Goal: Task Accomplishment & Management: Complete application form

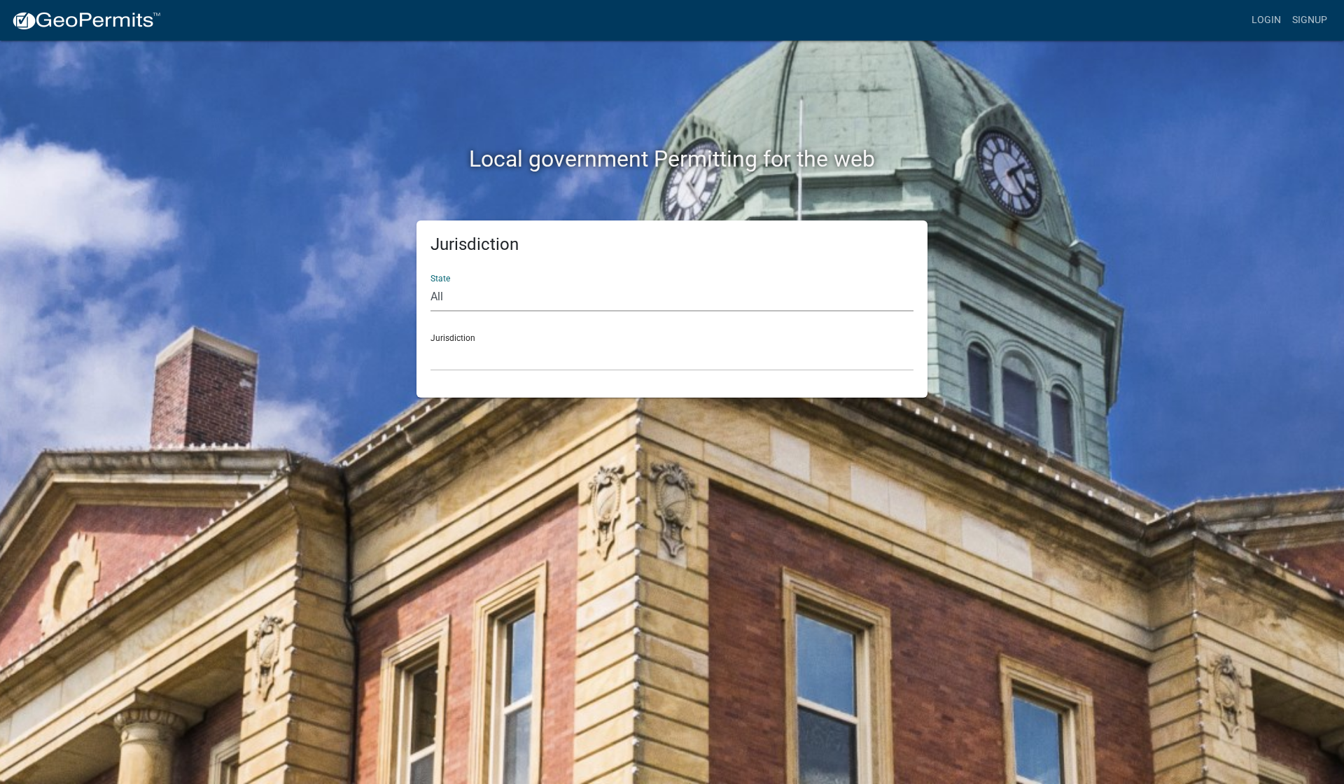
select select "[US_STATE]"
click at [478, 333] on div "Jurisdiction Carroll County, Georgia Cook County, Georgia Crawford County, Geor…" at bounding box center [672, 347] width 483 height 48
click at [462, 338] on div "Jurisdiction Carroll County, Georgia Cook County, Georgia Crawford County, Geor…" at bounding box center [672, 347] width 483 height 48
click at [461, 333] on div "Jurisdiction Carroll County, Georgia Cook County, Georgia Crawford County, Geor…" at bounding box center [672, 347] width 483 height 48
click at [517, 337] on div "Jurisdiction Custer County, Colorado Carroll County, Georgia Cook County, Georg…" at bounding box center [672, 347] width 483 height 48
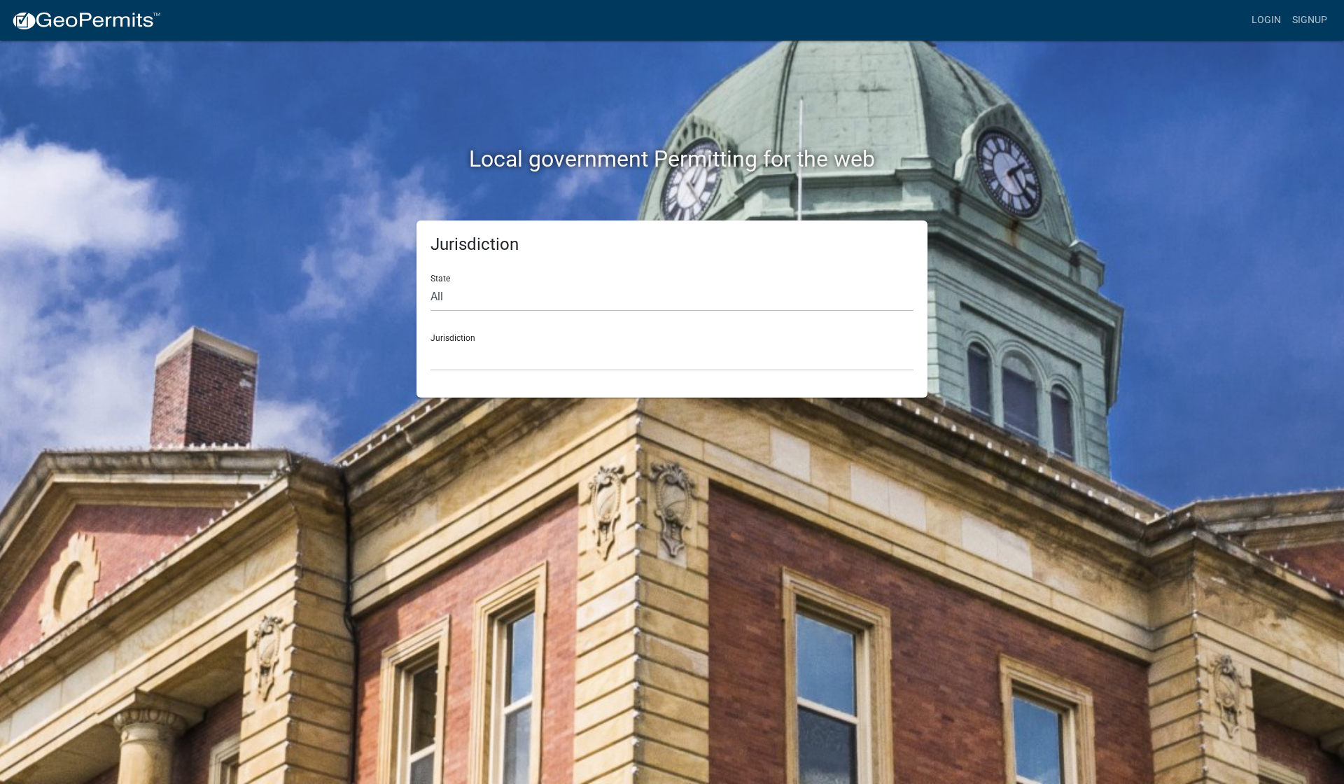
click at [446, 338] on div "Jurisdiction Custer County, Colorado Carroll County, Georgia Cook County, Georg…" at bounding box center [672, 347] width 483 height 48
select select "[US_STATE]"
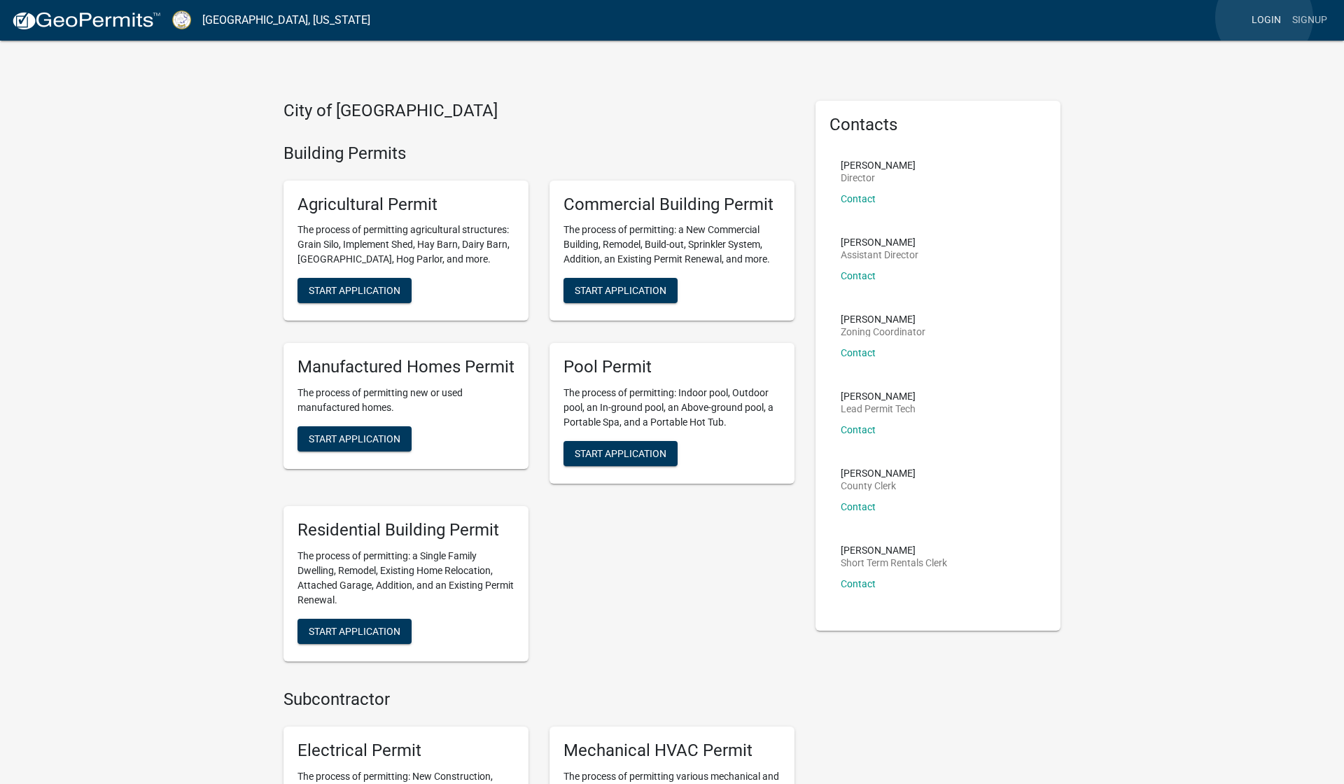
click at [1265, 18] on link "Login" at bounding box center [1266, 20] width 41 height 27
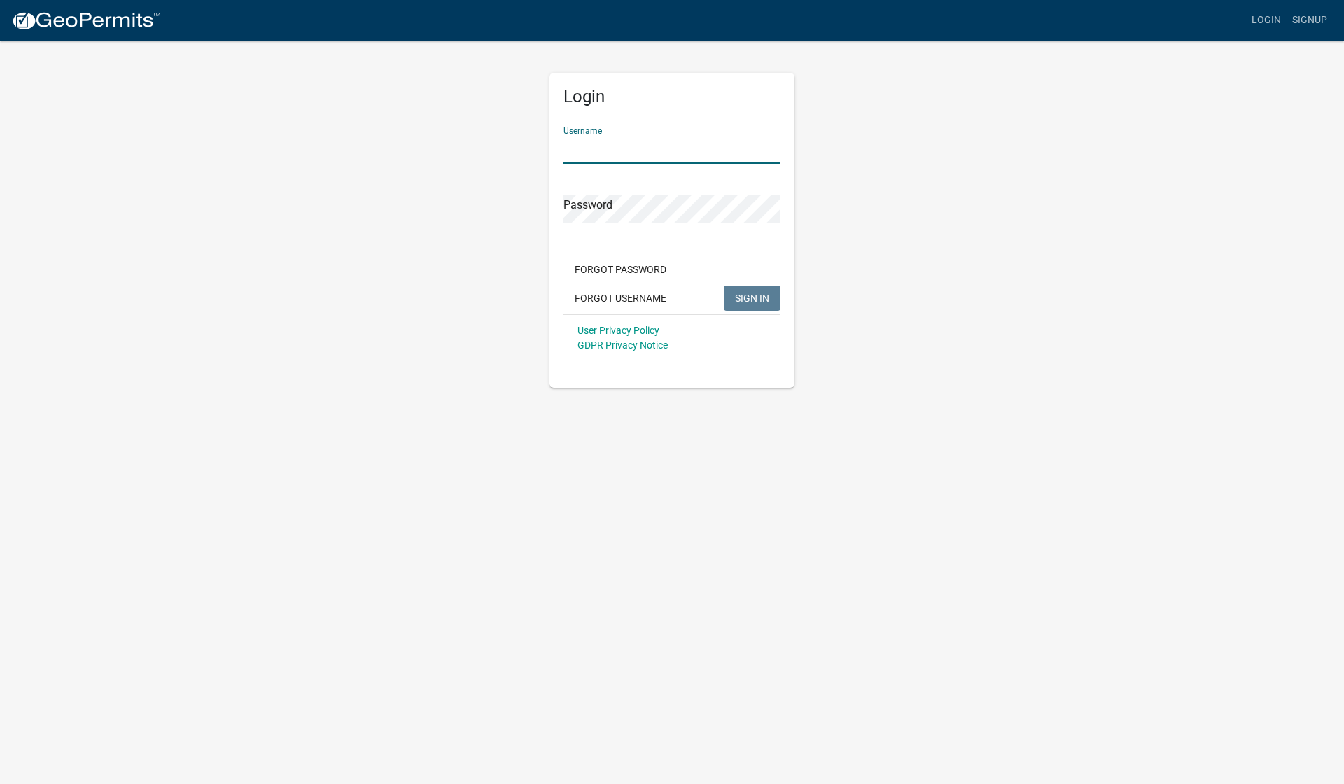
type input "Sampson1"
click at [734, 295] on button "SIGN IN" at bounding box center [752, 298] width 57 height 25
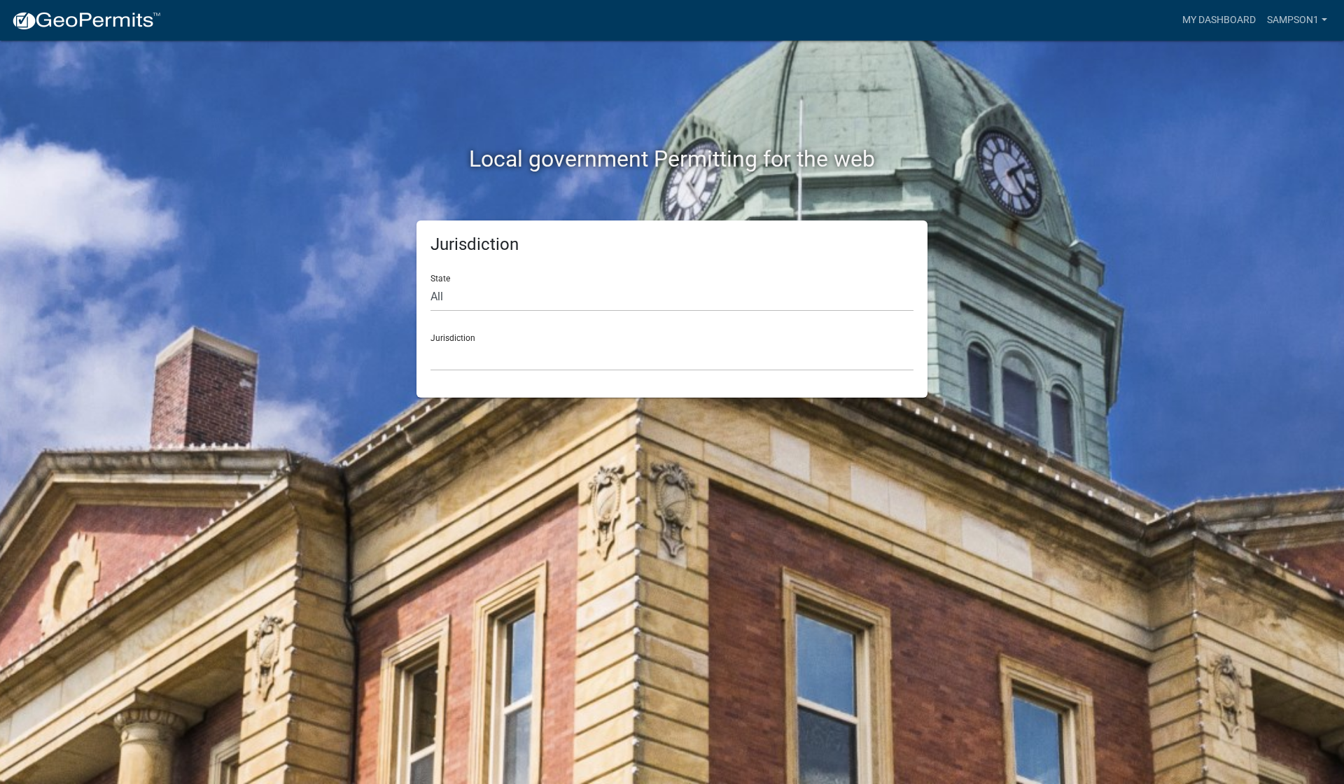
click at [662, 335] on div "Jurisdiction Custer County, Colorado Carroll County, Georgia Cook County, Georg…" at bounding box center [672, 347] width 483 height 48
click at [657, 371] on div "Jurisdiction State All Colorado Georgia Indiana Iowa Kansas Minnesota Ohio Sout…" at bounding box center [672, 309] width 511 height 177
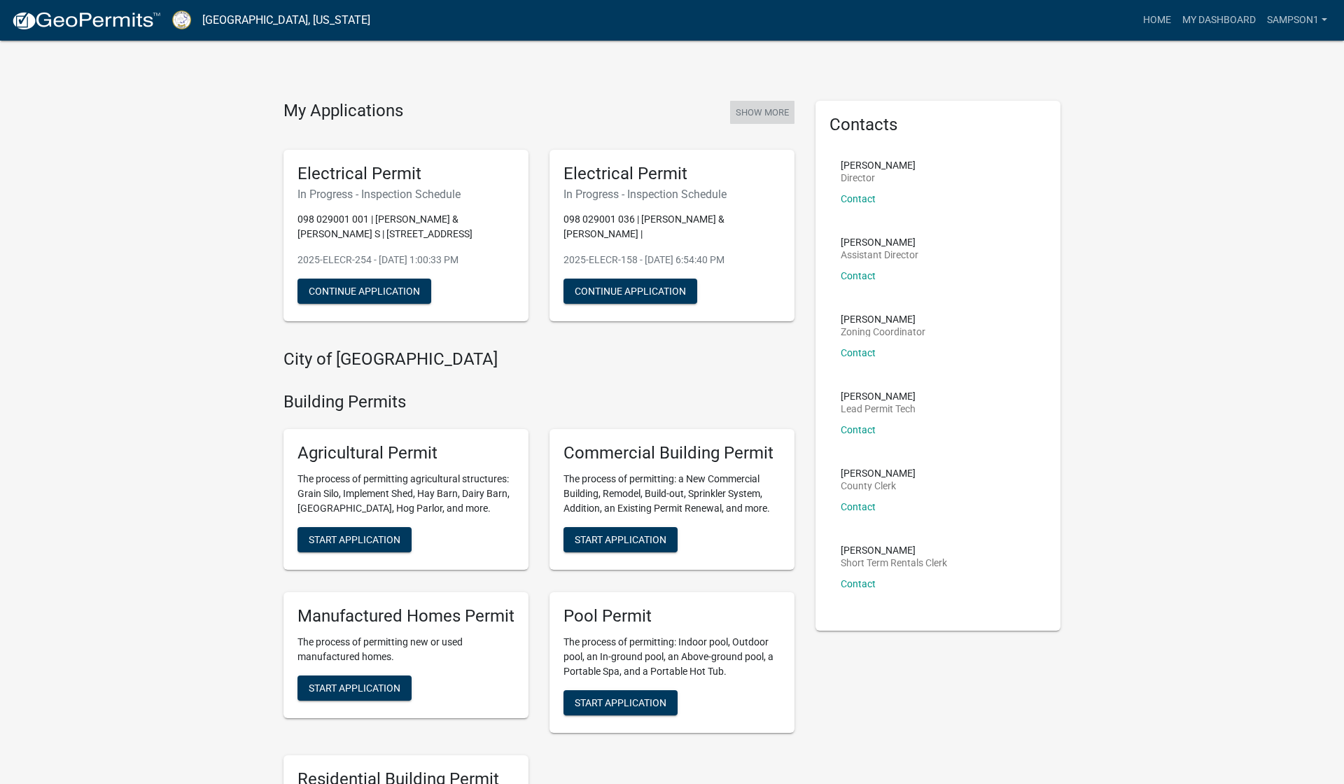
click at [765, 109] on button "Show More" at bounding box center [762, 112] width 64 height 23
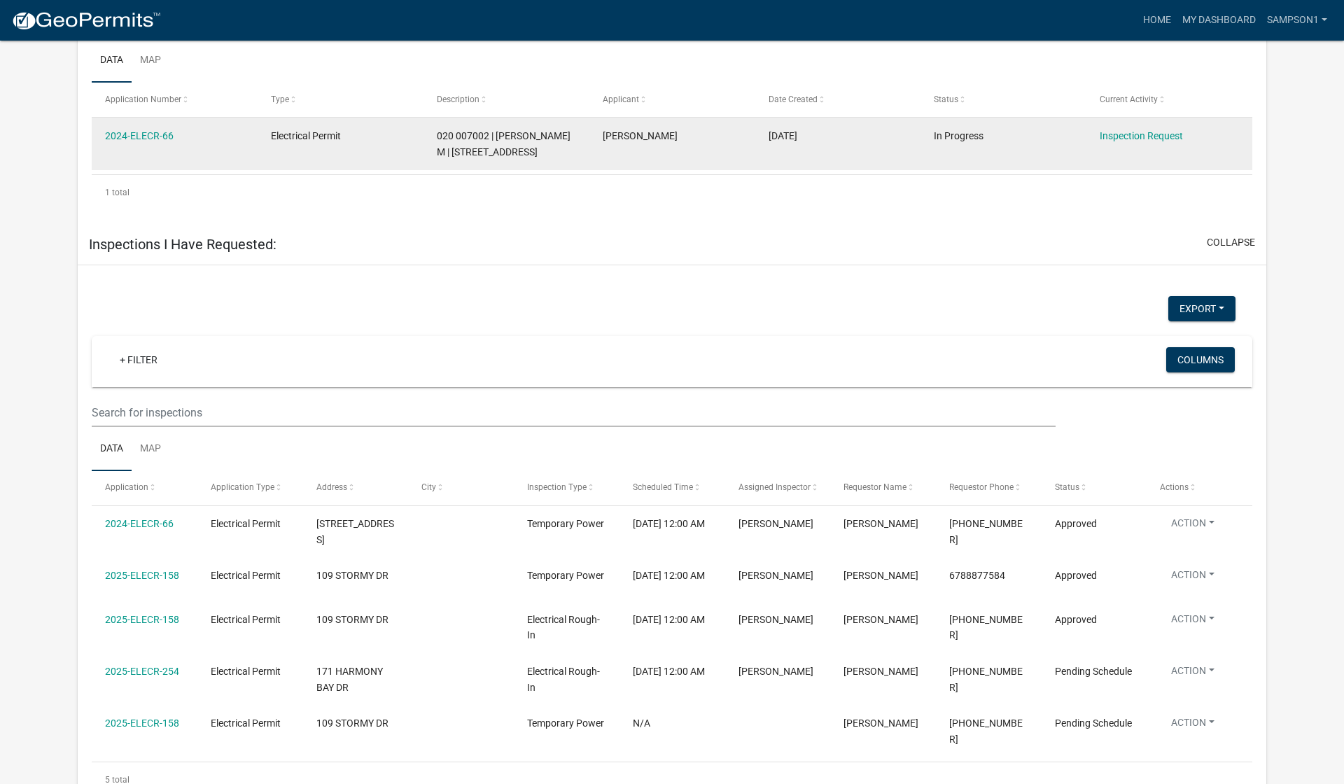
scroll to position [814, 0]
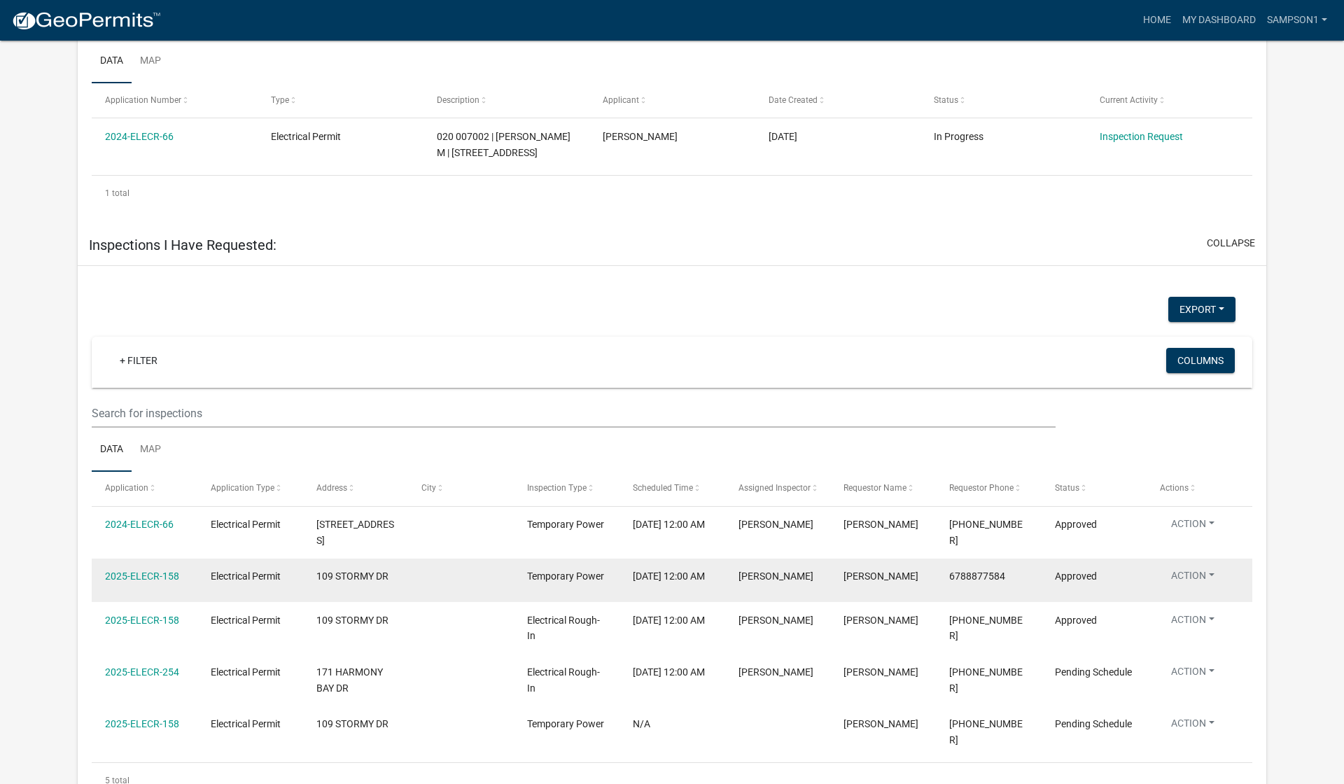
click at [1214, 569] on button "Action" at bounding box center [1193, 579] width 66 height 20
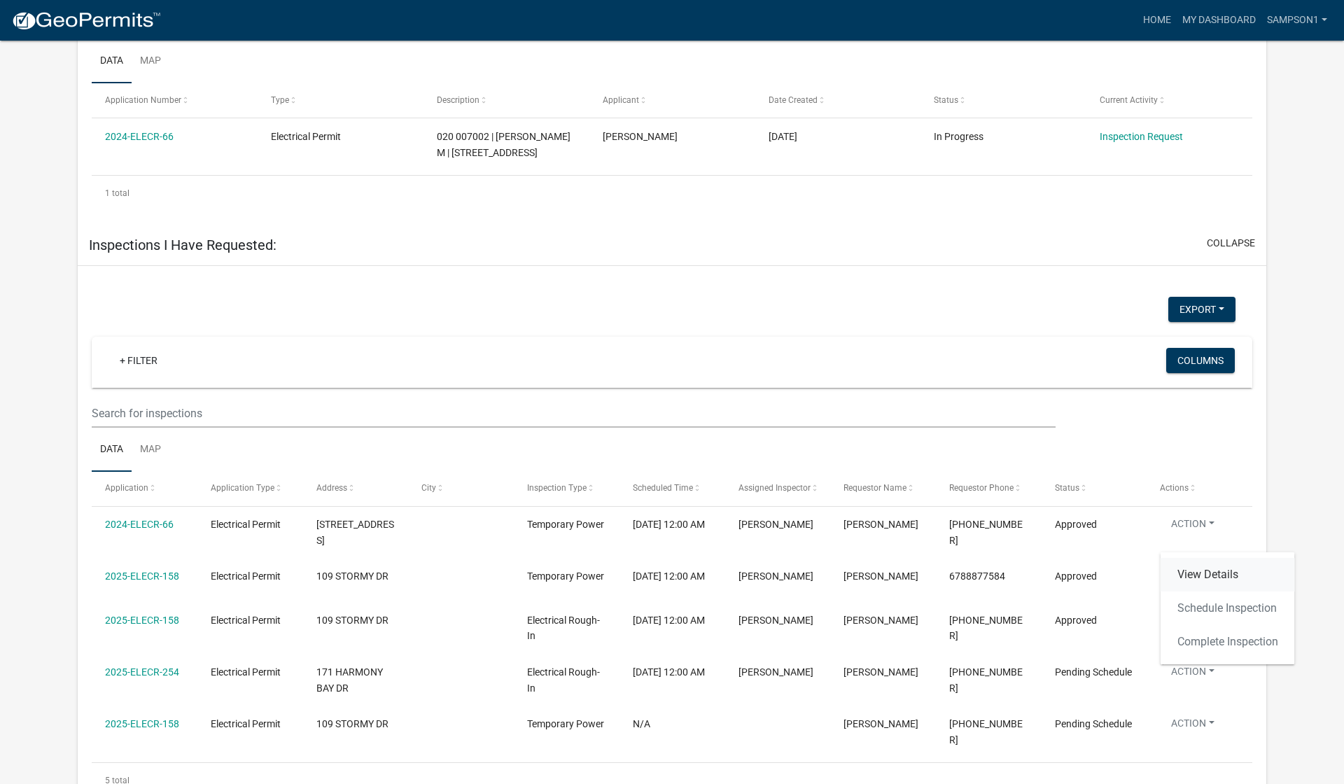
click at [1203, 571] on link "View Details" at bounding box center [1228, 575] width 134 height 34
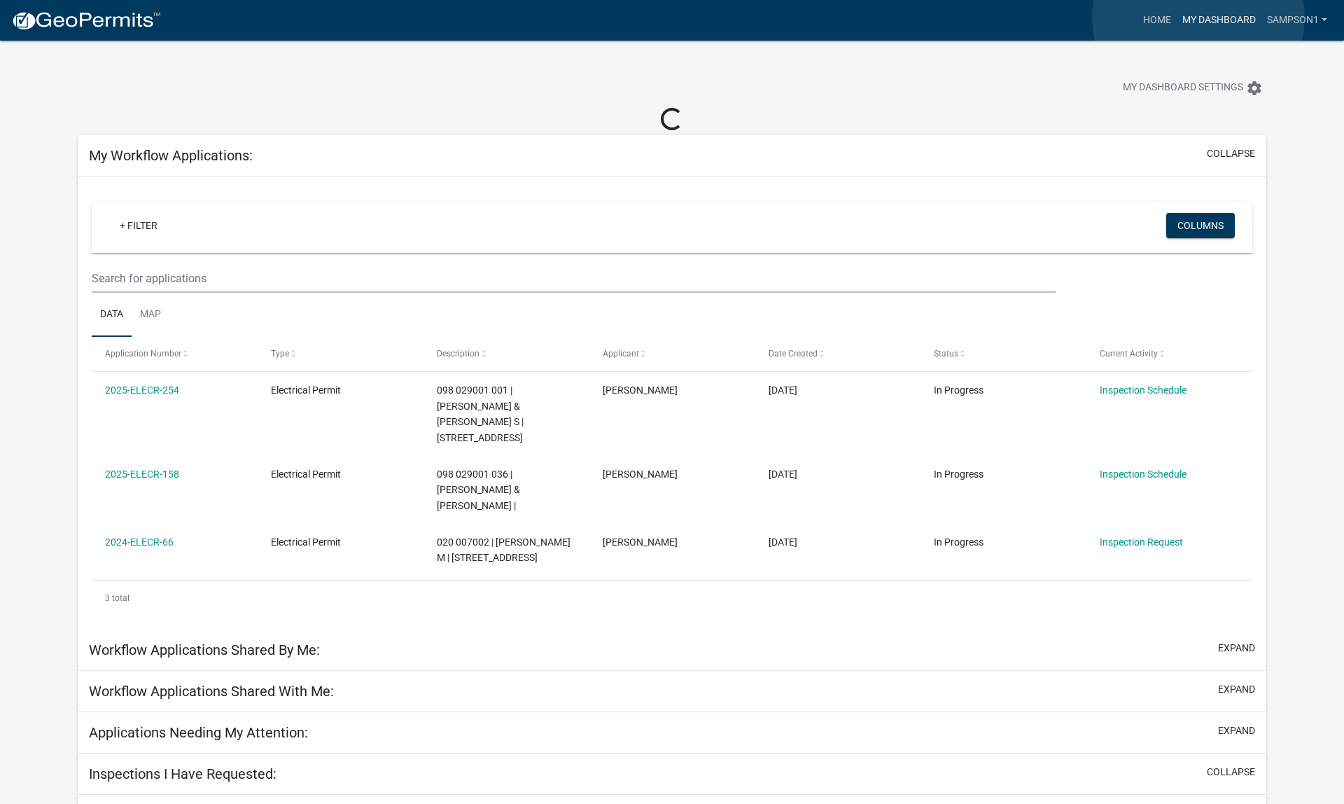
click at [1199, 18] on link "My Dashboard" at bounding box center [1219, 20] width 85 height 27
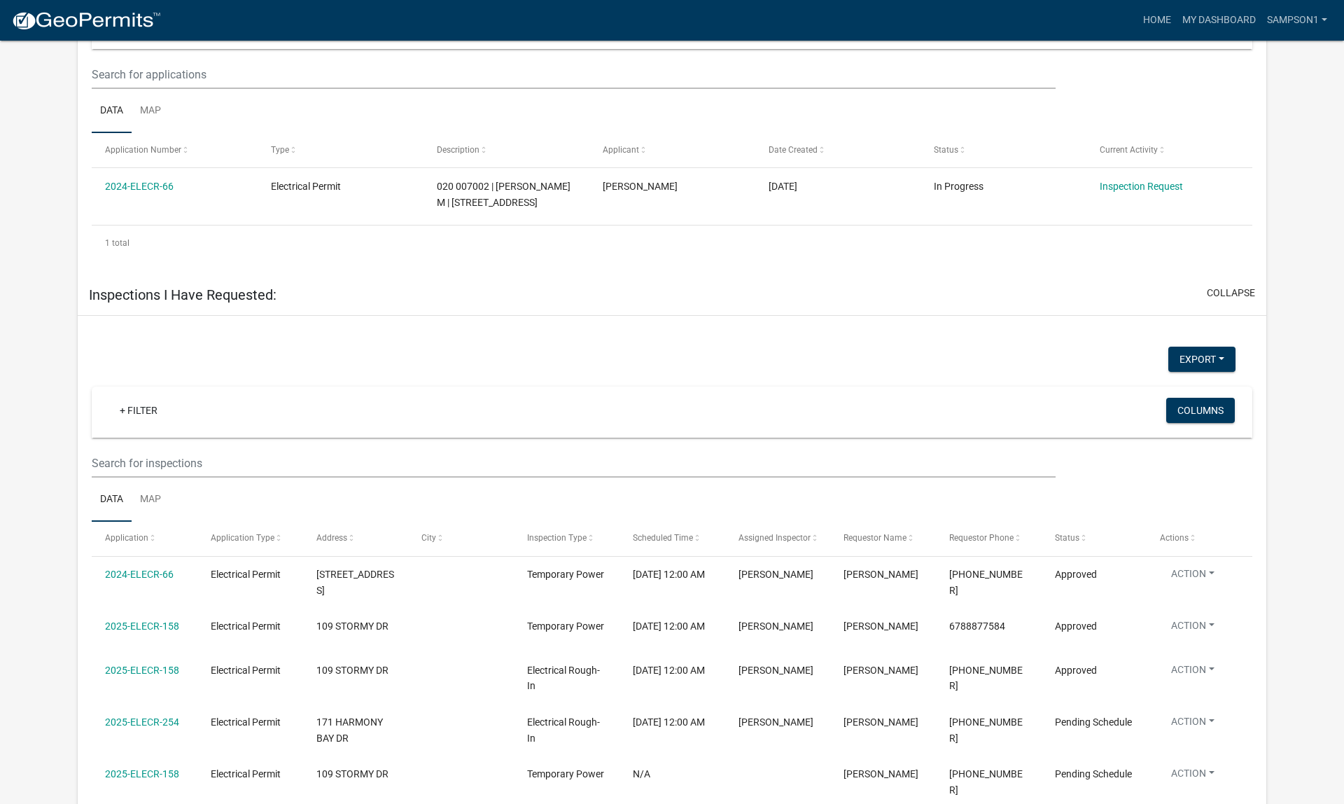
scroll to position [771, 0]
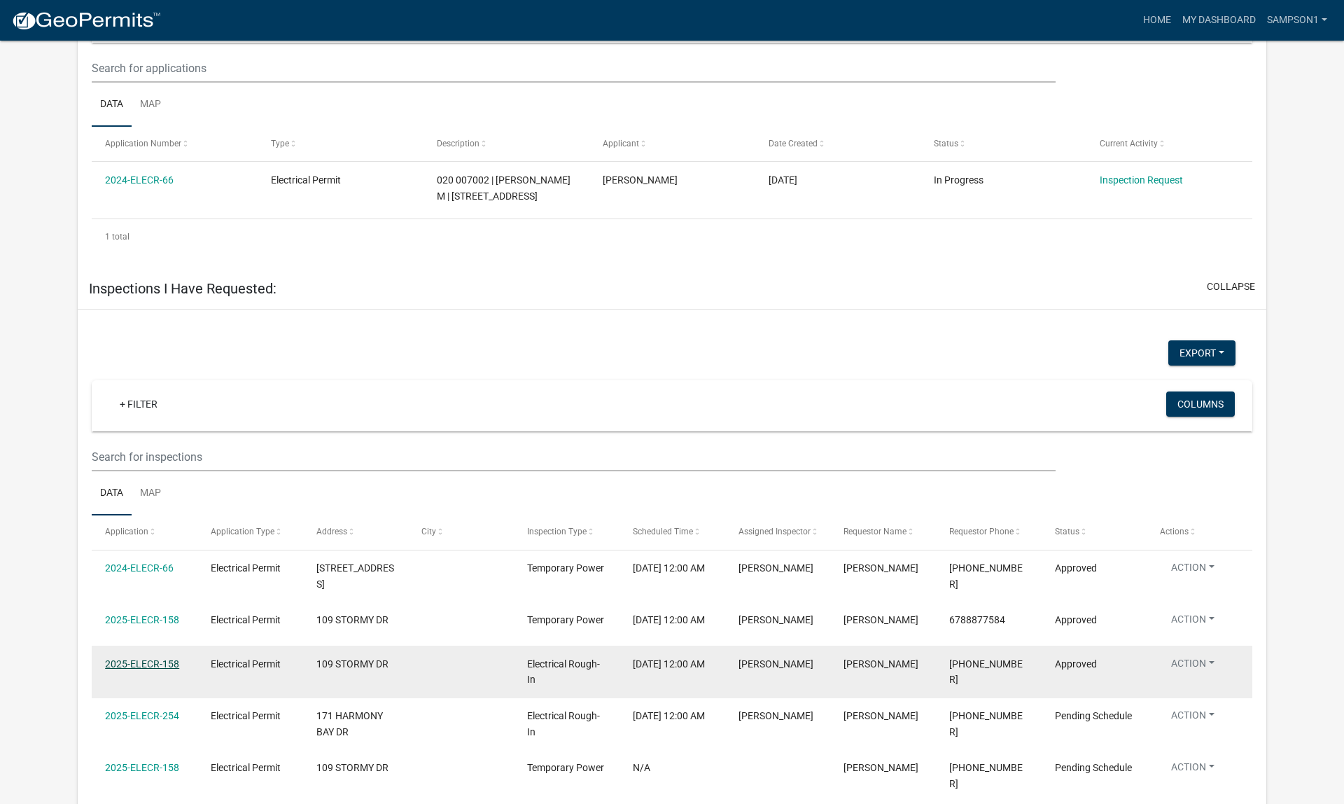
click at [153, 658] on link "2025-ELECR-158" at bounding box center [142, 663] width 74 height 11
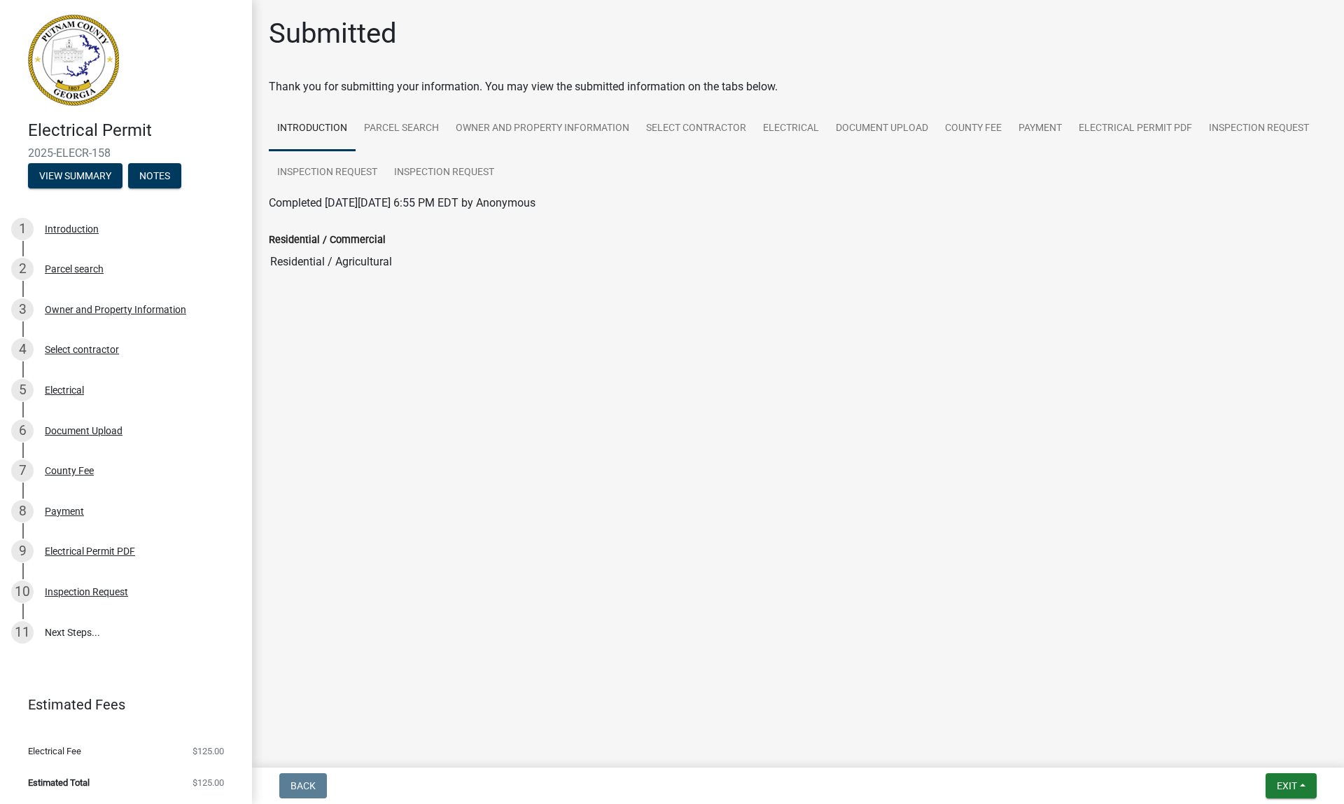
drag, startPoint x: 29, startPoint y: 151, endPoint x: 112, endPoint y: 148, distance: 82.7
click at [112, 148] on span "2025-ELECR-158" at bounding box center [126, 152] width 196 height 13
copy span "2025-ELECR-158"
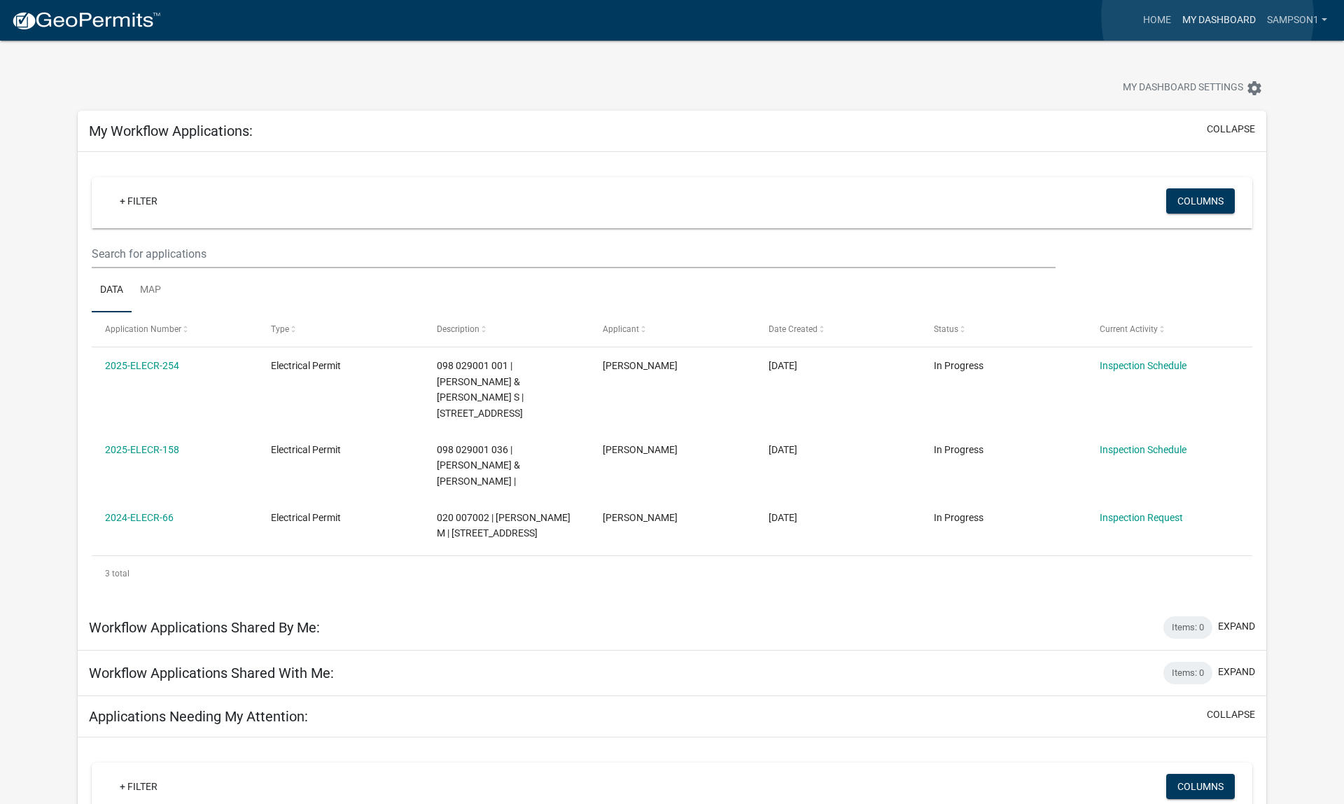
click at [1208, 17] on link "My Dashboard" at bounding box center [1219, 20] width 85 height 27
click at [1157, 22] on link "Home" at bounding box center [1157, 20] width 39 height 27
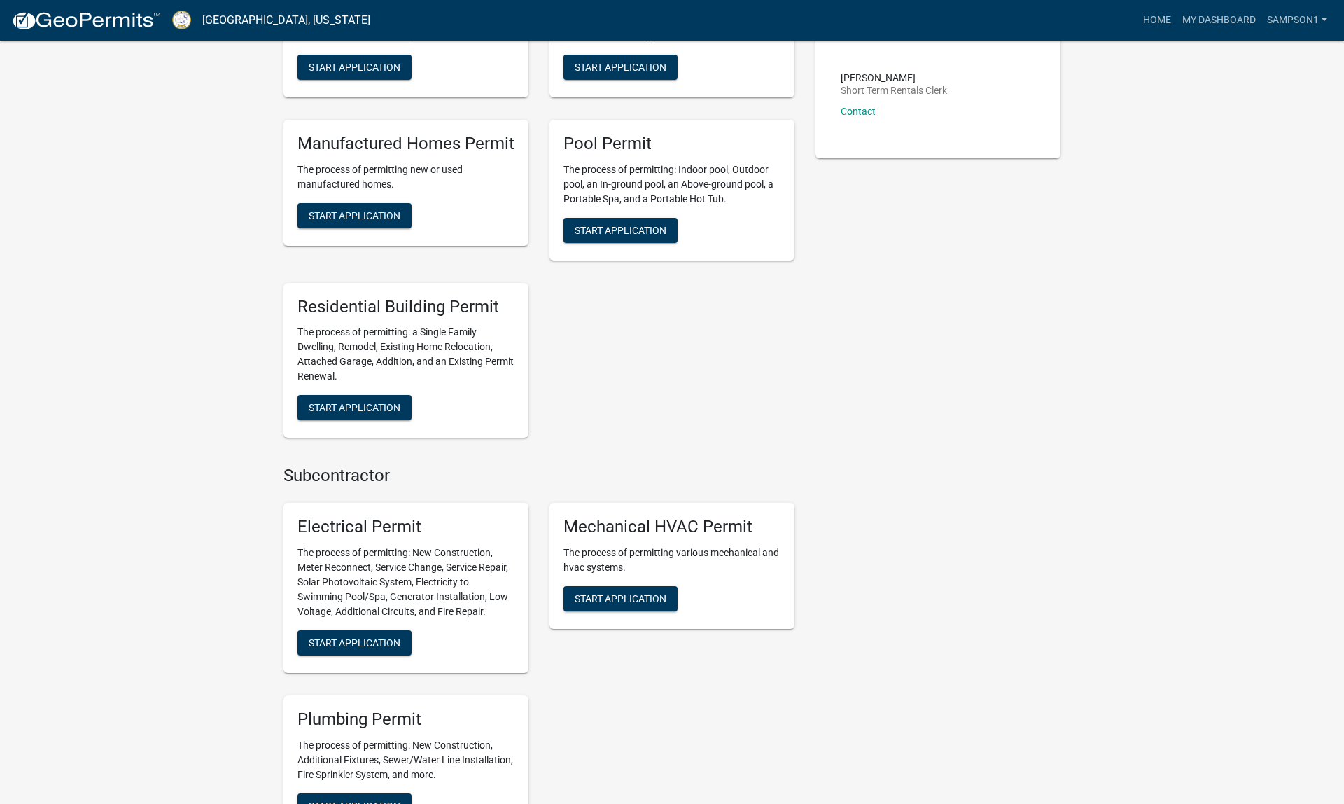
scroll to position [529, 0]
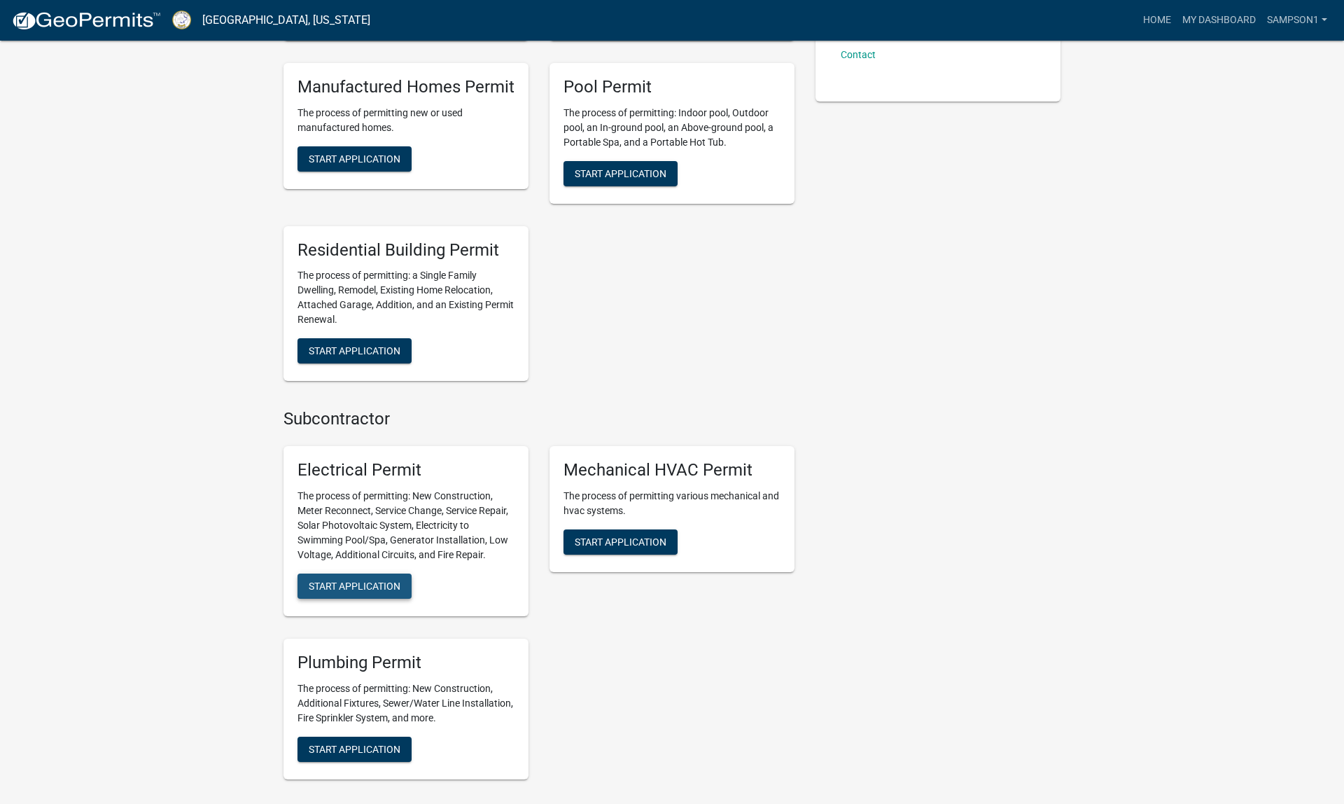
click at [363, 580] on span "Start Application" at bounding box center [355, 585] width 92 height 11
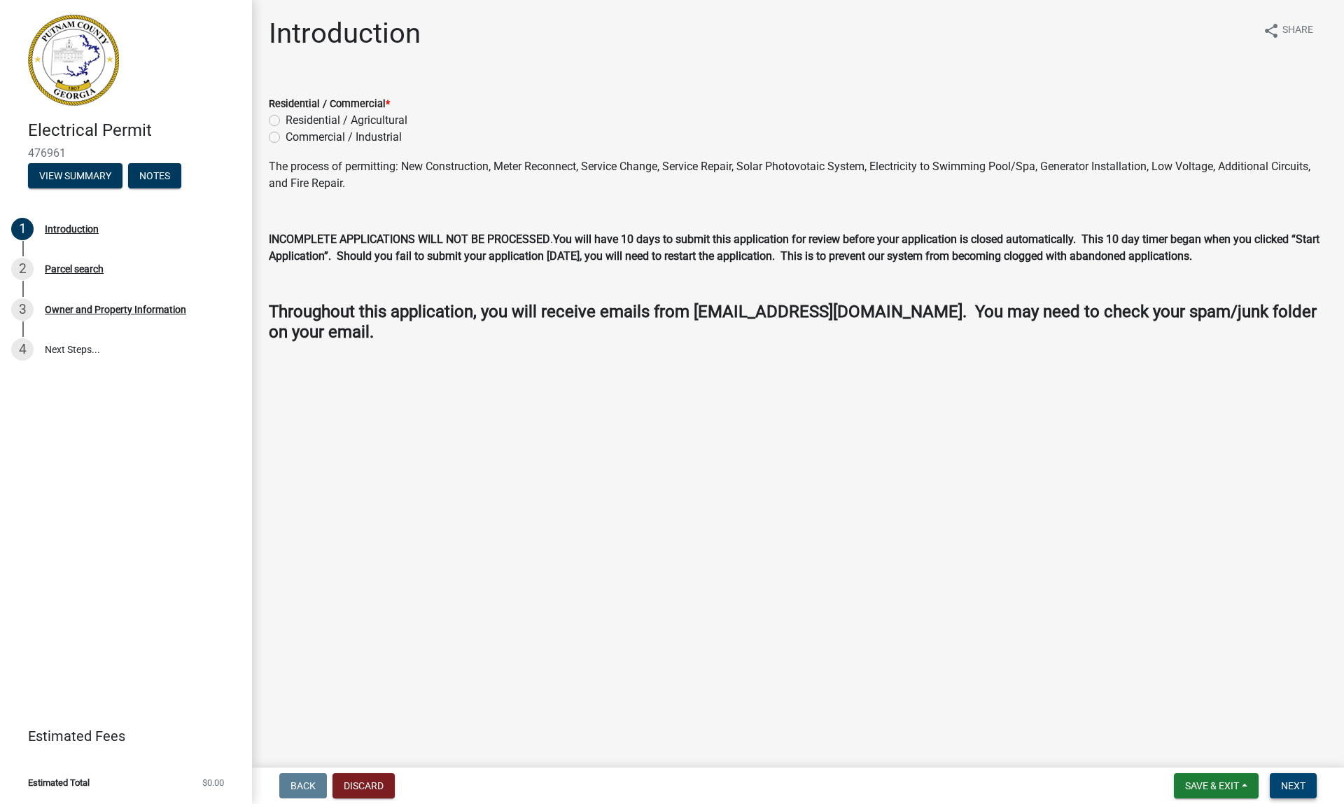
click at [1289, 781] on span "Next" at bounding box center [1293, 785] width 25 height 11
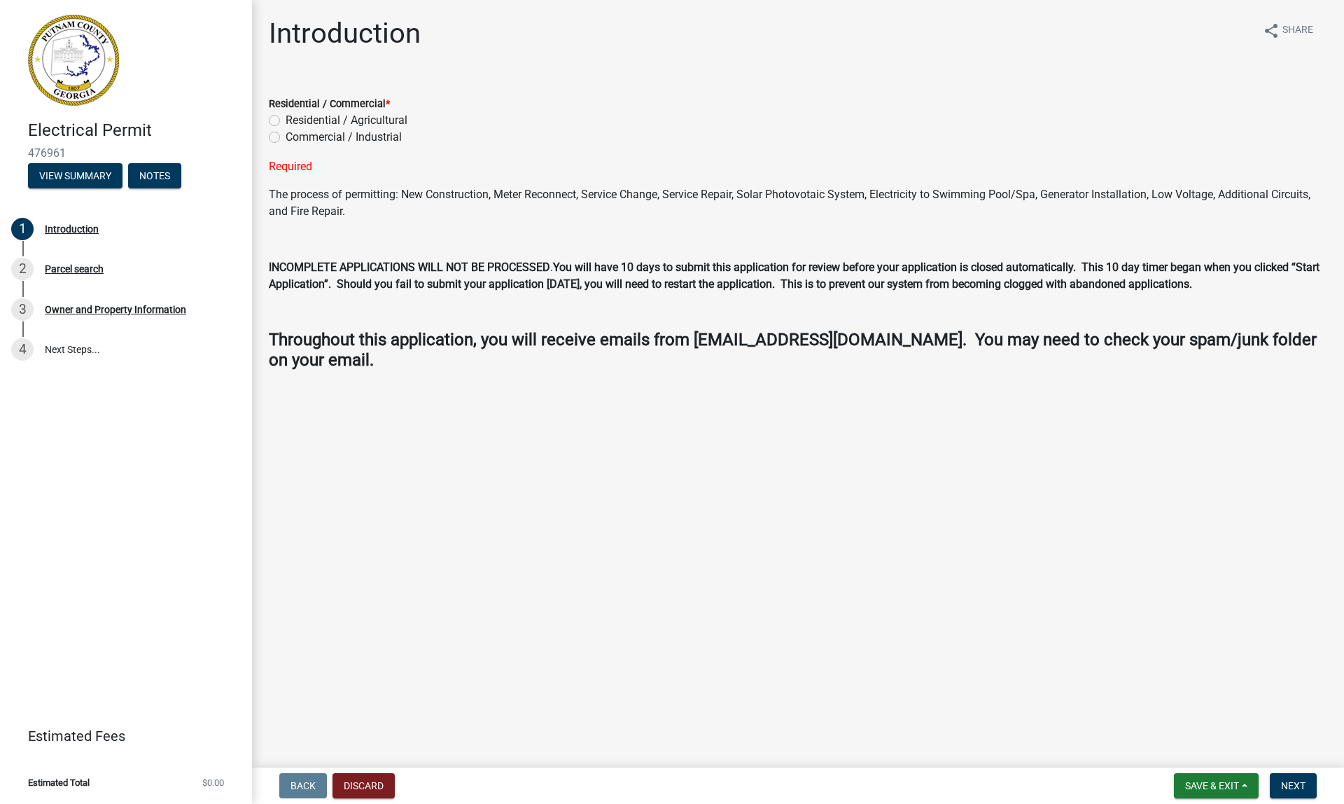
click at [286, 118] on label "Residential / Agricultural" at bounding box center [347, 120] width 122 height 17
click at [286, 118] on input "Residential / Agricultural" at bounding box center [290, 116] width 9 height 9
radio input "true"
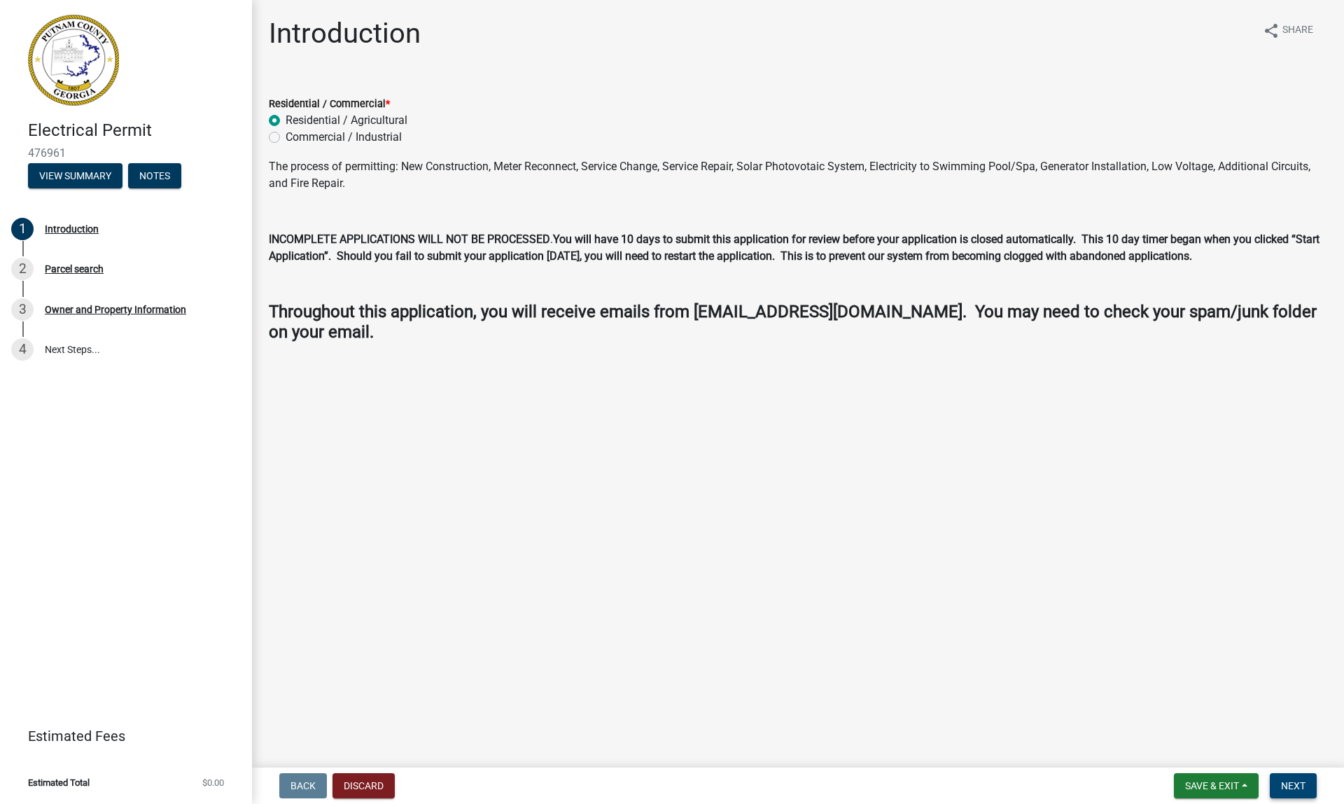
click at [1290, 783] on span "Next" at bounding box center [1293, 785] width 25 height 11
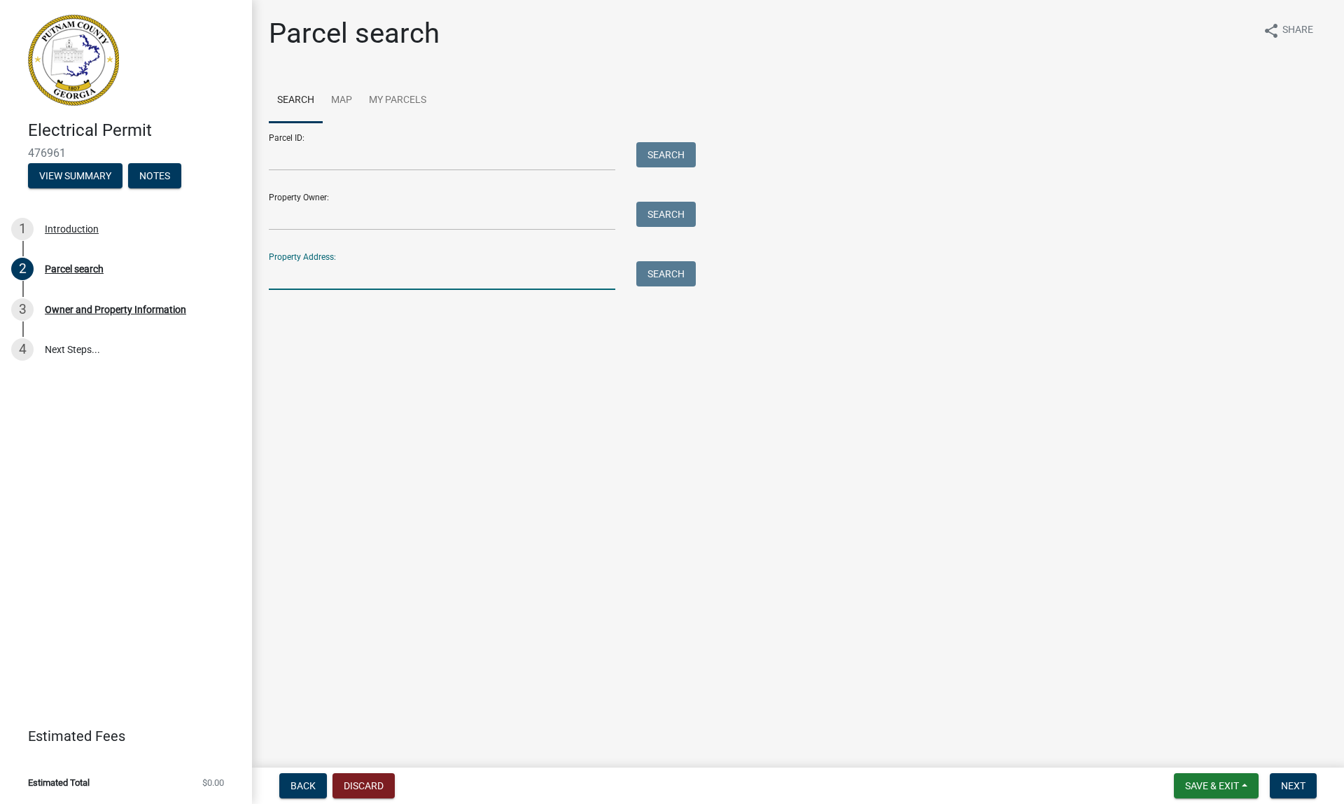
click at [361, 269] on input "Property Address:" at bounding box center [442, 275] width 347 height 29
type input "109 stormy"
click at [659, 276] on button "Search" at bounding box center [666, 273] width 60 height 25
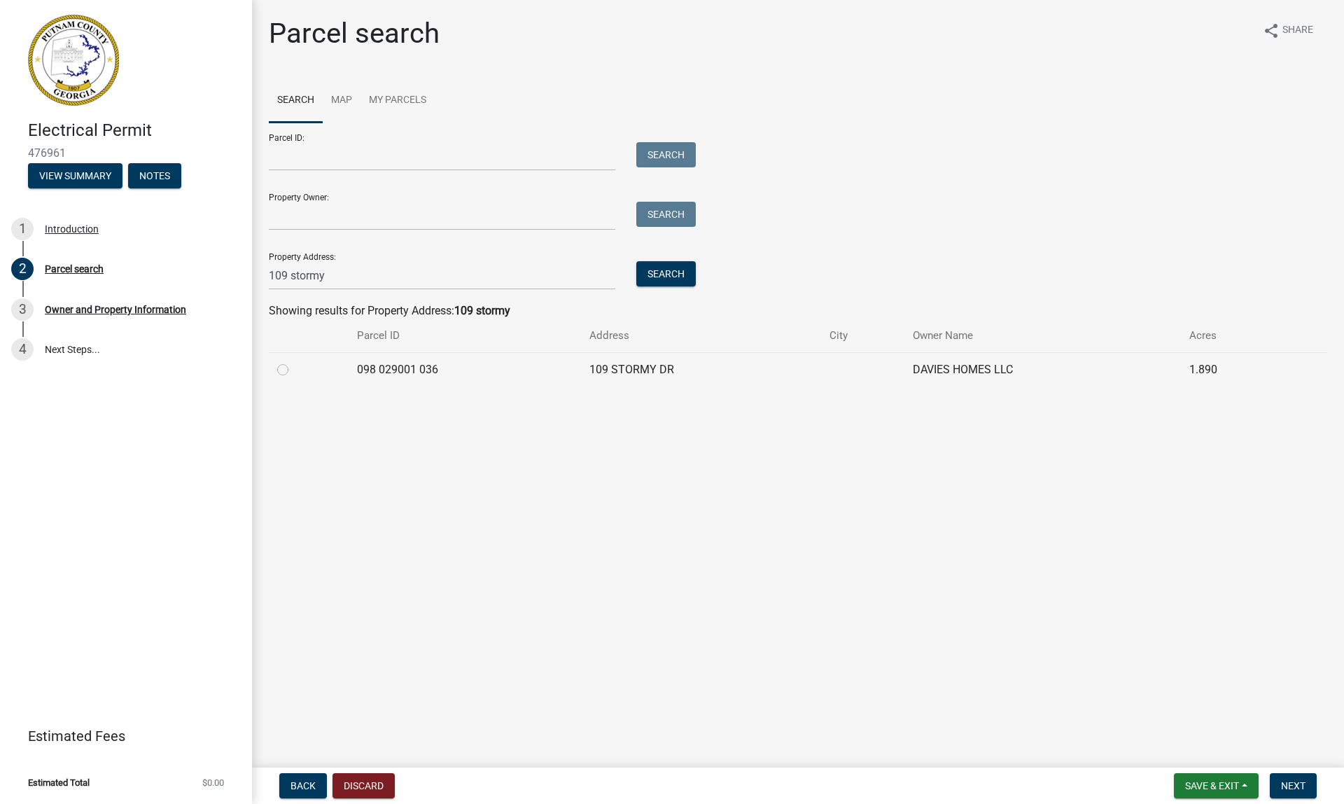
click at [294, 361] on label at bounding box center [294, 361] width 0 height 0
click at [294, 368] on 036 "radio" at bounding box center [298, 365] width 9 height 9
radio 036 "true"
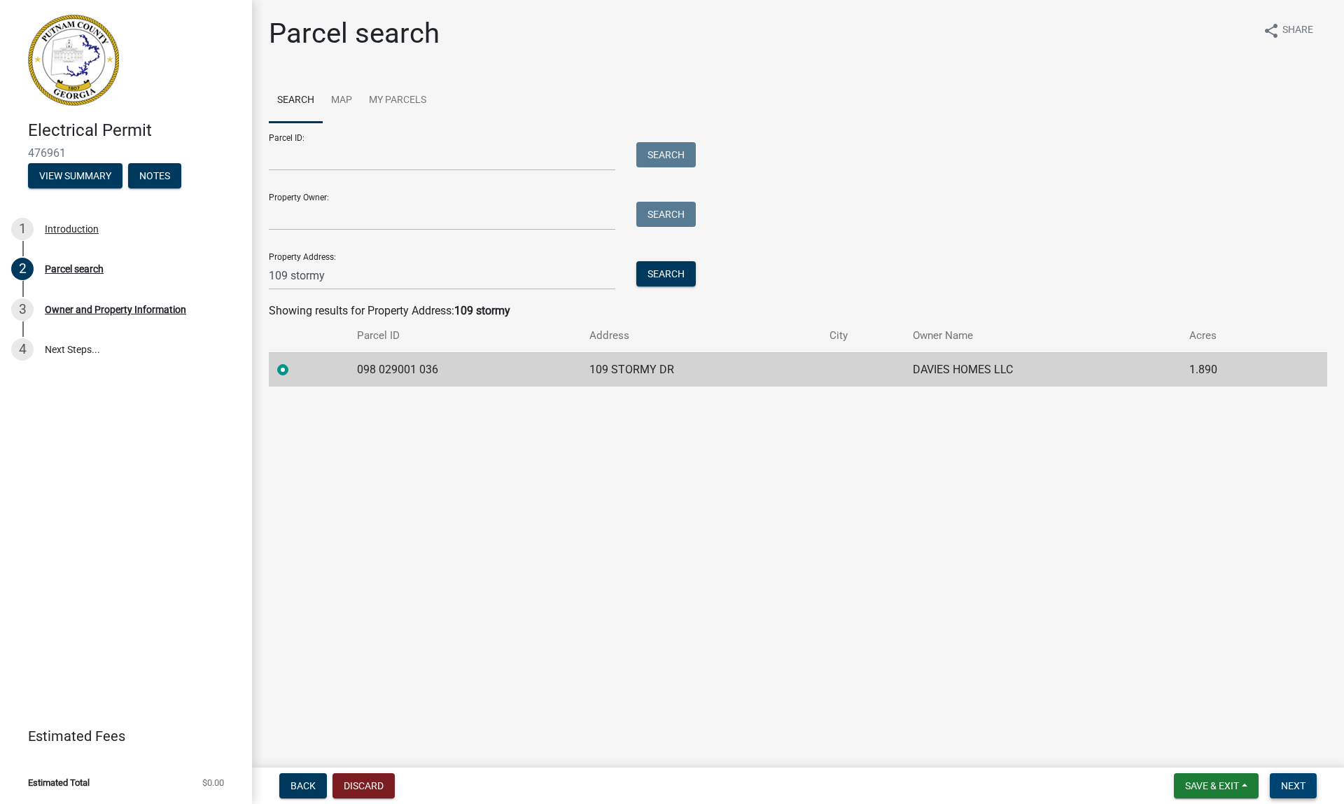
click at [1290, 786] on span "Next" at bounding box center [1293, 785] width 25 height 11
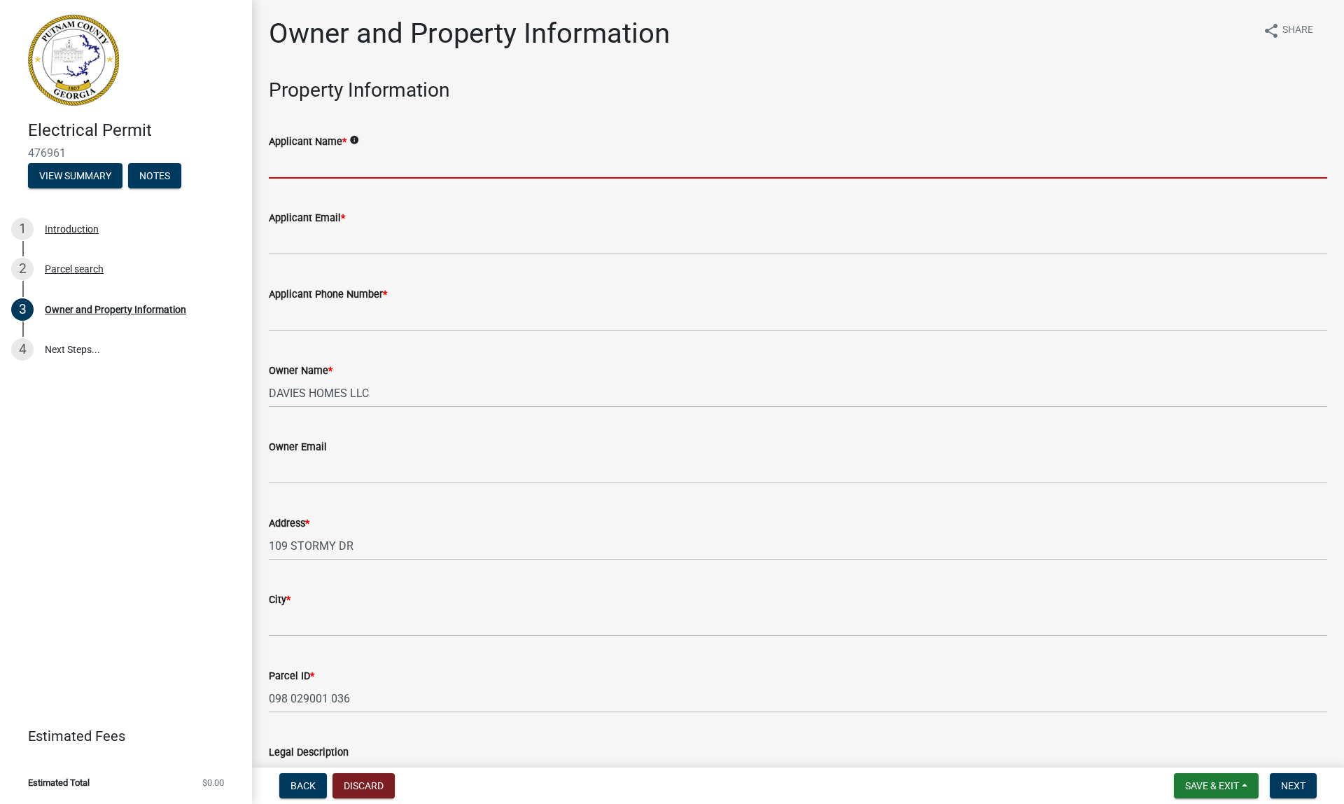
click at [476, 160] on input "Applicant Name *" at bounding box center [798, 164] width 1059 height 29
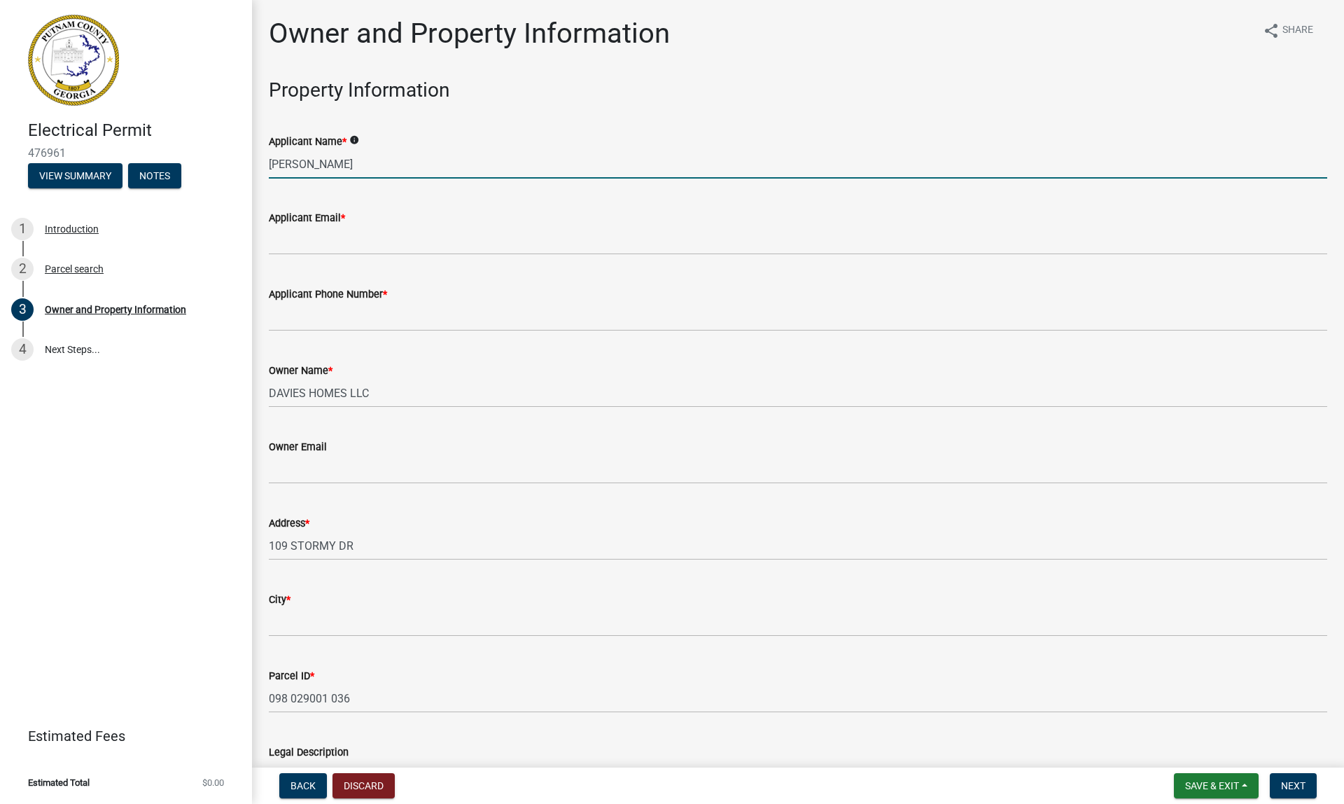
type input "[PERSON_NAME]"
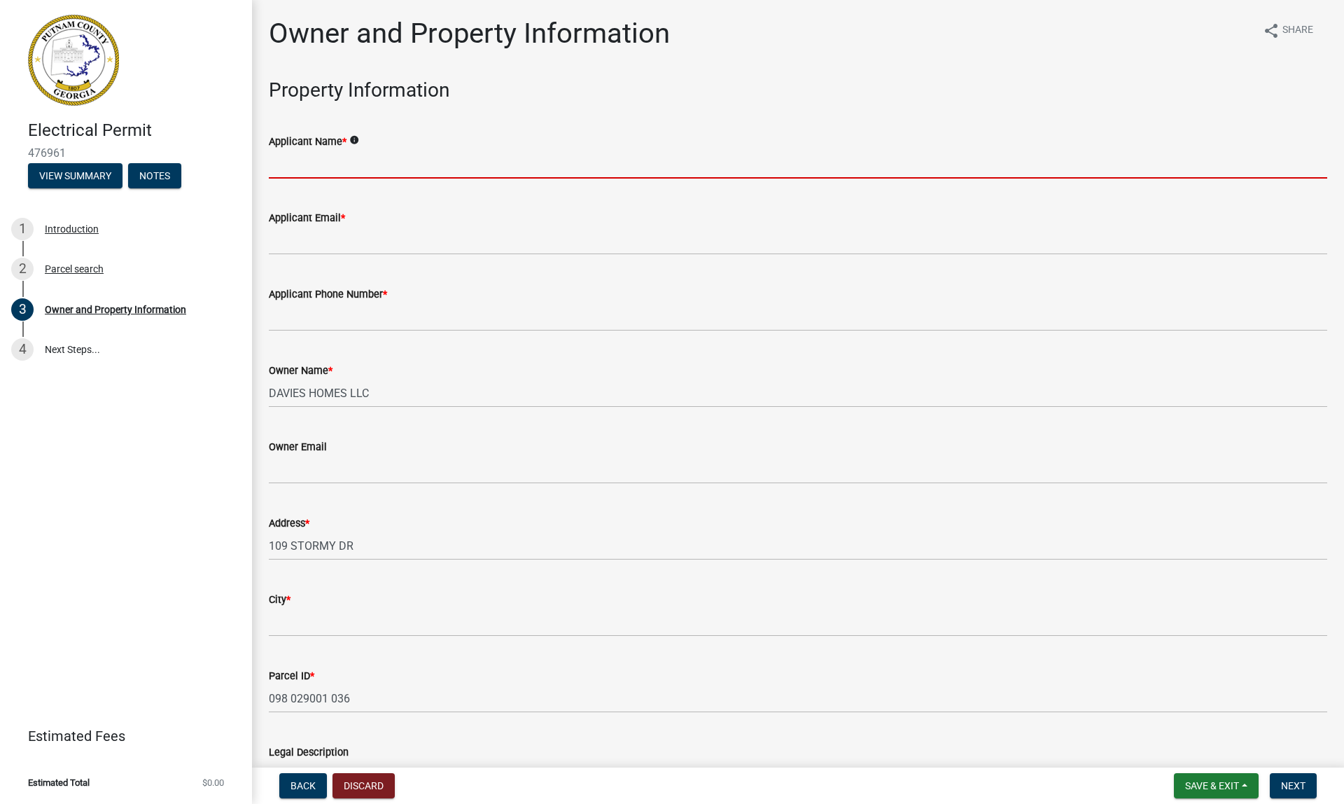
type input "[PERSON_NAME]"
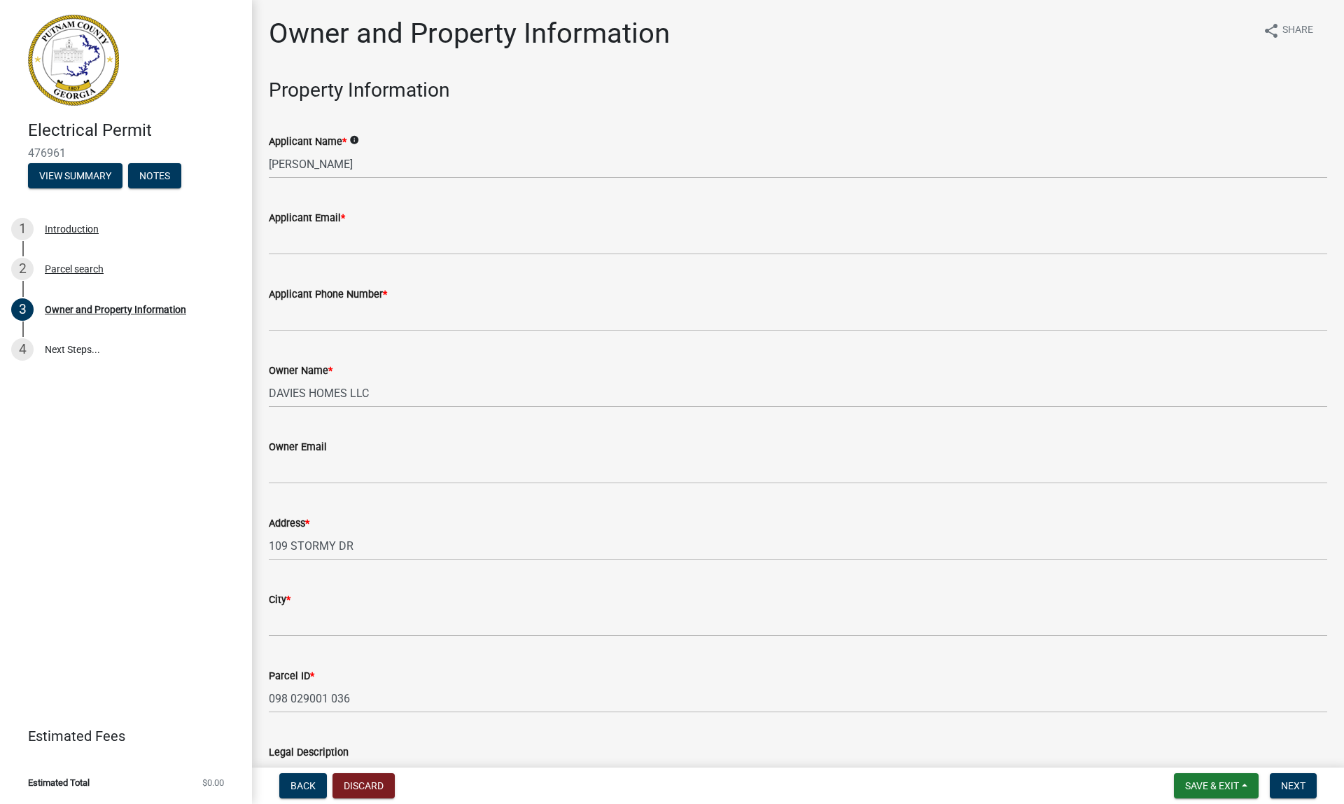
click at [536, 362] on div "Owner Name *" at bounding box center [798, 370] width 1059 height 17
click at [355, 237] on input "Applicant Email *" at bounding box center [798, 240] width 1059 height 29
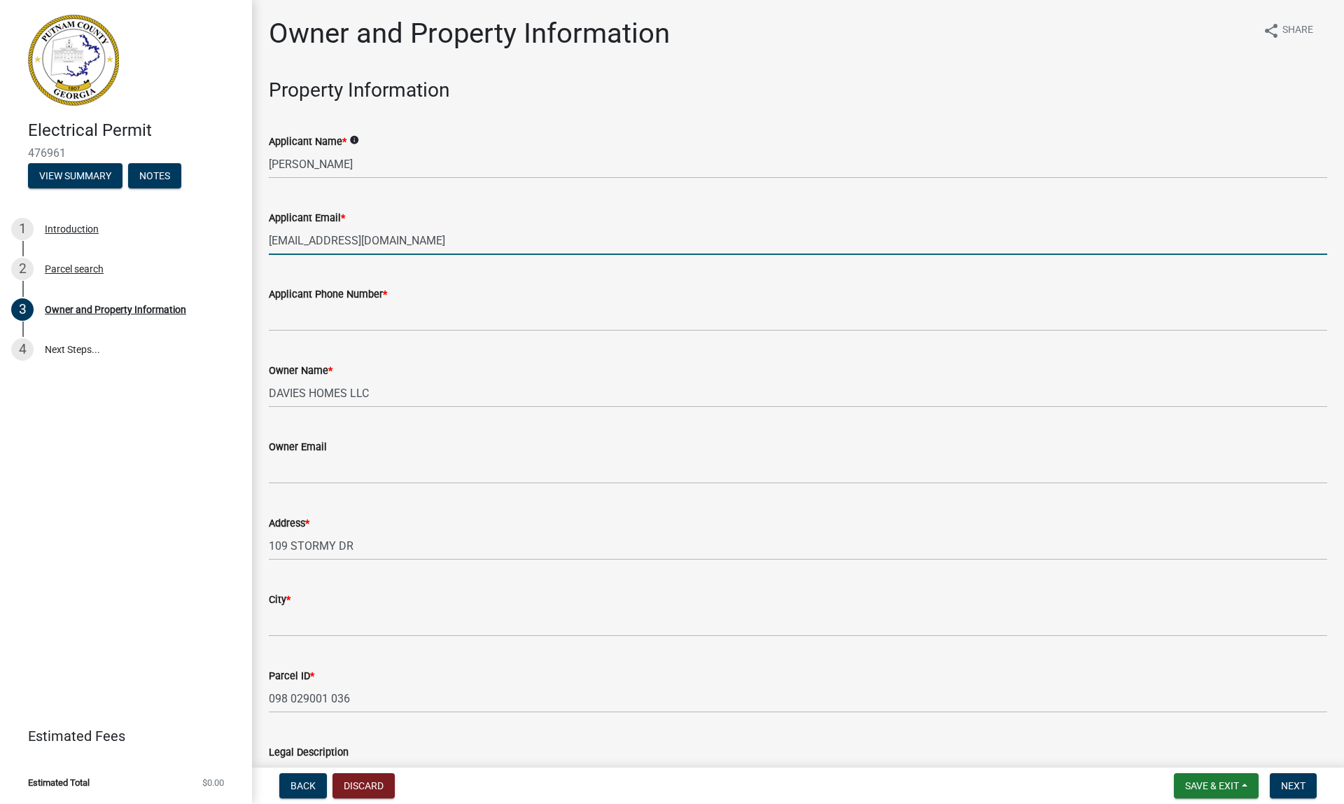
type input "[EMAIL_ADDRESS][DOMAIN_NAME]"
click at [330, 311] on input "Applicant Phone Number *" at bounding box center [798, 316] width 1059 height 29
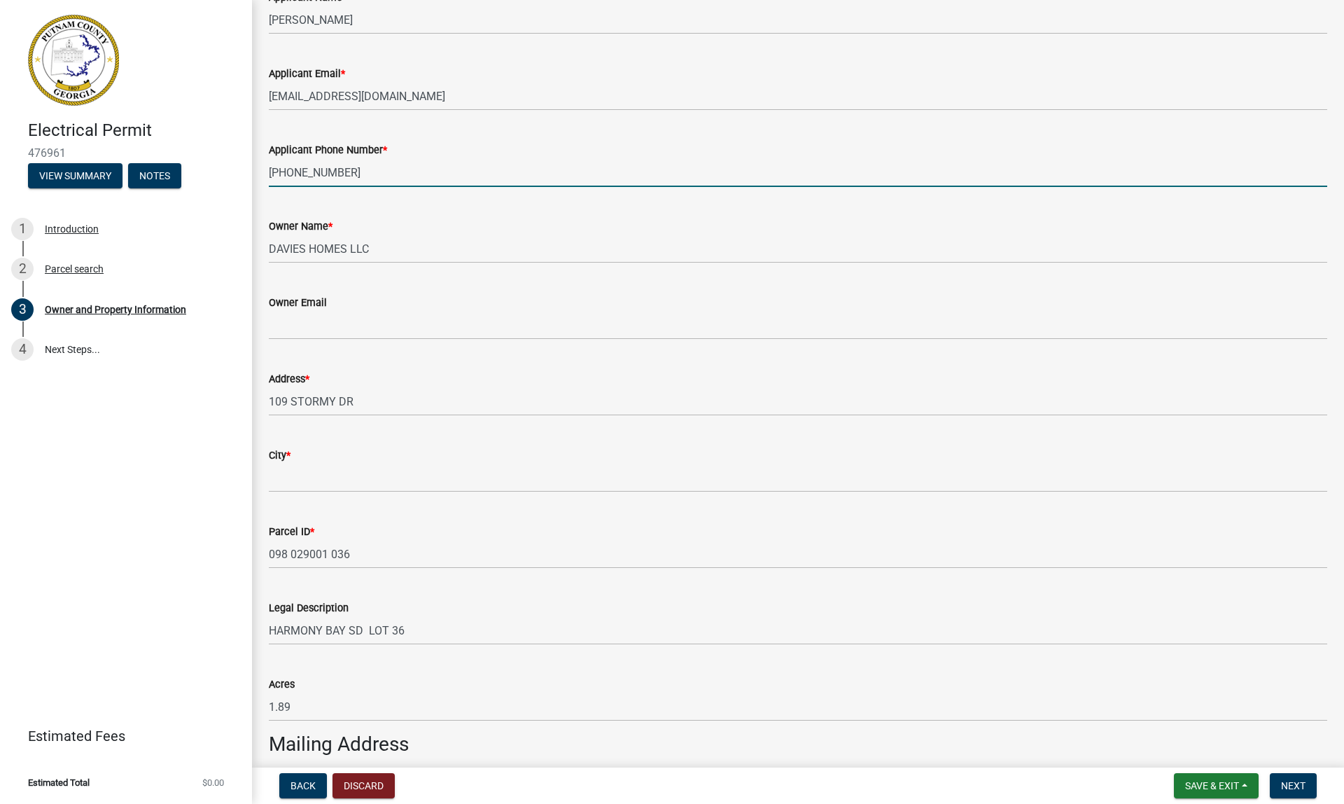
scroll to position [145, 0]
type input "[PHONE_NUMBER]"
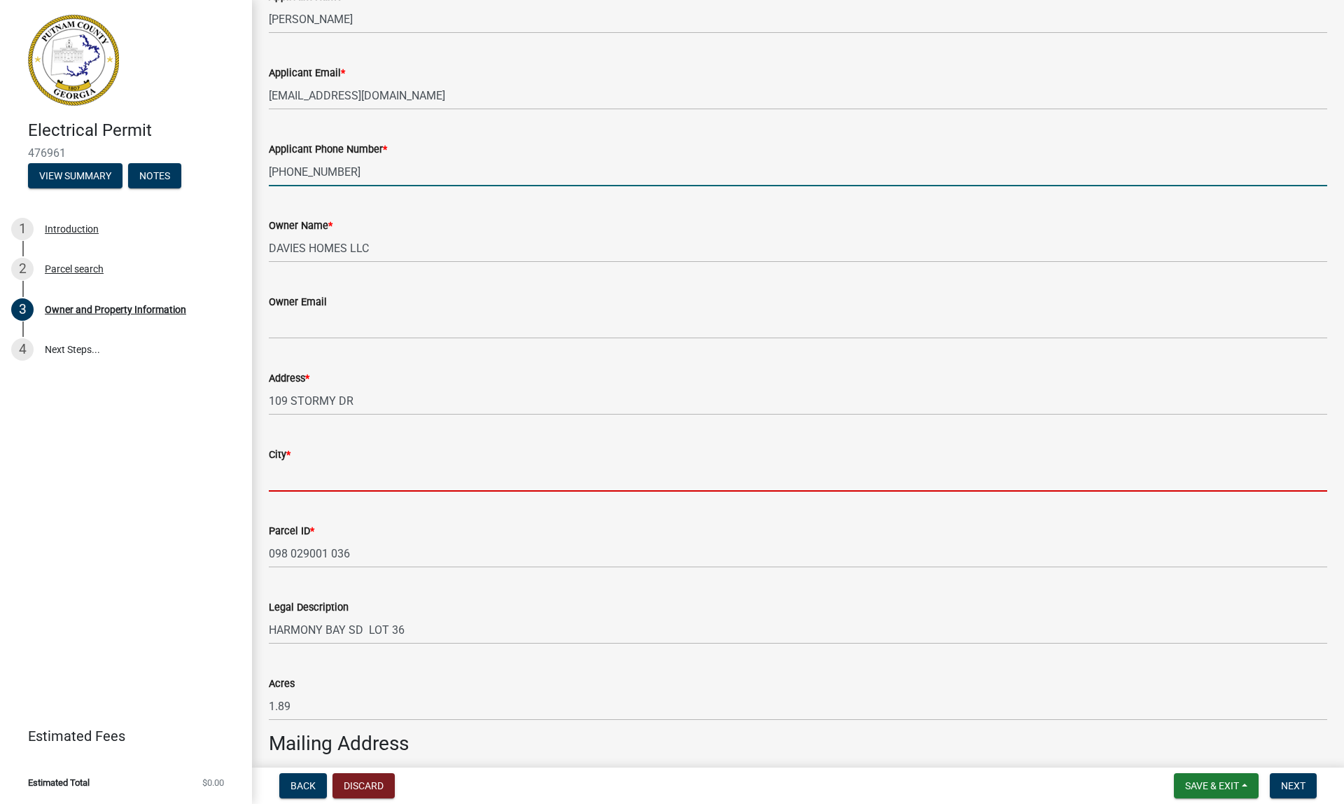
click at [344, 472] on form "City *" at bounding box center [798, 469] width 1059 height 46
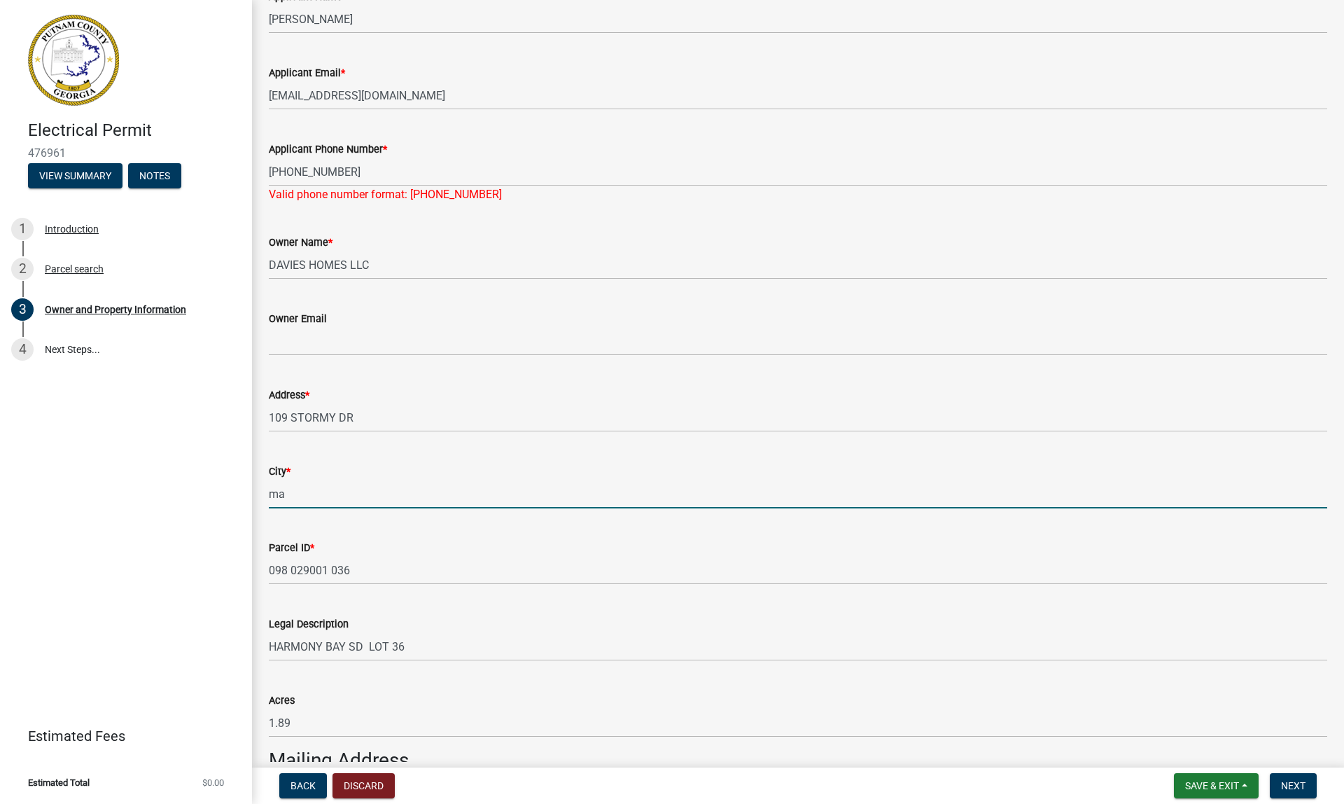
type input "m"
type input "Macon"
click at [317, 169] on input "[PHONE_NUMBER]" at bounding box center [798, 172] width 1059 height 29
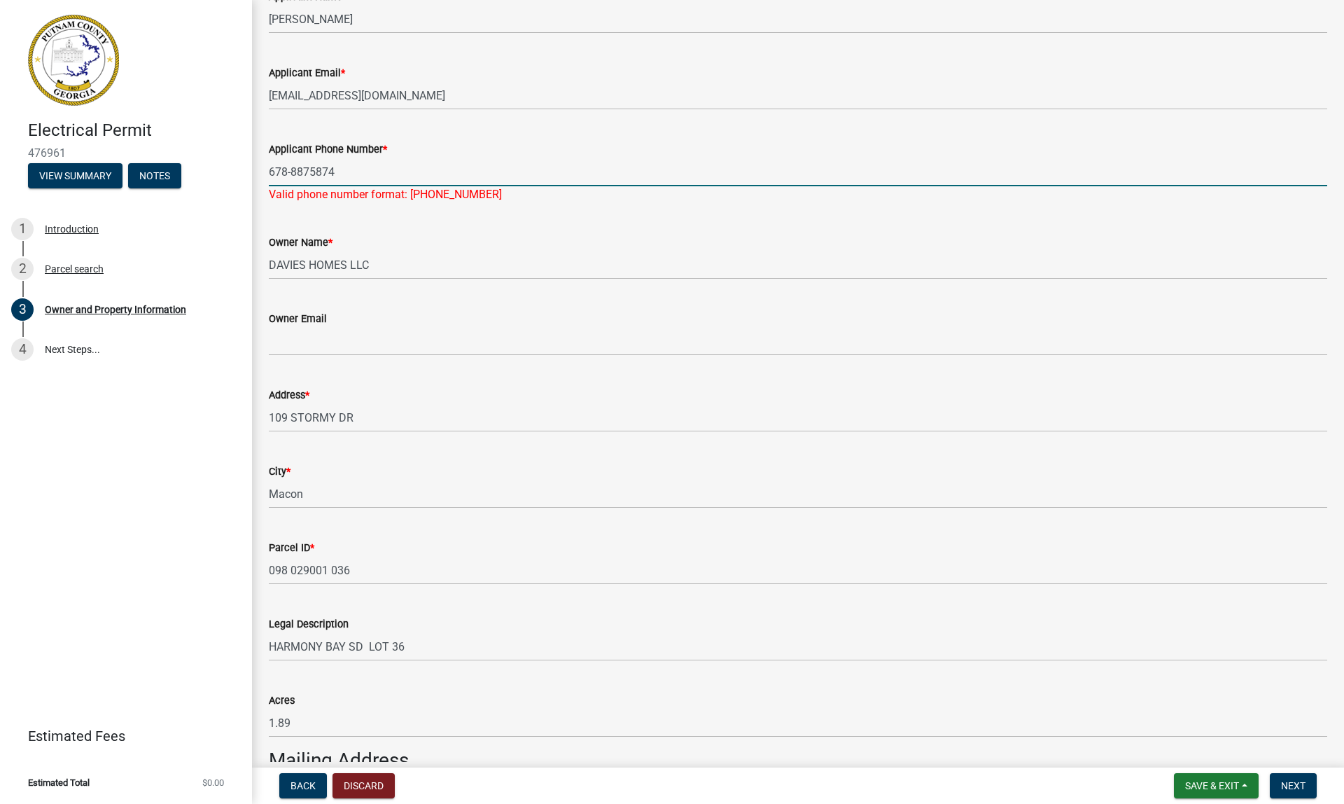
click at [352, 169] on input "678-8875874" at bounding box center [798, 172] width 1059 height 29
type input "6"
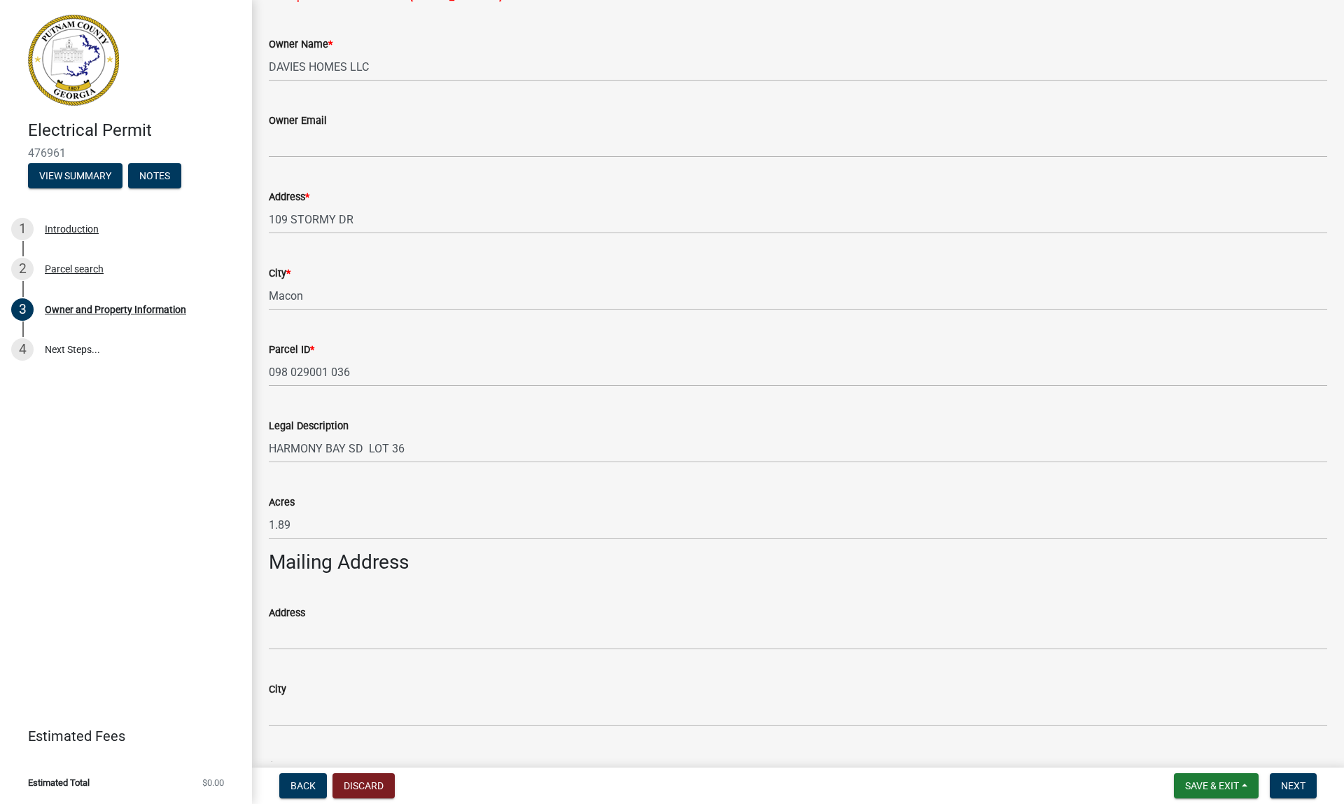
scroll to position [28, 0]
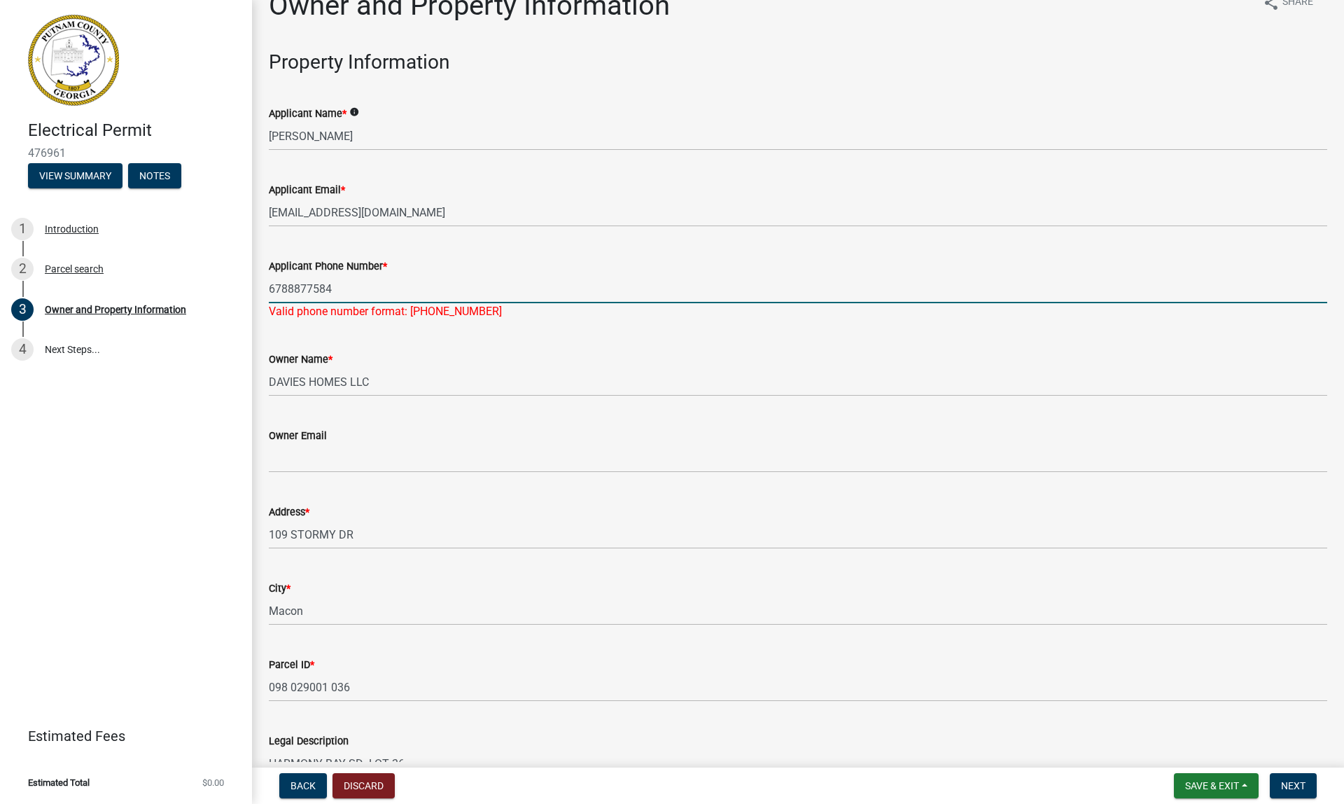
type input "6788877584"
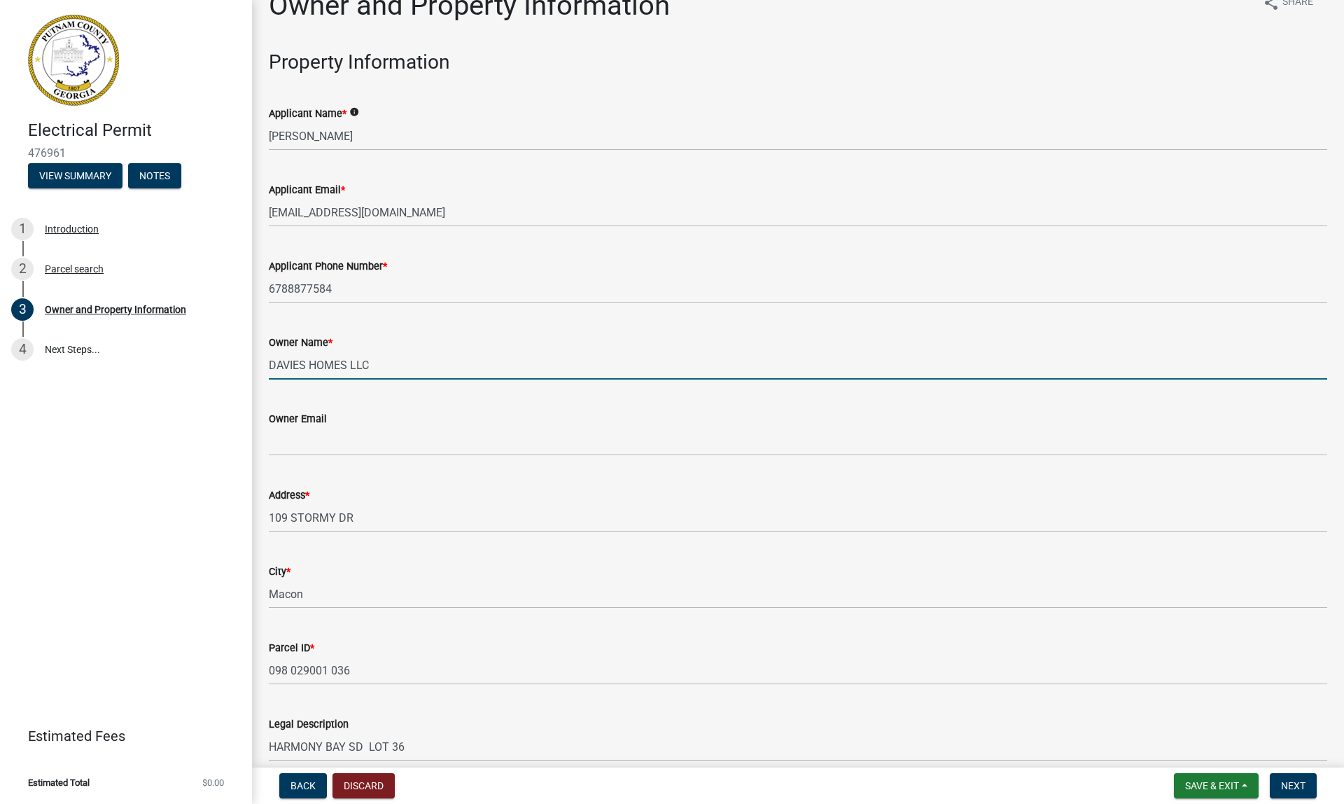
click at [400, 373] on input "DAVIES HOMES LLC" at bounding box center [798, 365] width 1059 height 29
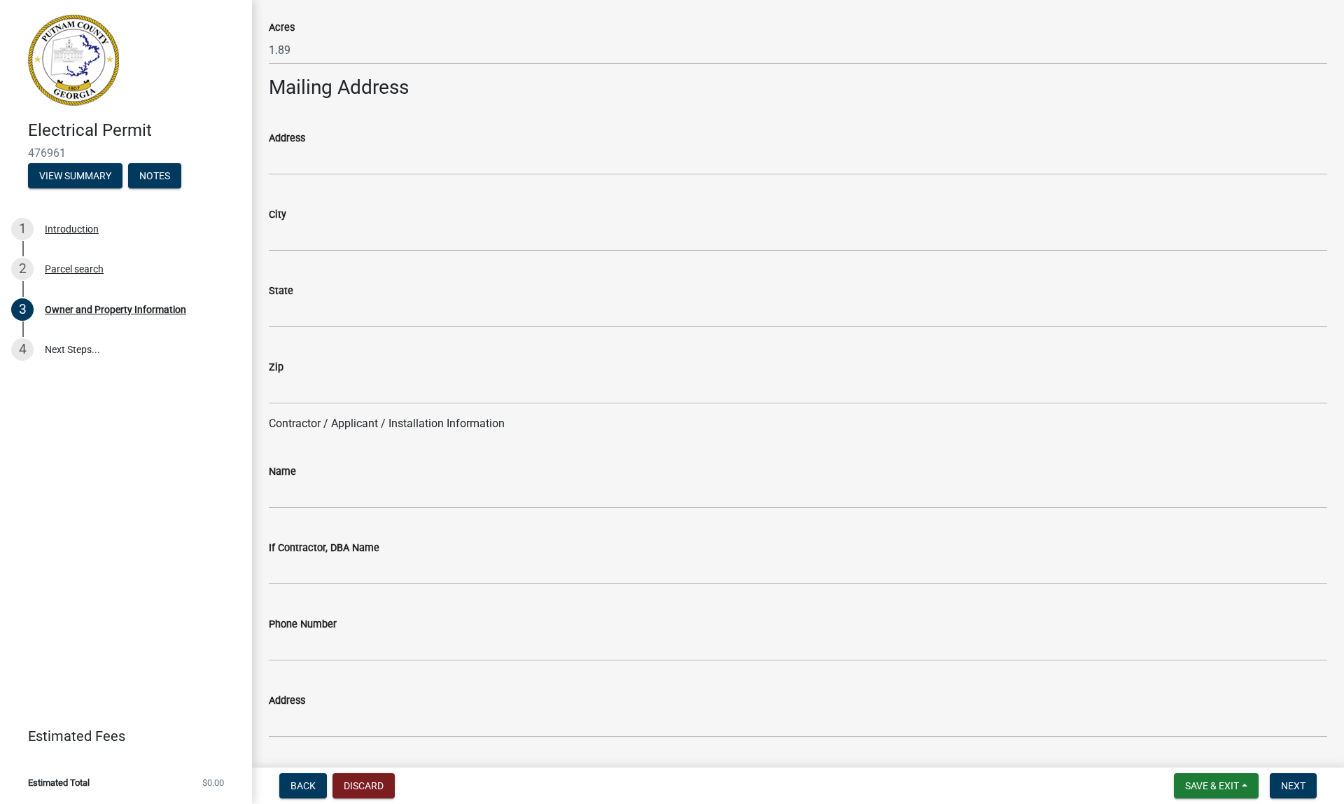
scroll to position [802, 0]
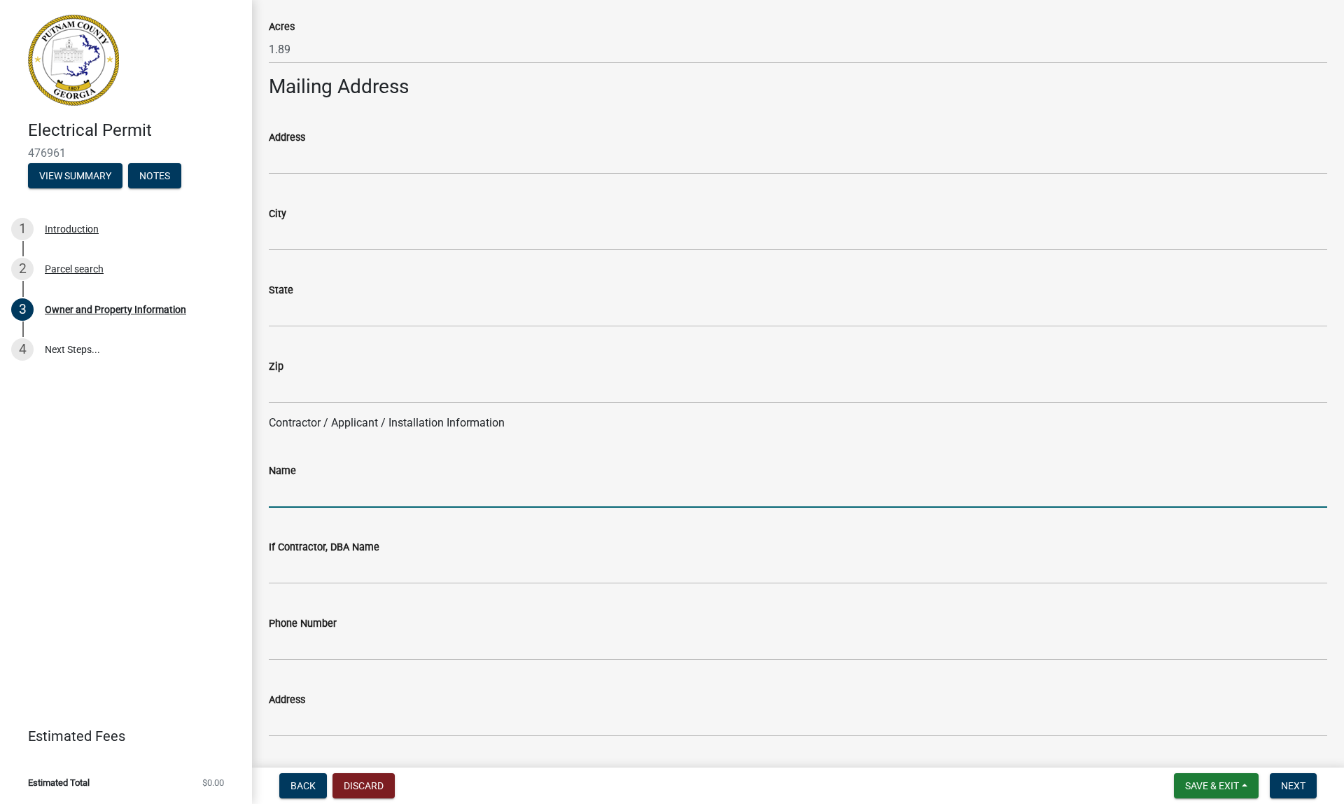
click at [347, 489] on input "Name" at bounding box center [798, 493] width 1059 height 29
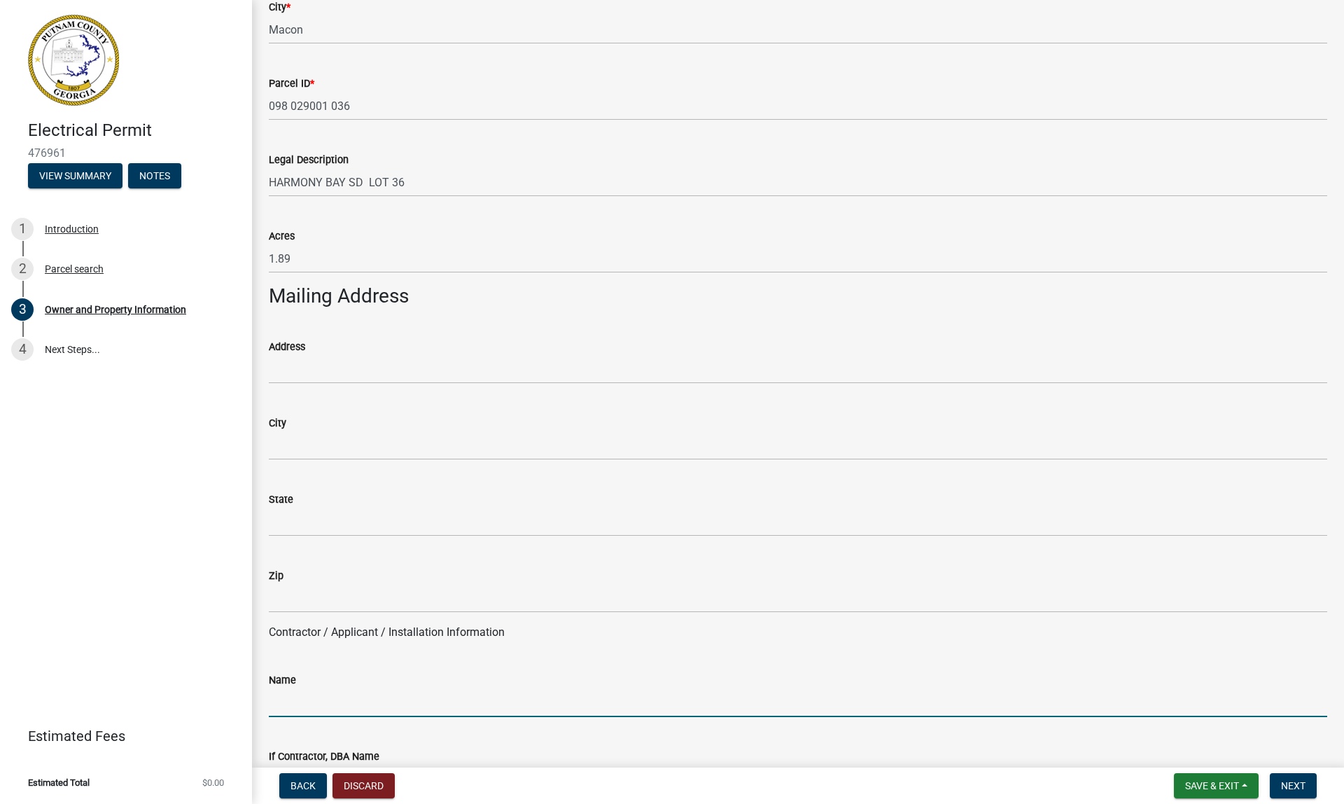
scroll to position [592, 0]
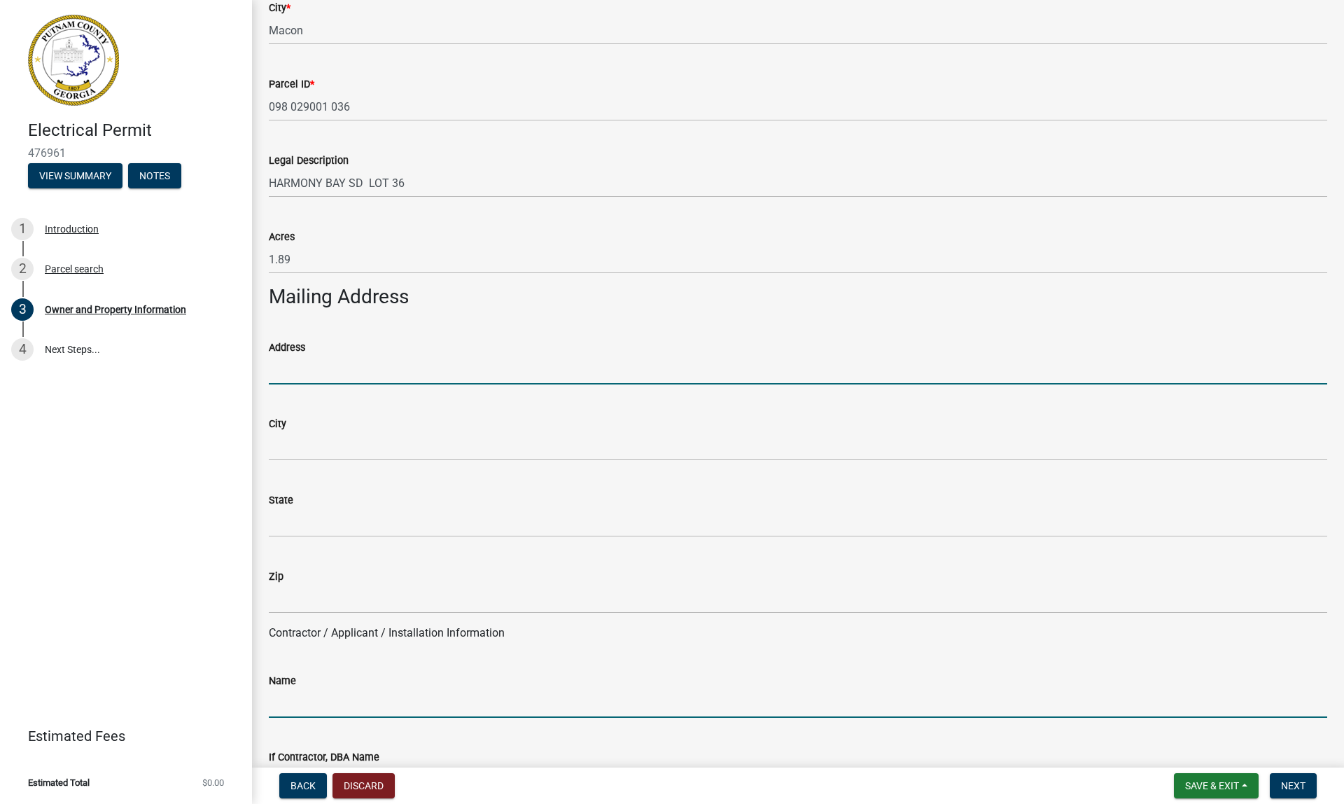
click at [341, 367] on input "Address" at bounding box center [798, 370] width 1059 height 29
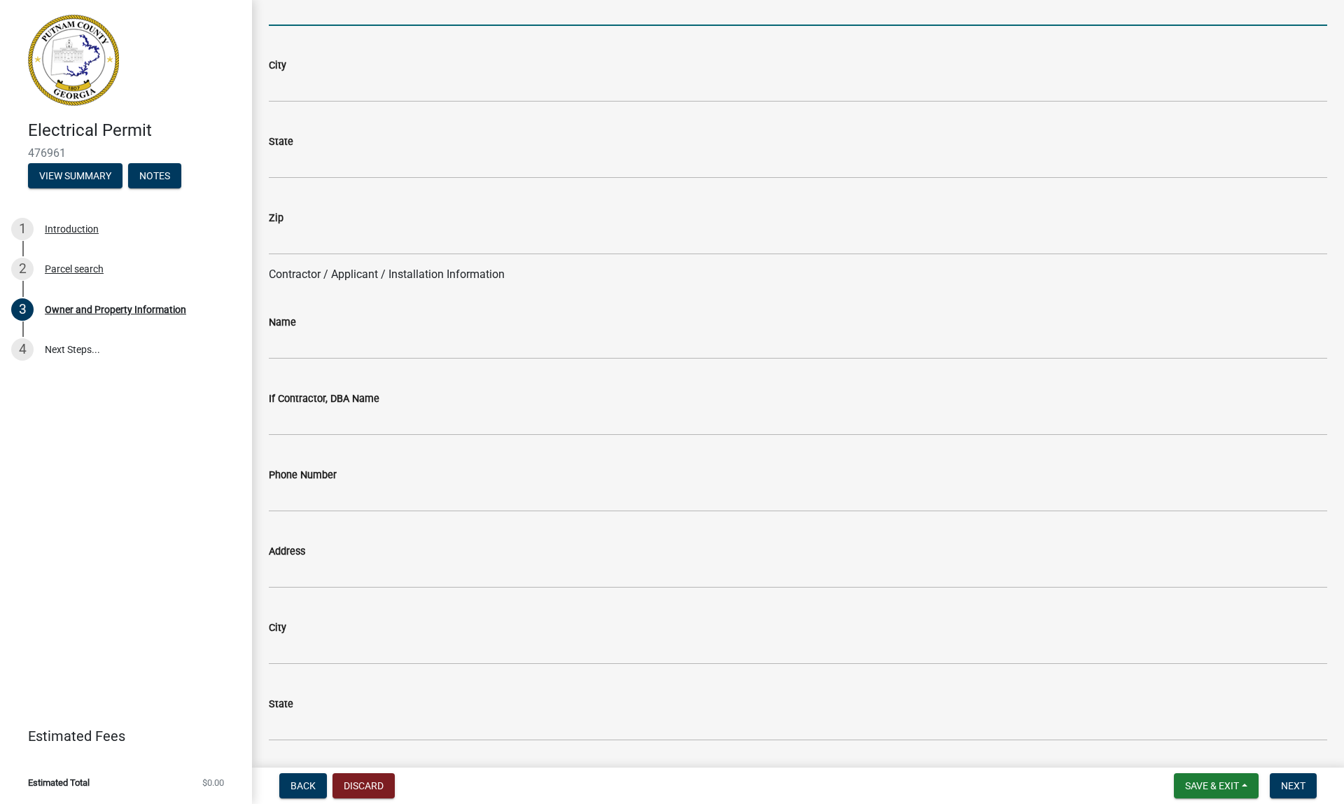
scroll to position [947, 0]
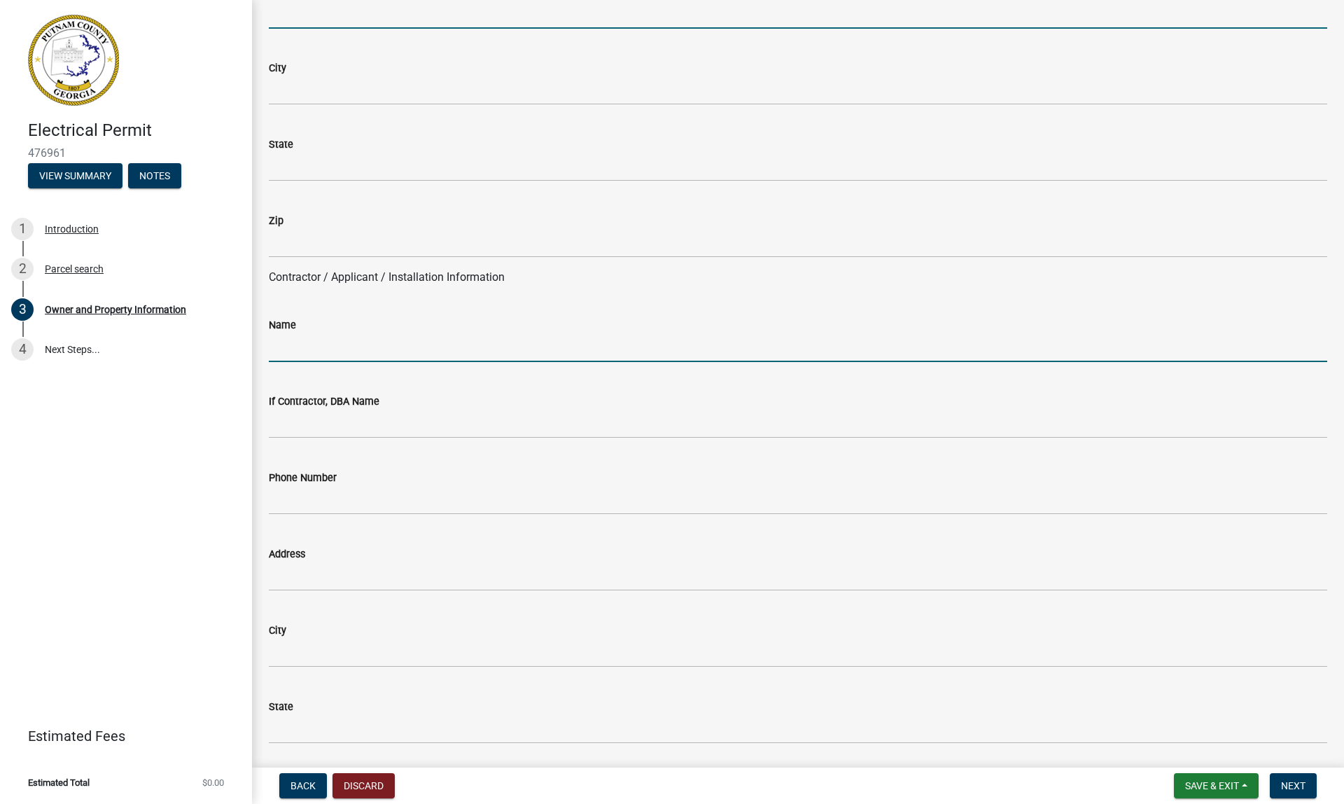
click at [322, 333] on input "Name" at bounding box center [798, 347] width 1059 height 29
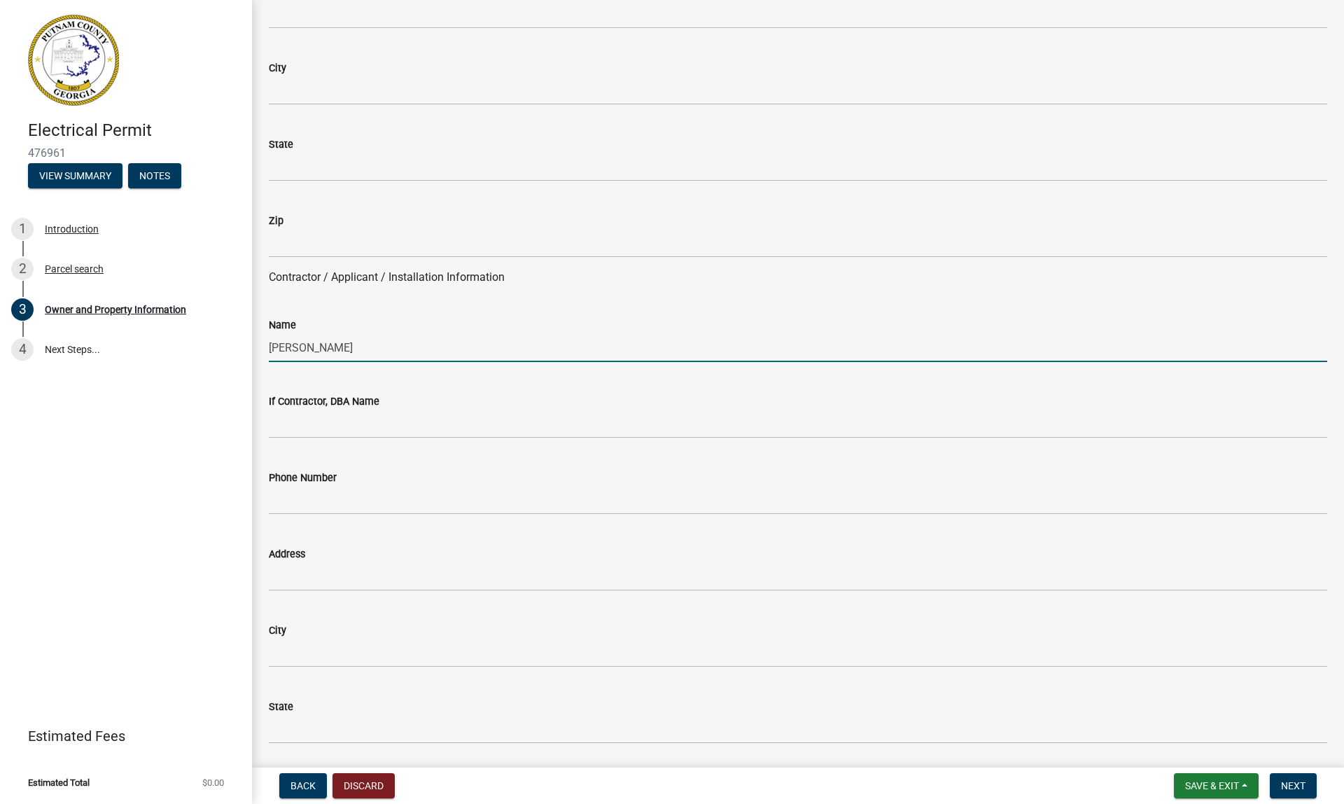
type input "[PERSON_NAME]"
click at [459, 529] on div "Address" at bounding box center [798, 558] width 1059 height 65
click at [461, 528] on div "Address" at bounding box center [798, 558] width 1059 height 65
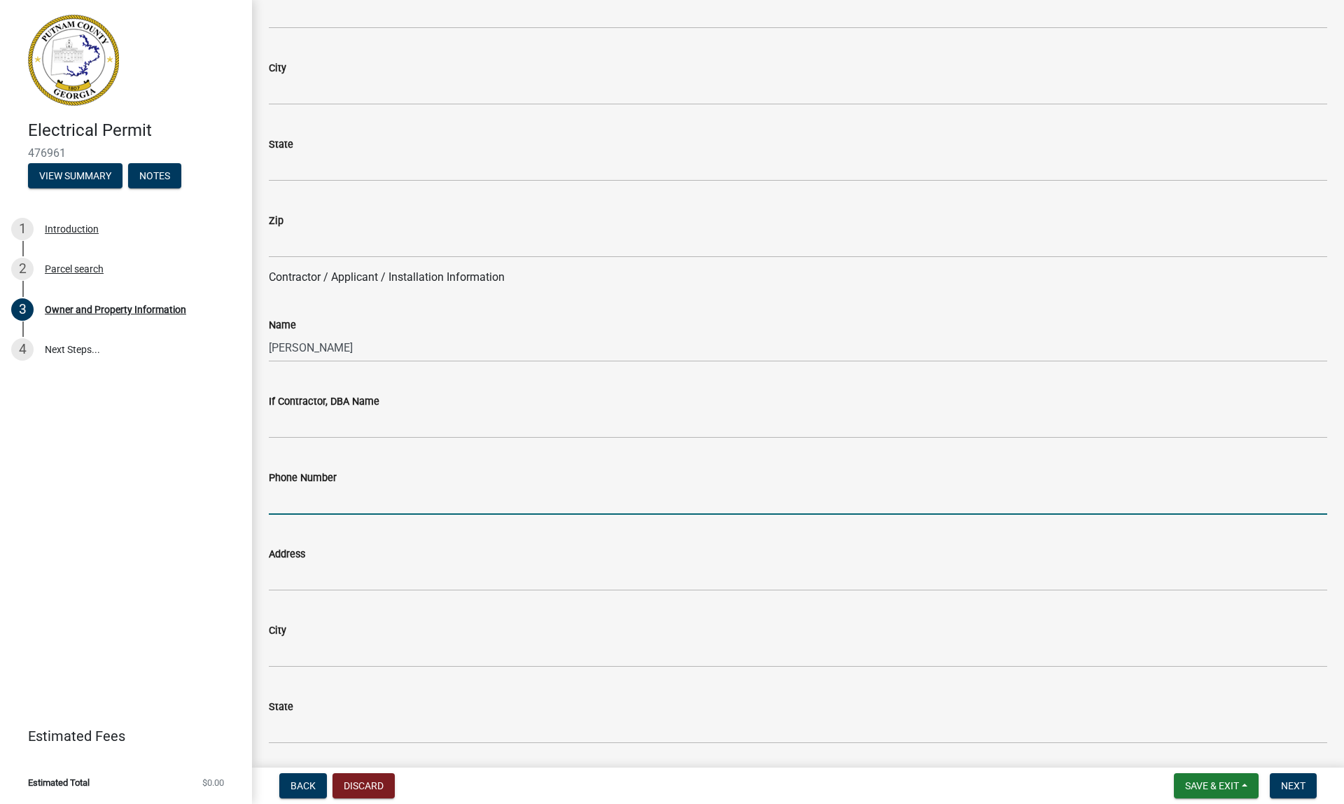
click at [408, 486] on input "Phone Number" at bounding box center [798, 500] width 1059 height 29
type input "6788877584"
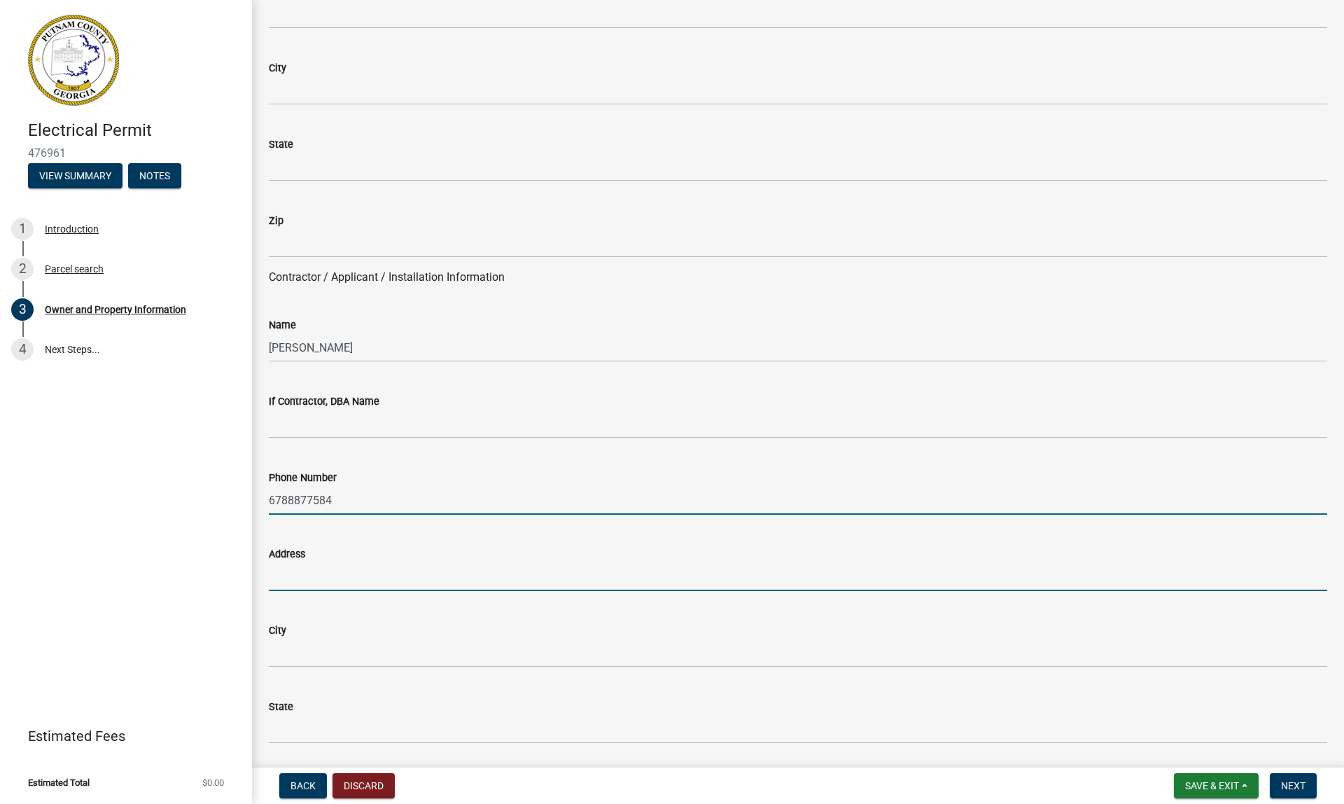
click at [361, 571] on input "Address" at bounding box center [798, 576] width 1059 height 29
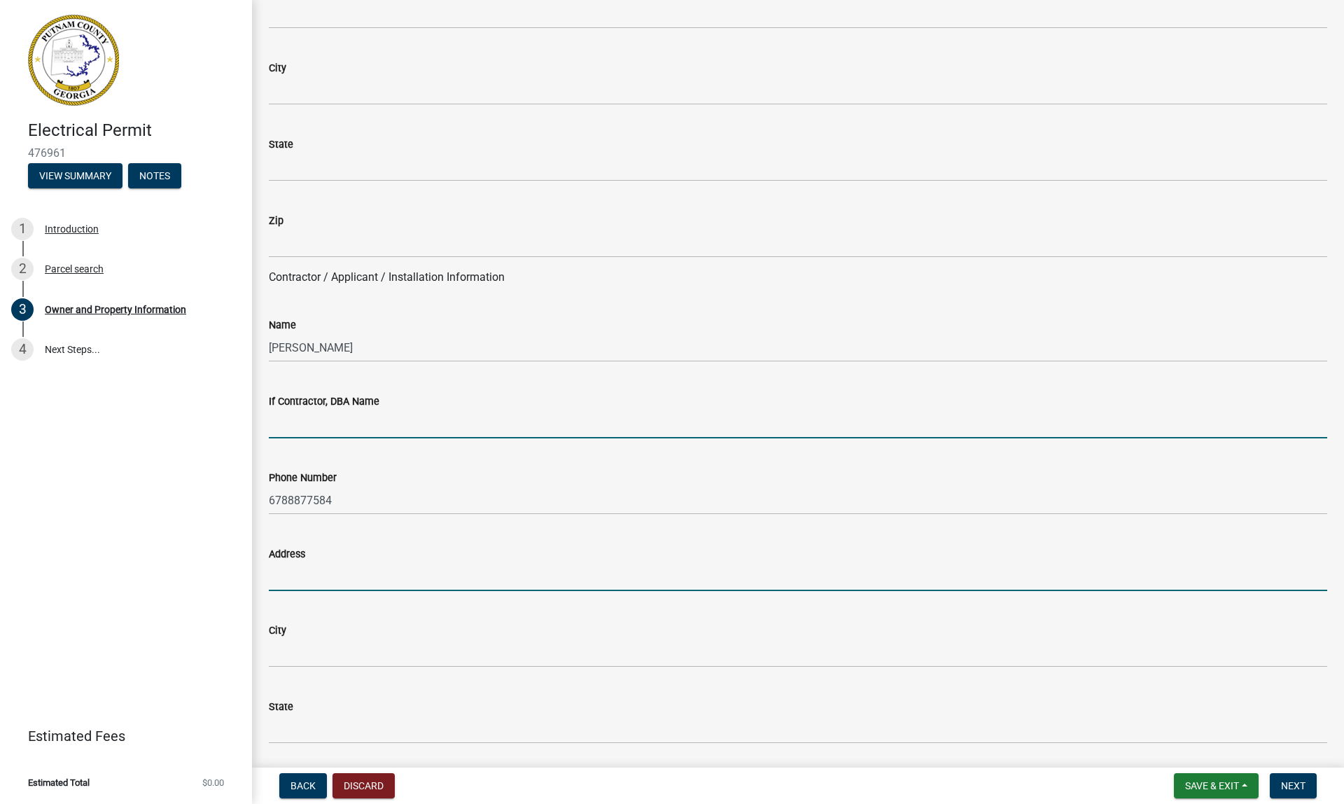
click at [362, 423] on input "If Contractor, DBA Name" at bounding box center [798, 424] width 1059 height 29
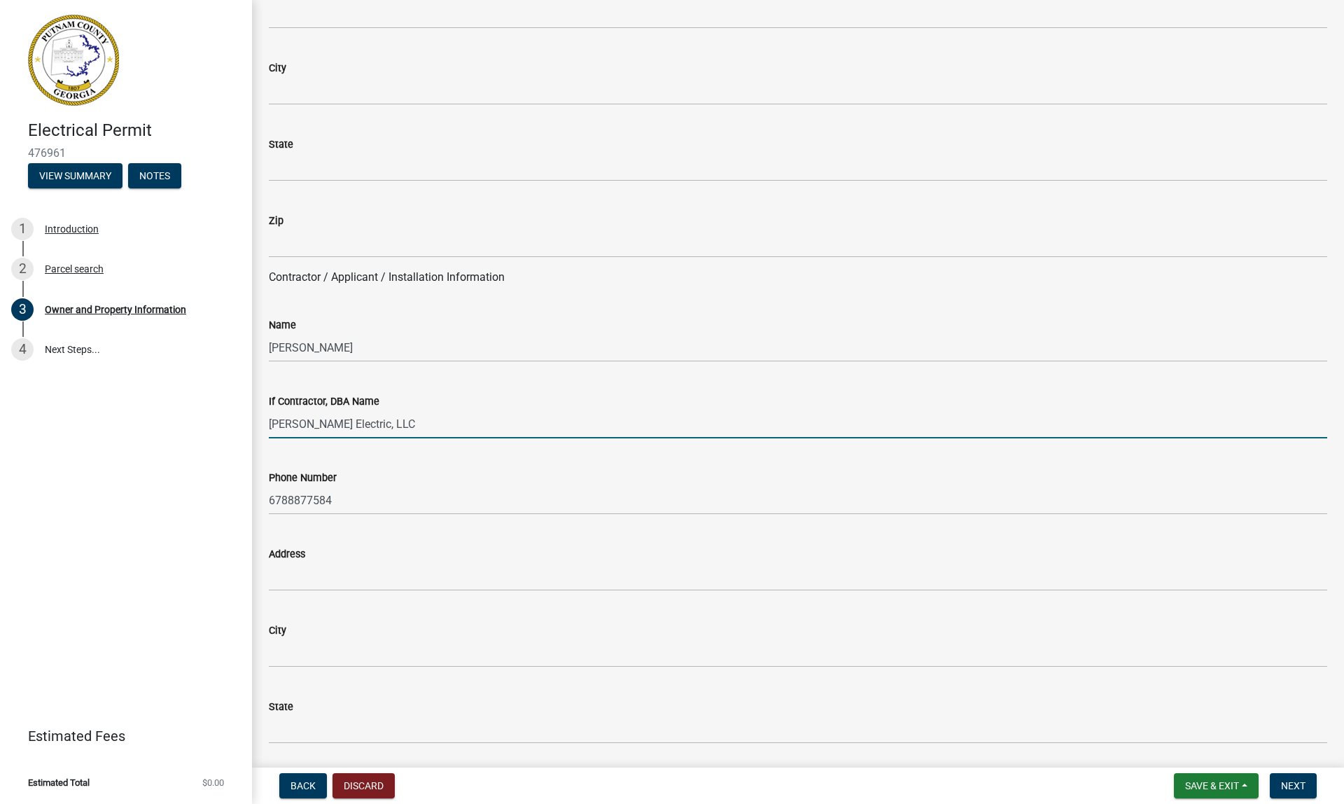
type input "[PERSON_NAME] Electric, LLC"
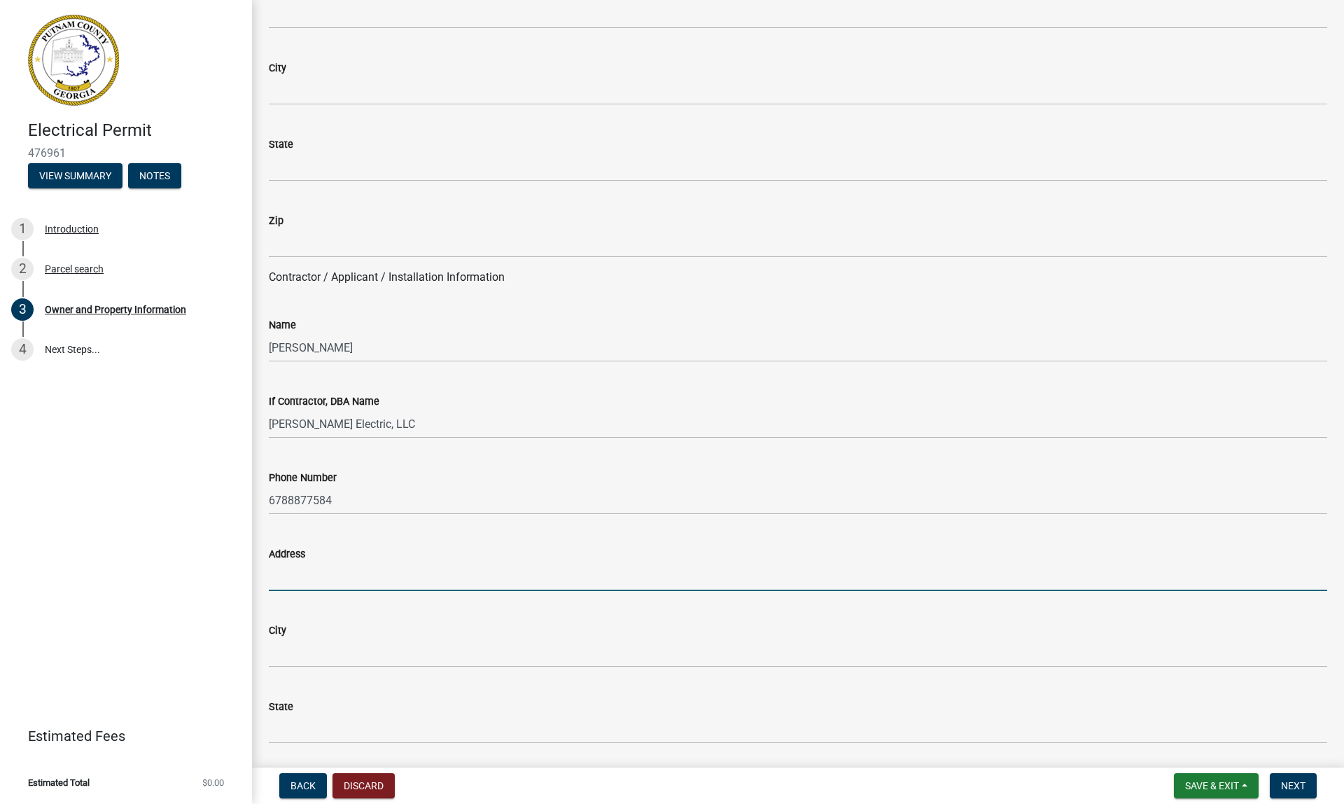
click at [300, 578] on input "Address" at bounding box center [798, 576] width 1059 height 29
type input "[STREET_ADDRESS]"
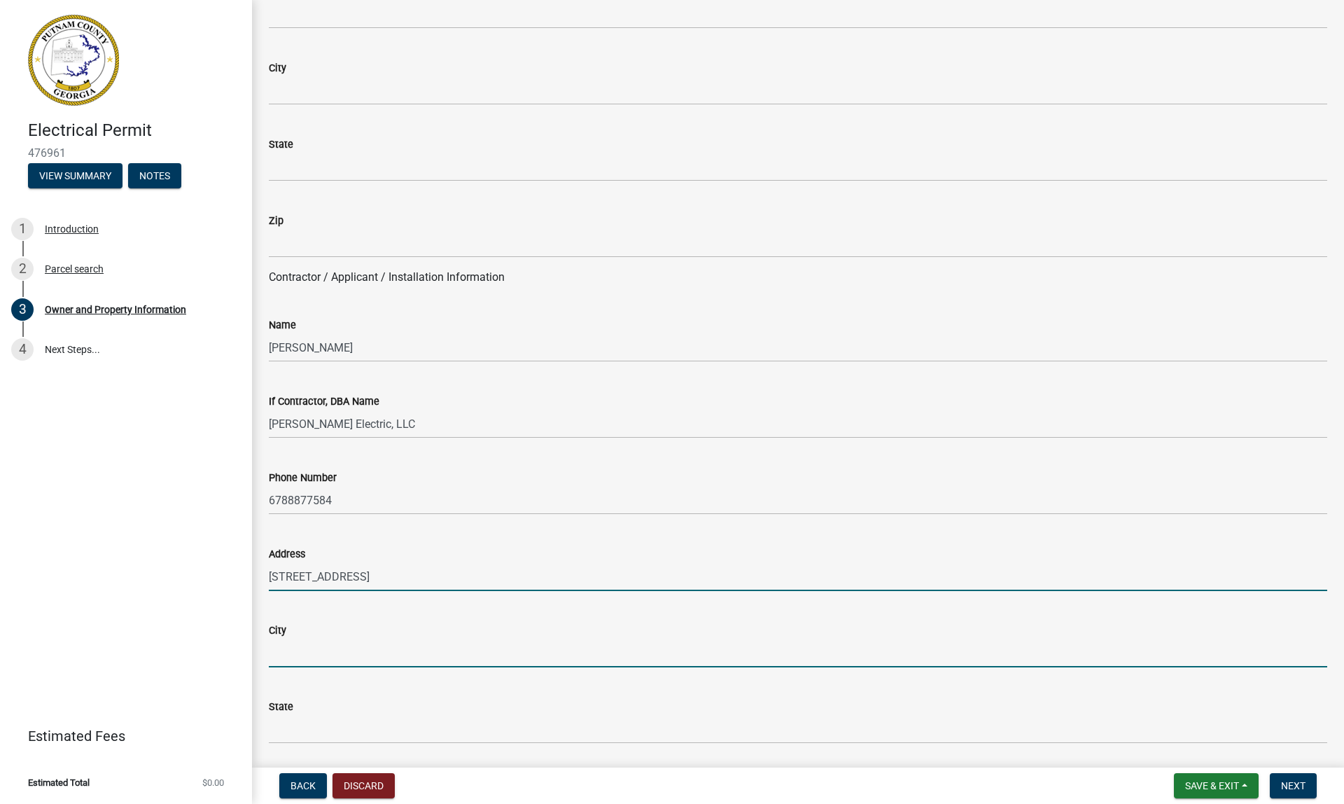
click at [284, 646] on input "City" at bounding box center [798, 653] width 1059 height 29
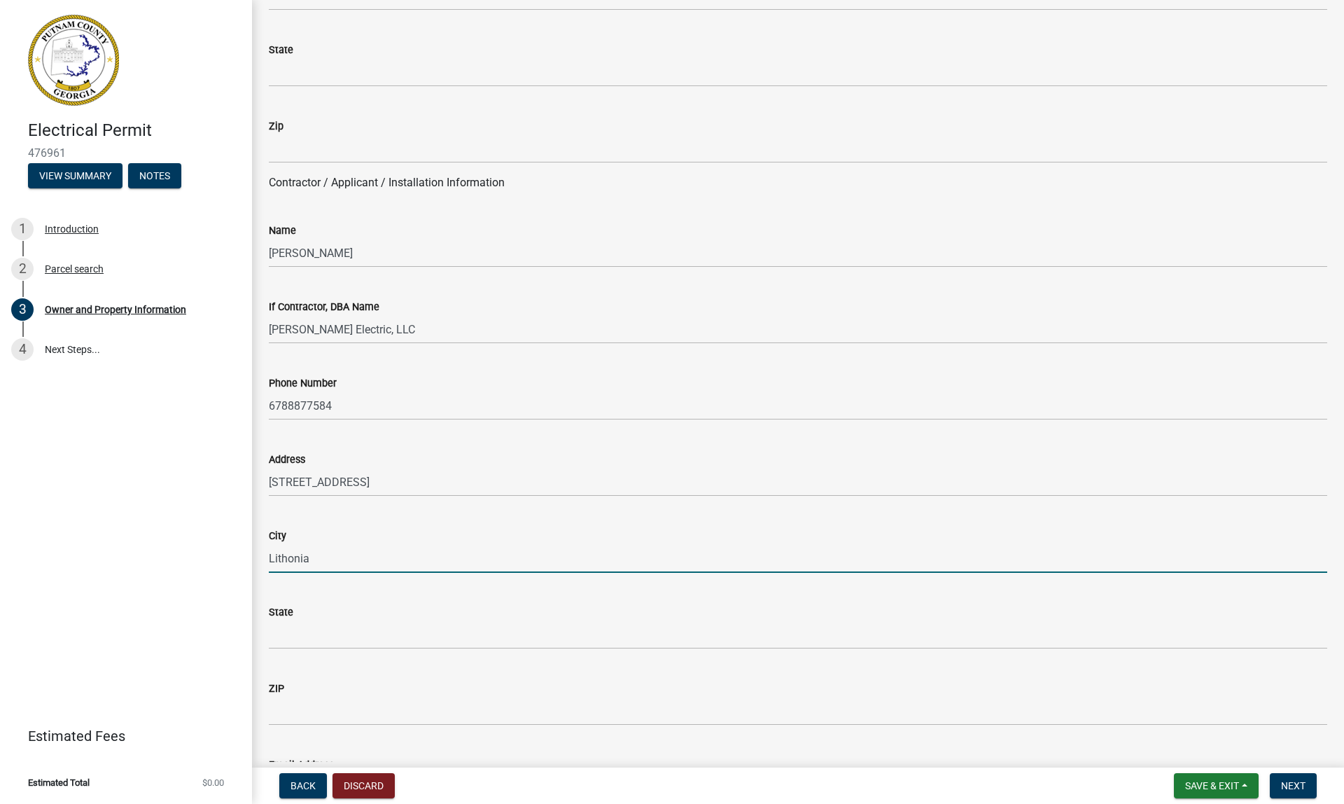
scroll to position [1071, 0]
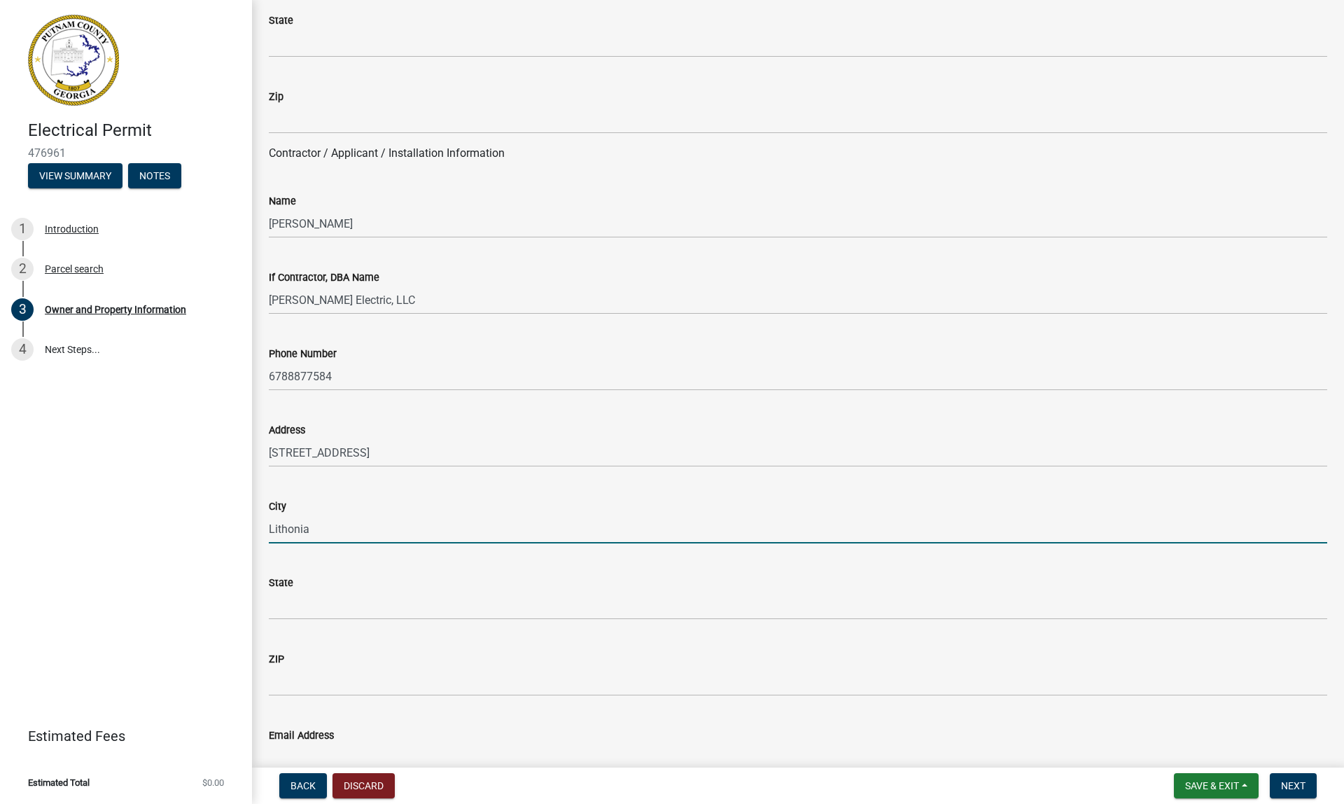
type input "Lithonia"
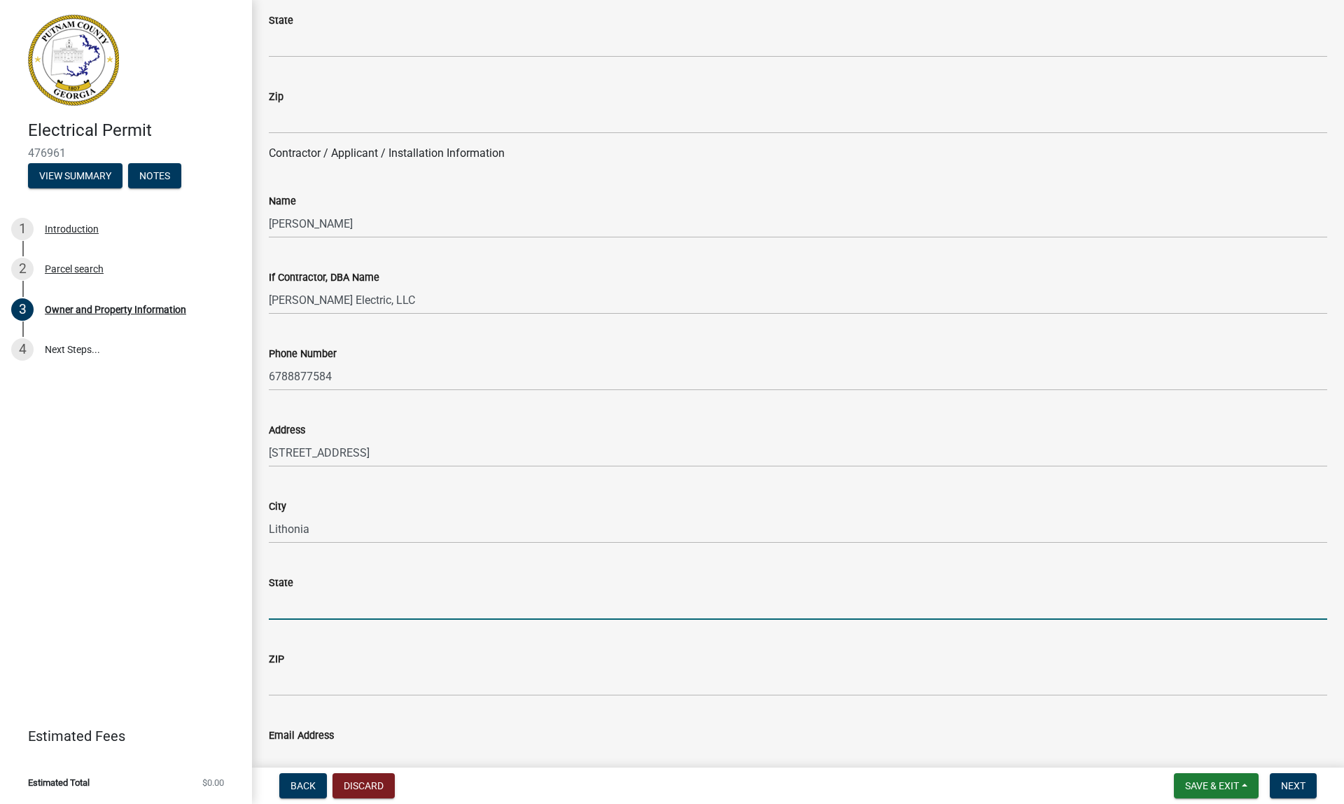
click at [311, 594] on input "State" at bounding box center [798, 605] width 1059 height 29
type input "GA"
click at [292, 683] on input "ZIP" at bounding box center [798, 681] width 1059 height 29
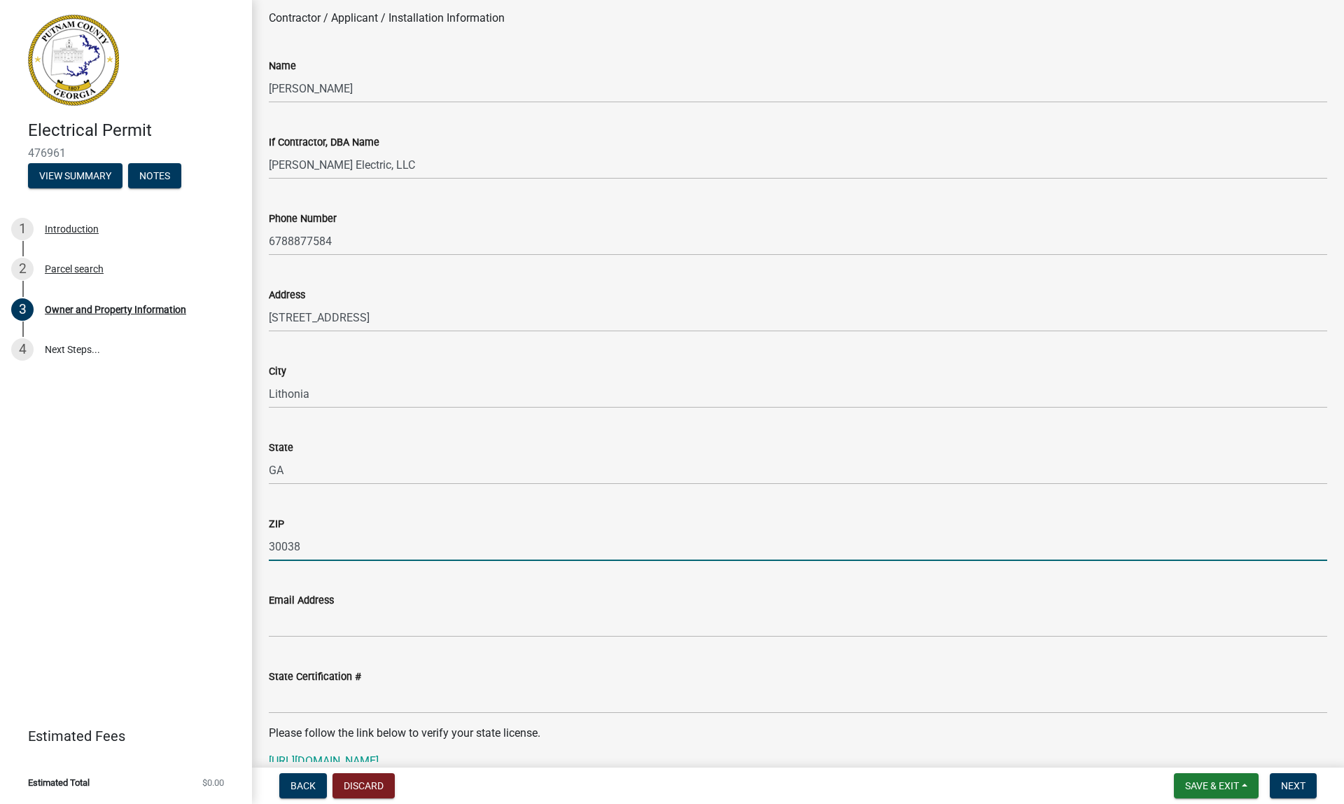
scroll to position [1213, 0]
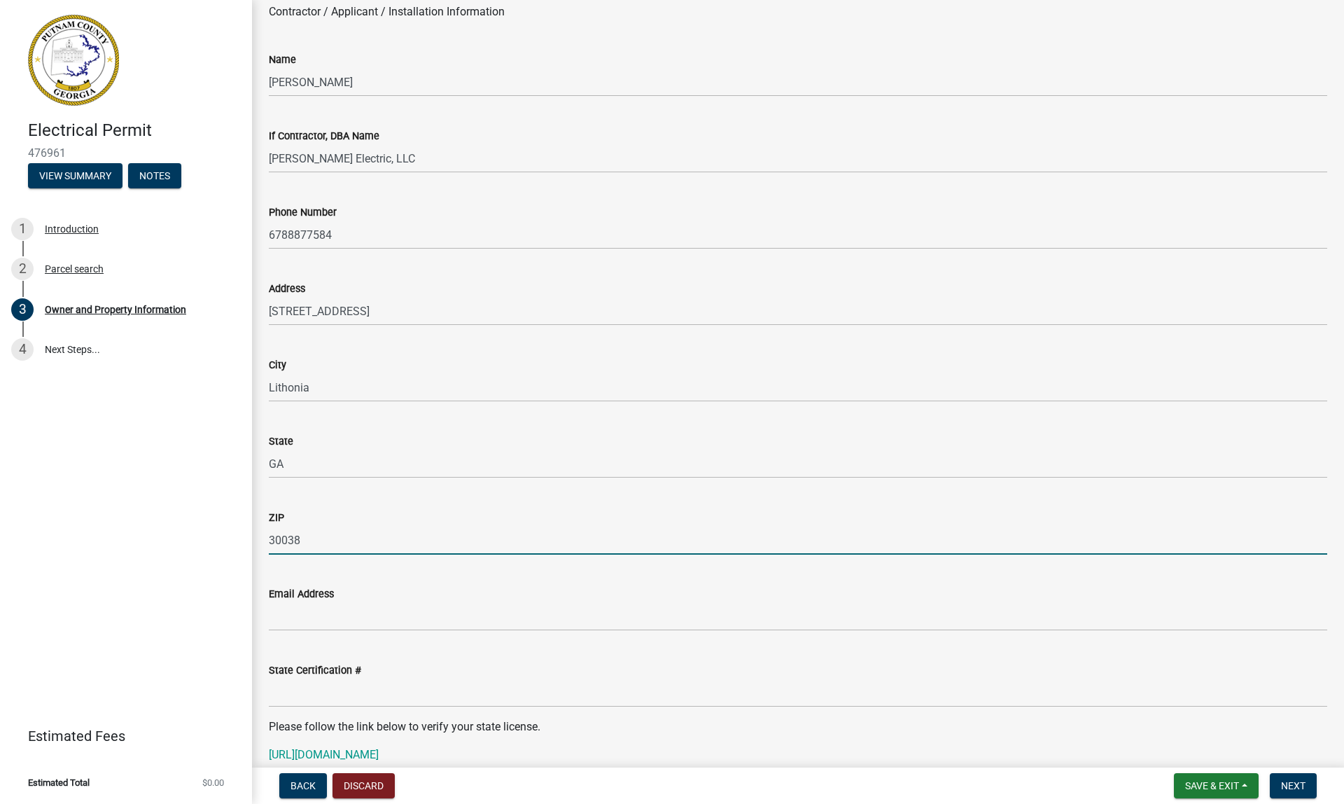
type input "30038"
click at [287, 606] on input "Email Address" at bounding box center [798, 616] width 1059 height 29
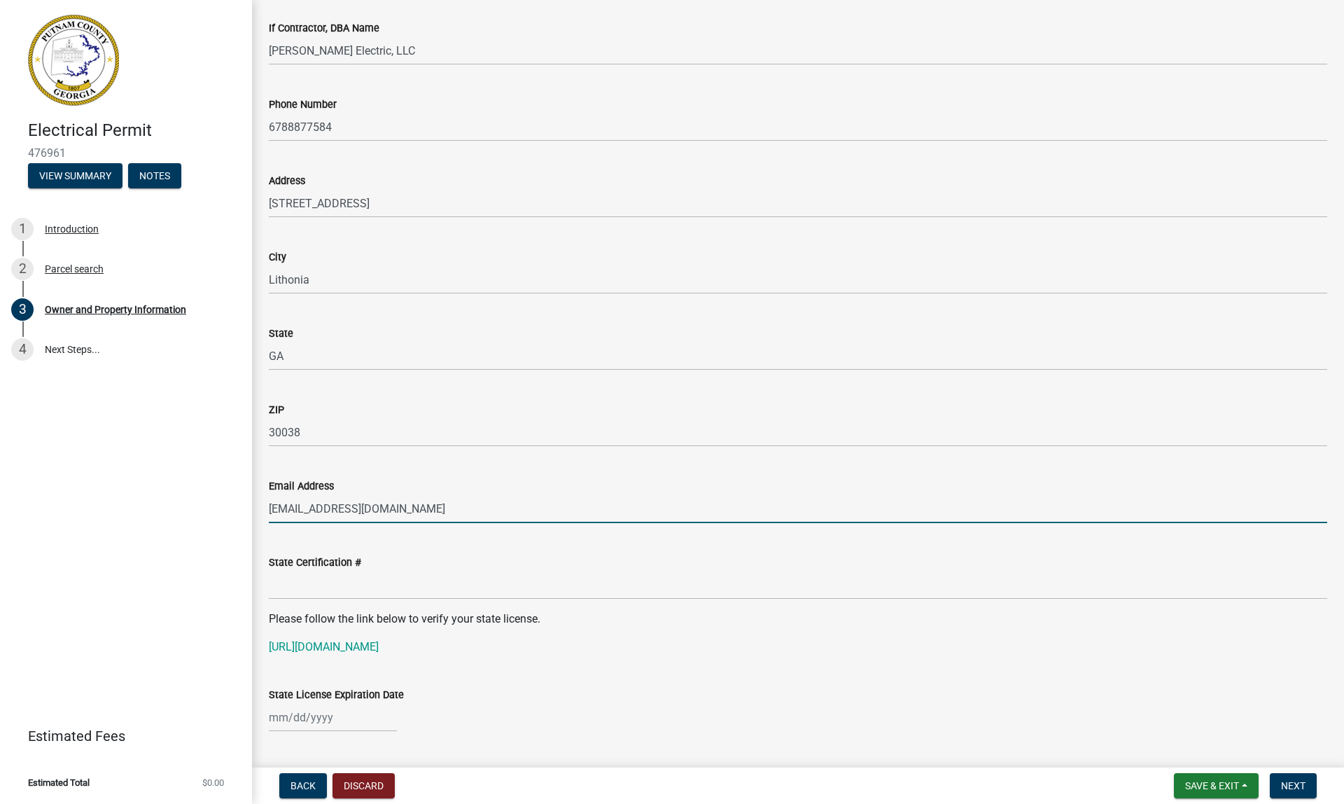
scroll to position [1322, 0]
type input "[EMAIL_ADDRESS][DOMAIN_NAME]"
click at [288, 581] on input "State Certification #" at bounding box center [798, 583] width 1059 height 29
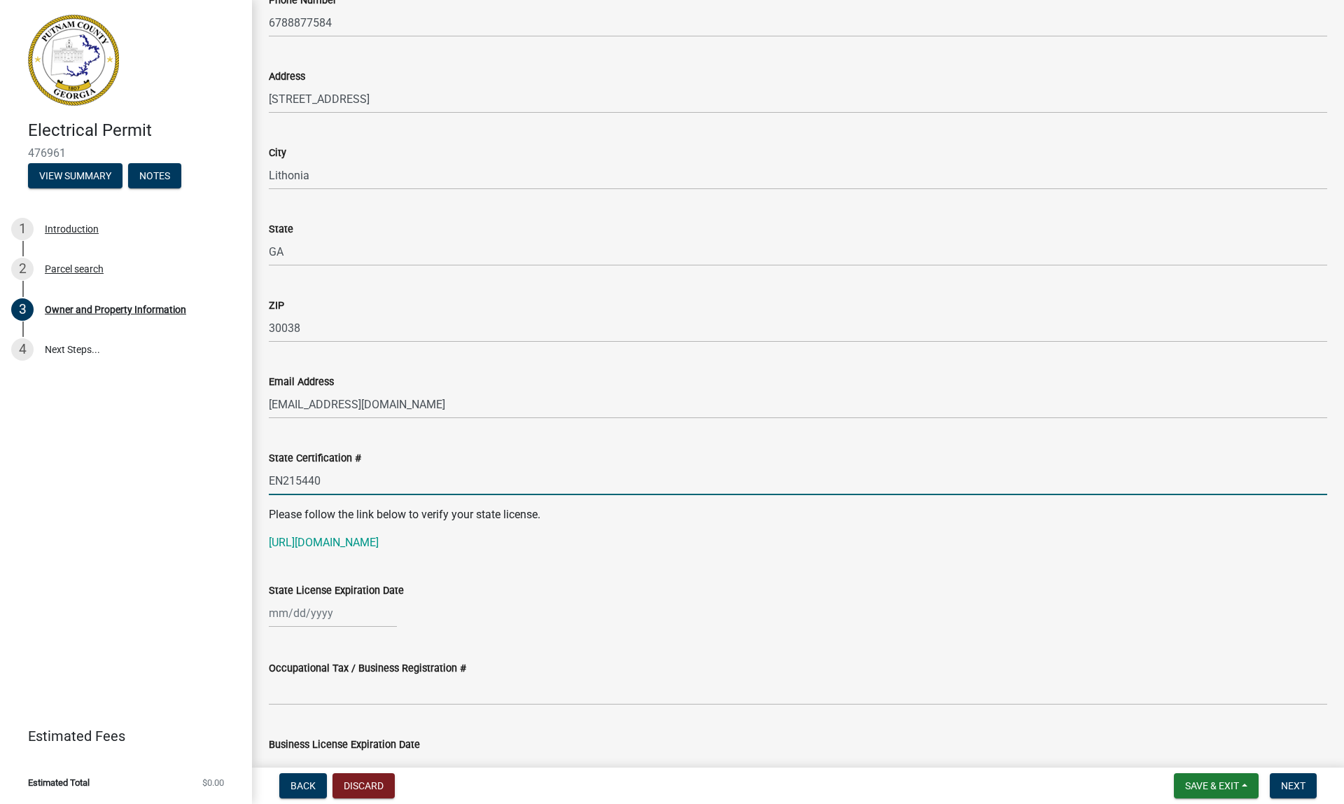
scroll to position [1428, 0]
type input "EN215440"
click at [277, 611] on div at bounding box center [333, 610] width 128 height 29
select select "9"
select select "2025"
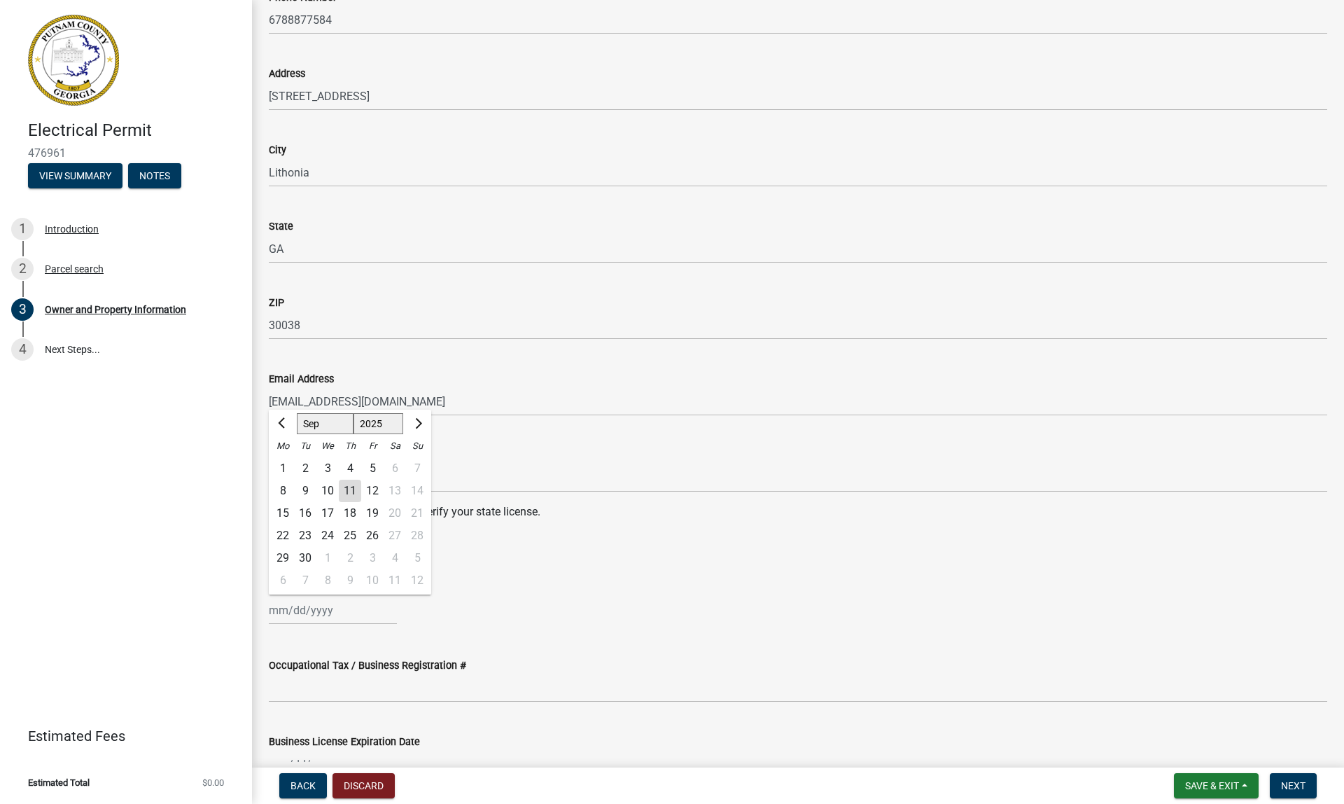
click at [417, 421] on span "Next month" at bounding box center [417, 423] width 11 height 11
select select "1"
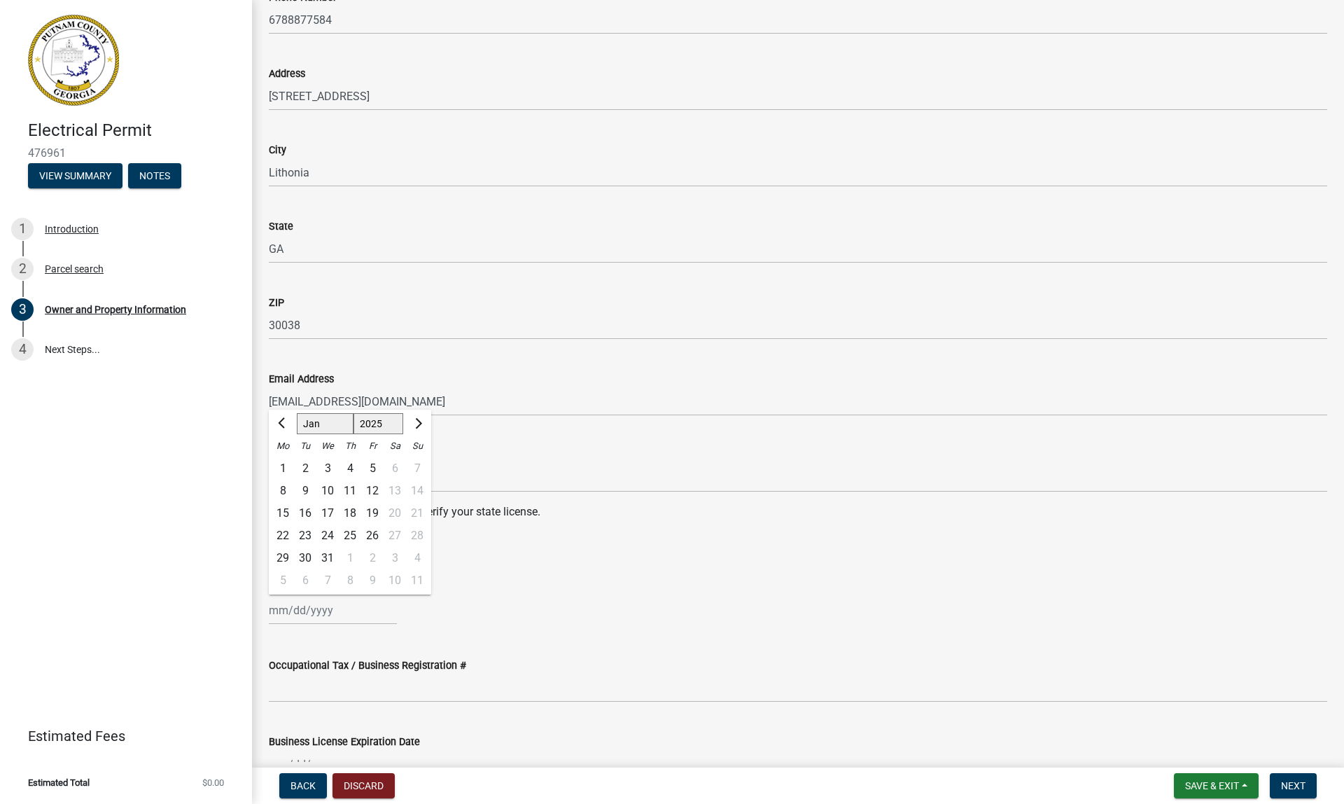
select select "2026"
click at [417, 421] on span "Next month" at bounding box center [417, 423] width 11 height 11
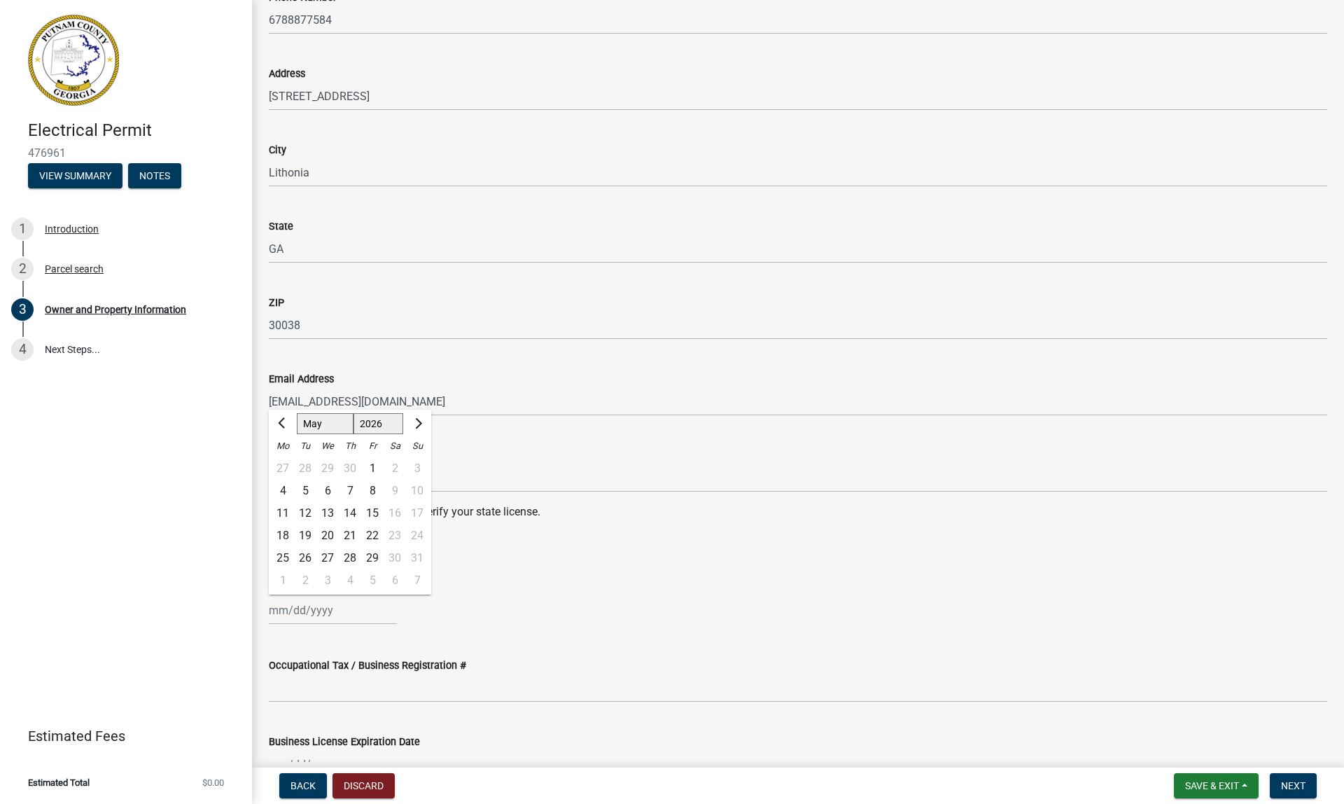
click at [417, 421] on span "Next month" at bounding box center [417, 423] width 11 height 11
select select "6"
click at [312, 559] on div "30" at bounding box center [305, 558] width 22 height 22
type input "[DATE]"
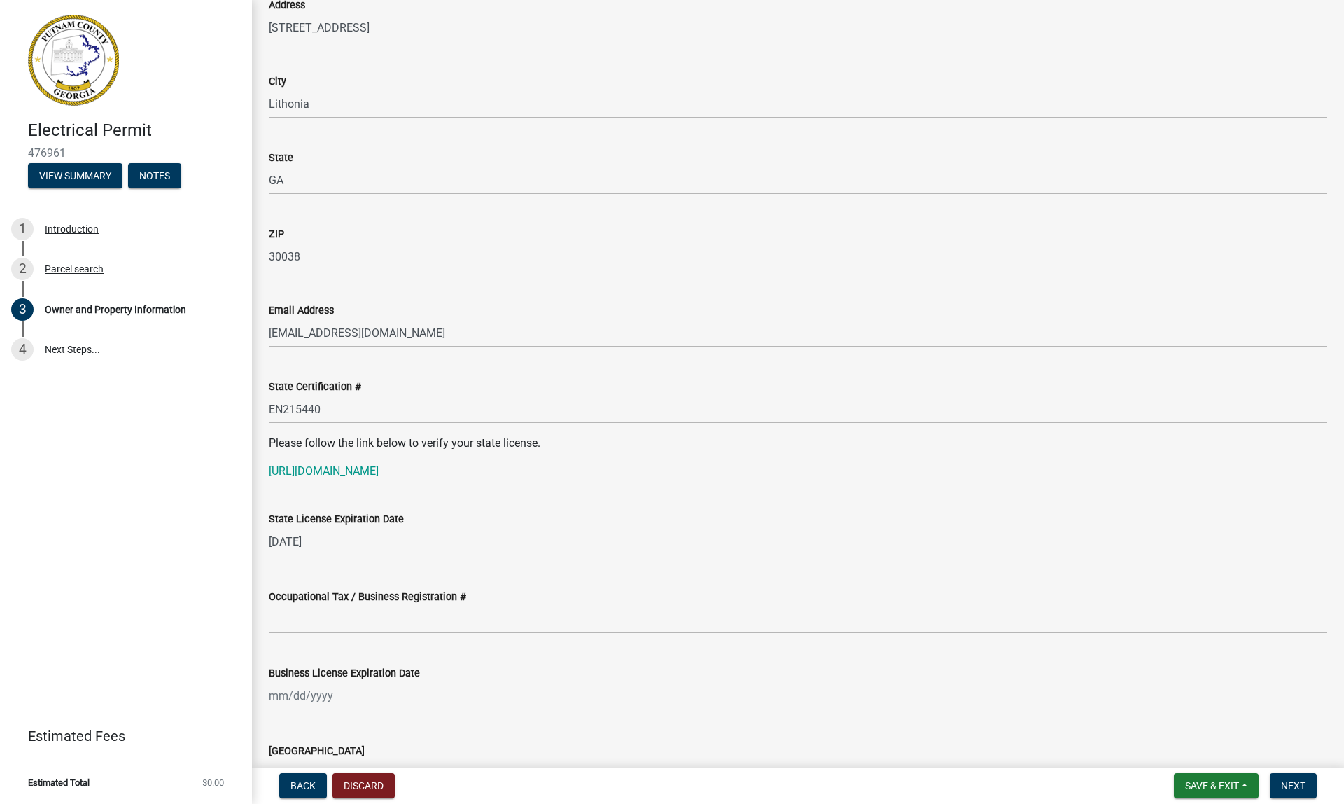
scroll to position [1501, 0]
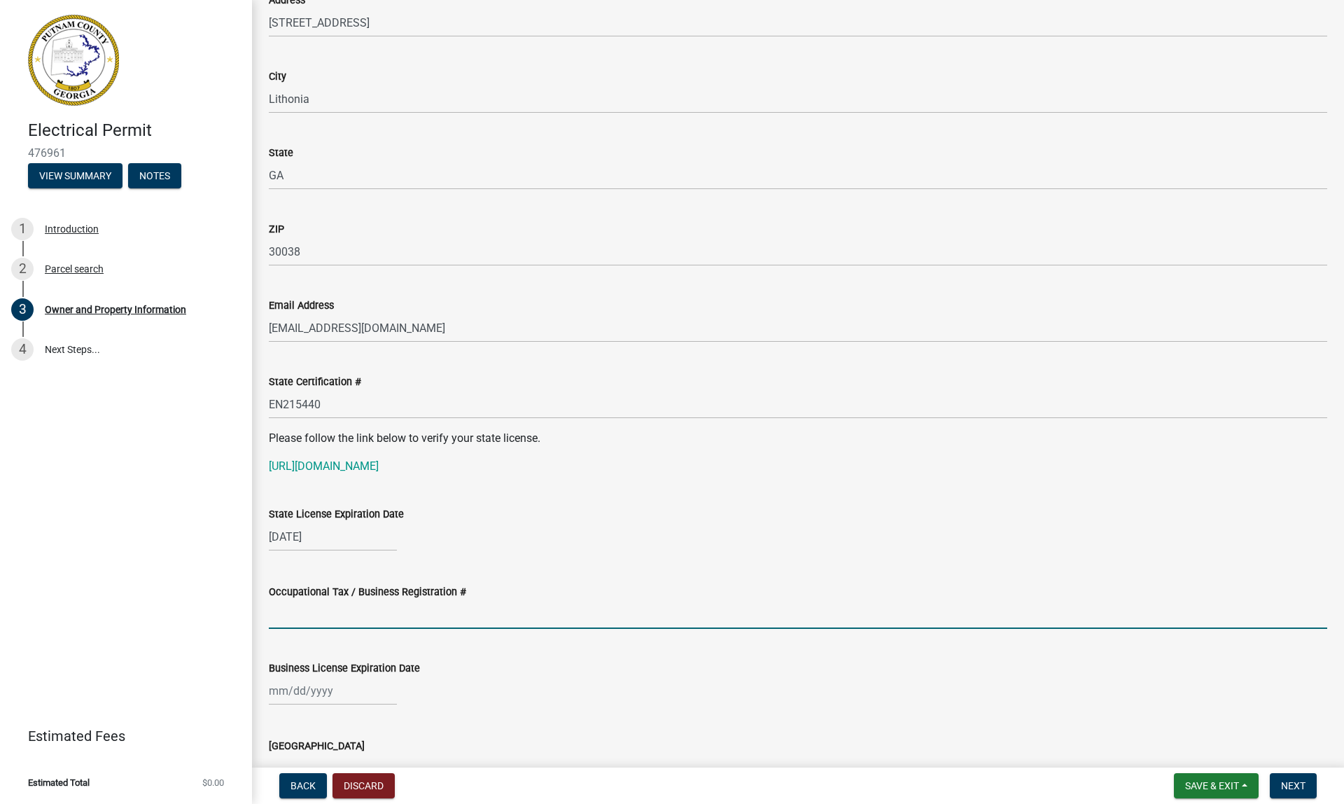
click at [357, 613] on input "Occupational Tax / Business Registration #" at bounding box center [798, 614] width 1059 height 29
type input "220276"
click at [326, 691] on div at bounding box center [333, 690] width 128 height 29
select select "9"
select select "2025"
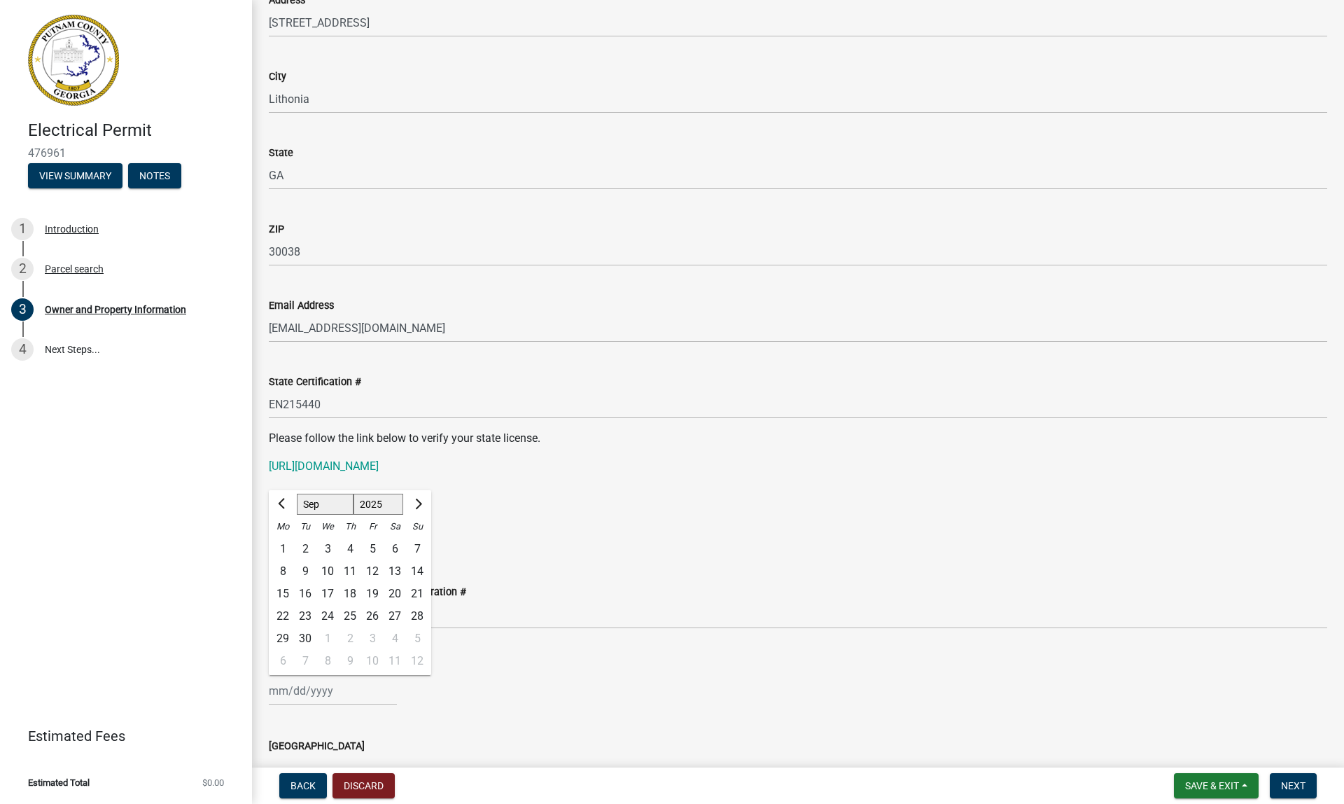
click at [419, 504] on span "Next month" at bounding box center [417, 504] width 11 height 11
select select "12"
click at [331, 632] on div "31" at bounding box center [327, 638] width 22 height 22
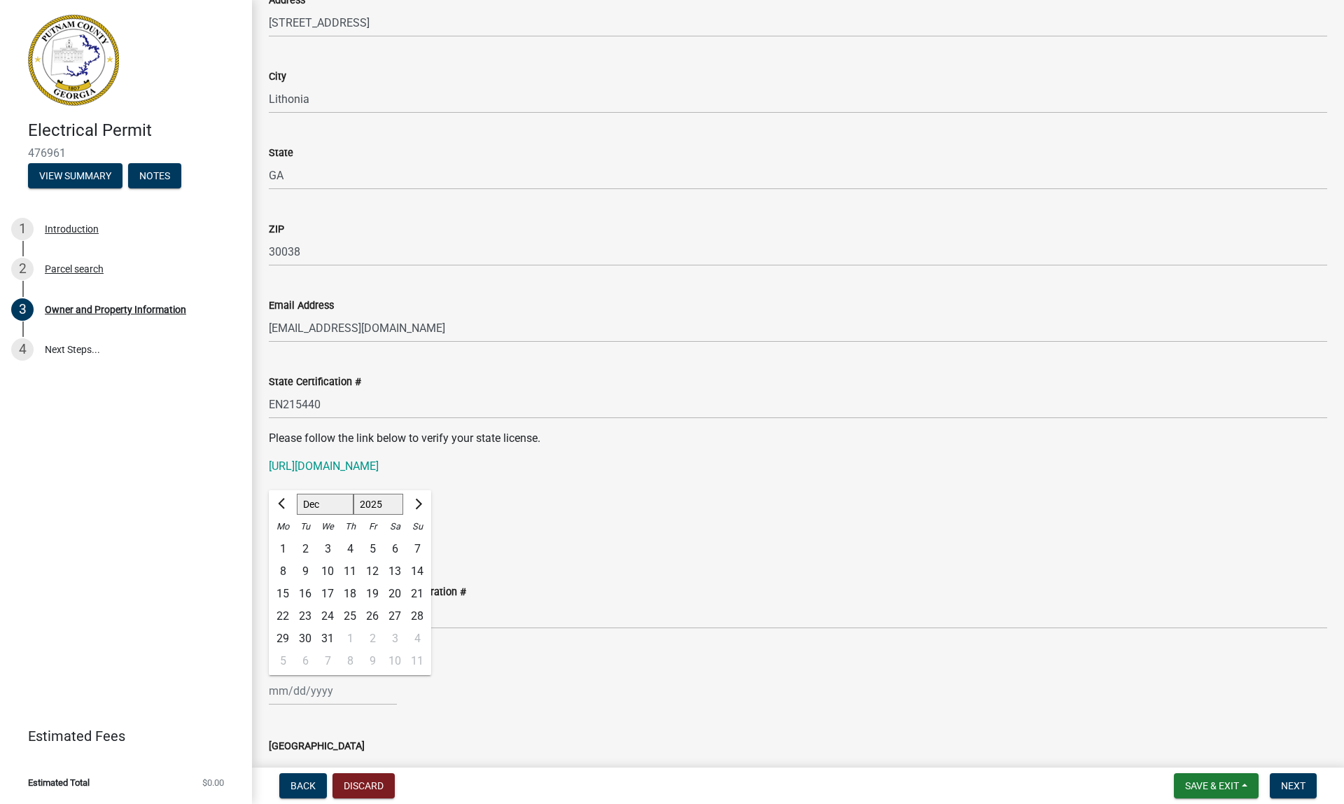
type input "[DATE]"
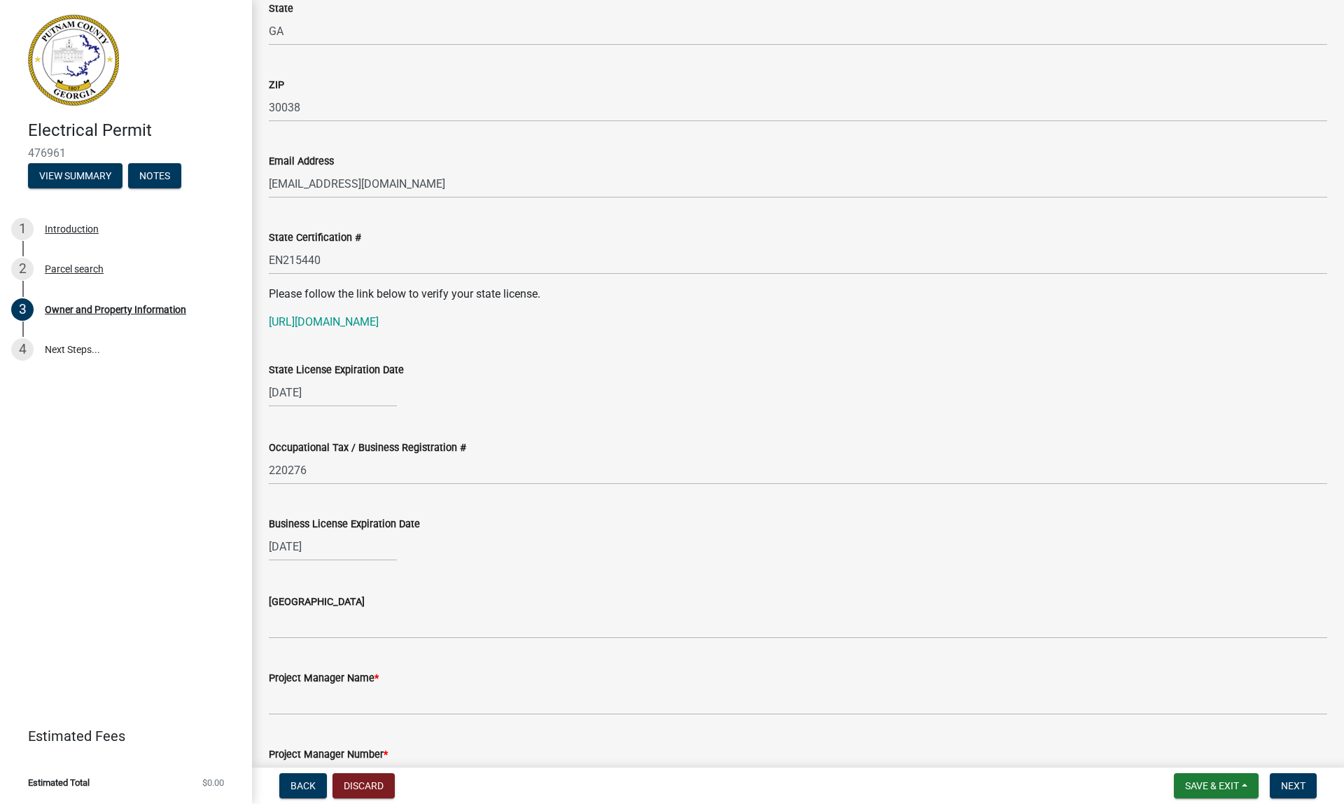
scroll to position [1649, 0]
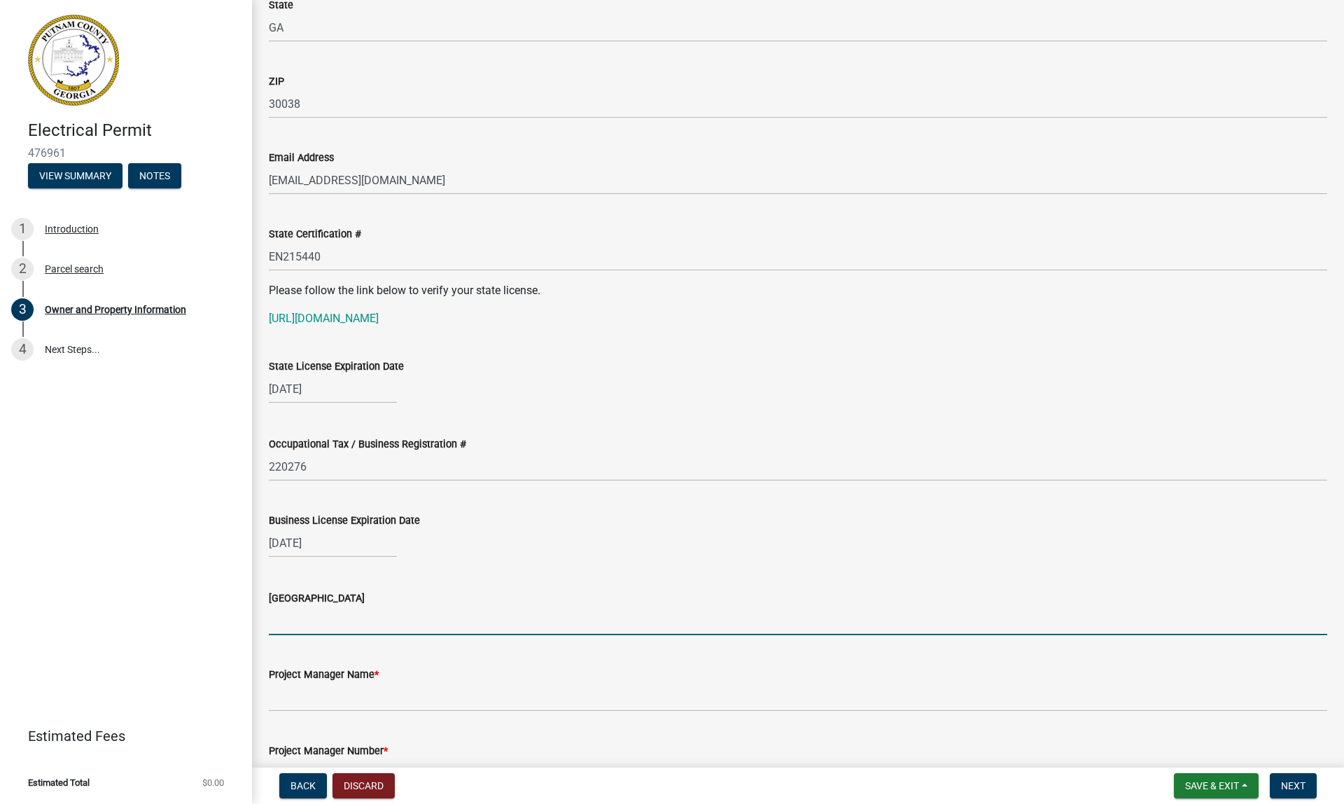
click at [314, 629] on input "[GEOGRAPHIC_DATA]" at bounding box center [798, 620] width 1059 height 29
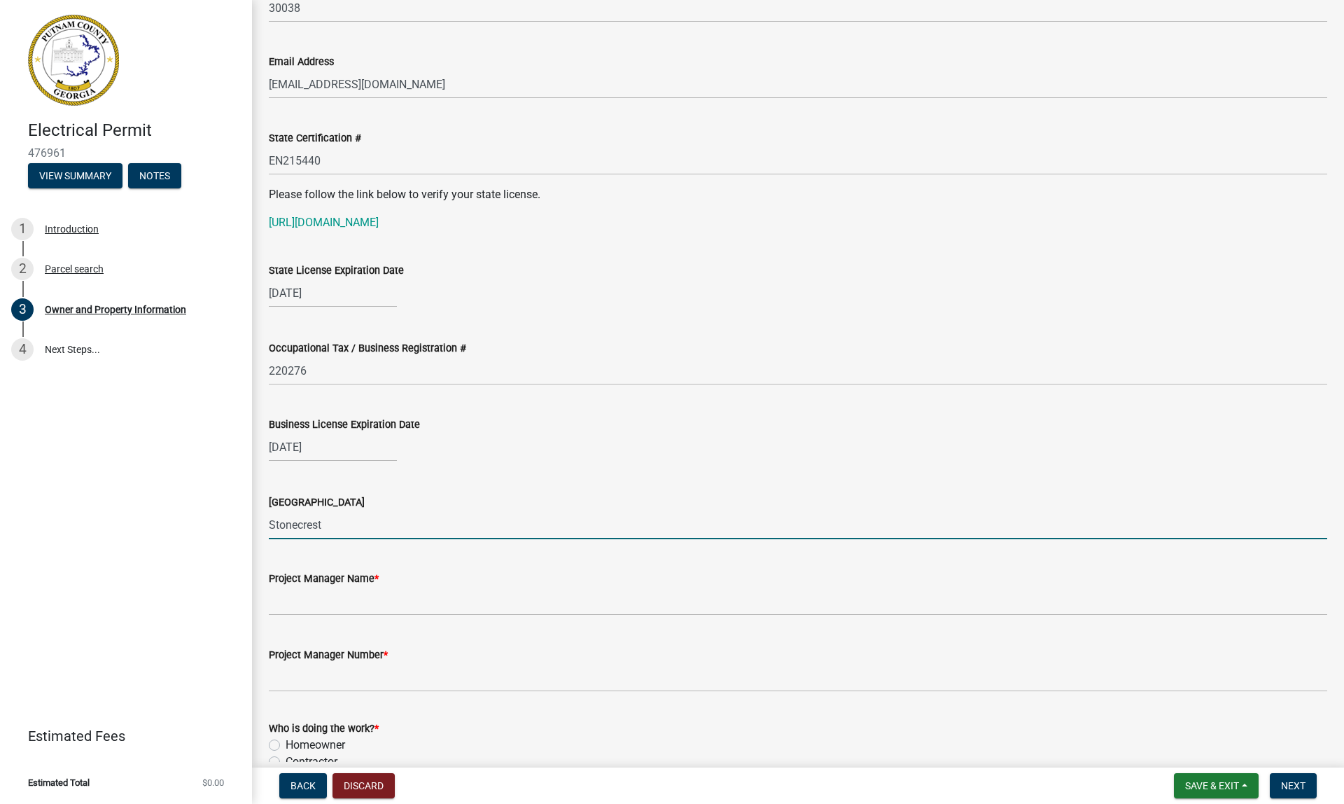
scroll to position [1748, 0]
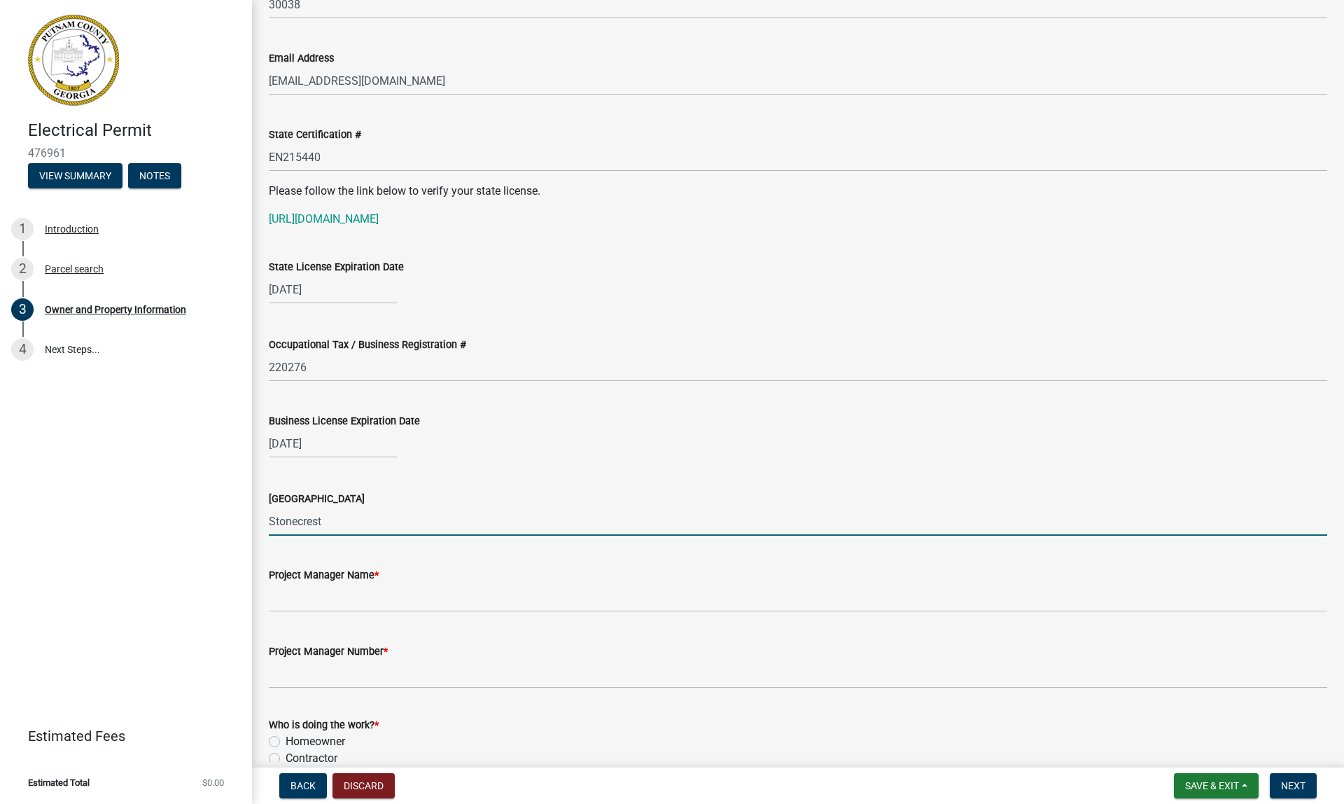
type input "Stonecrest"
click at [300, 594] on input "Project Manager Name *" at bounding box center [798, 597] width 1059 height 29
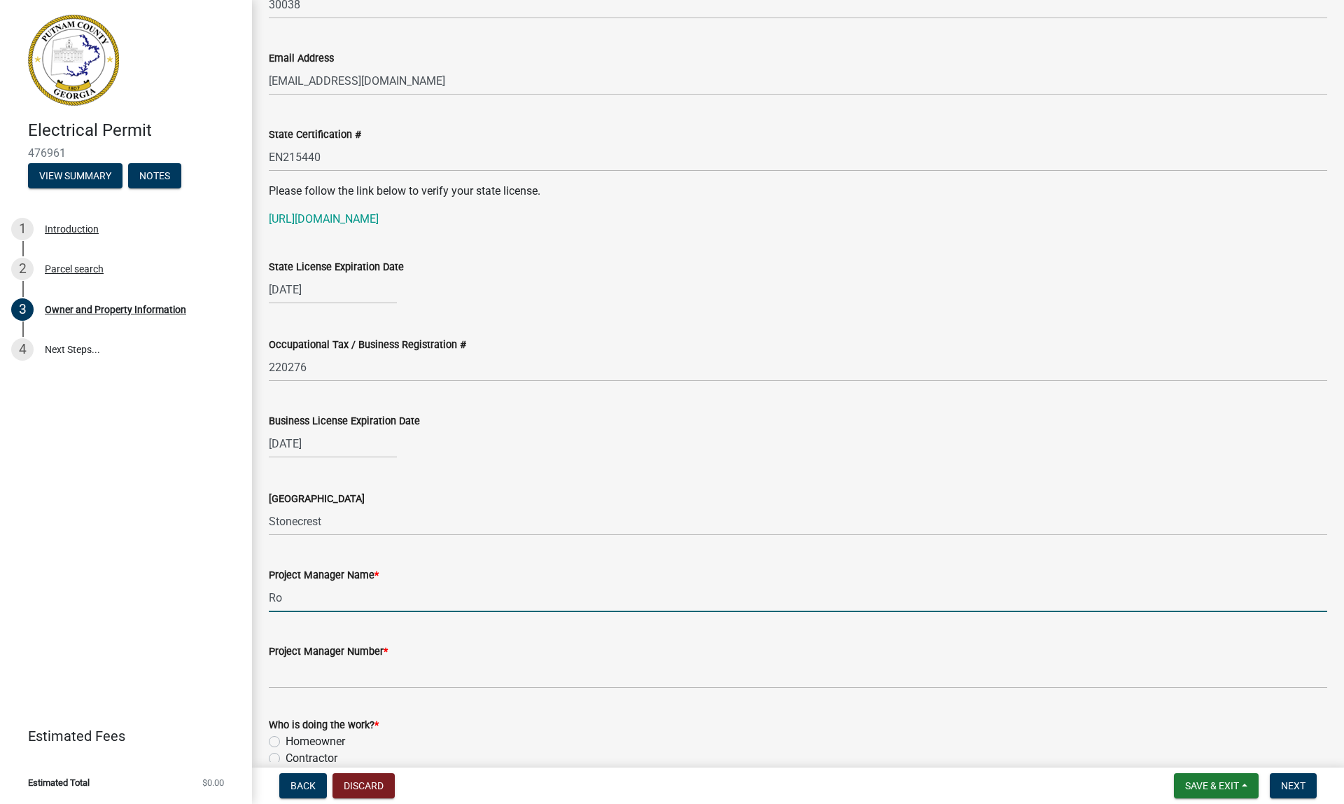
type input "R"
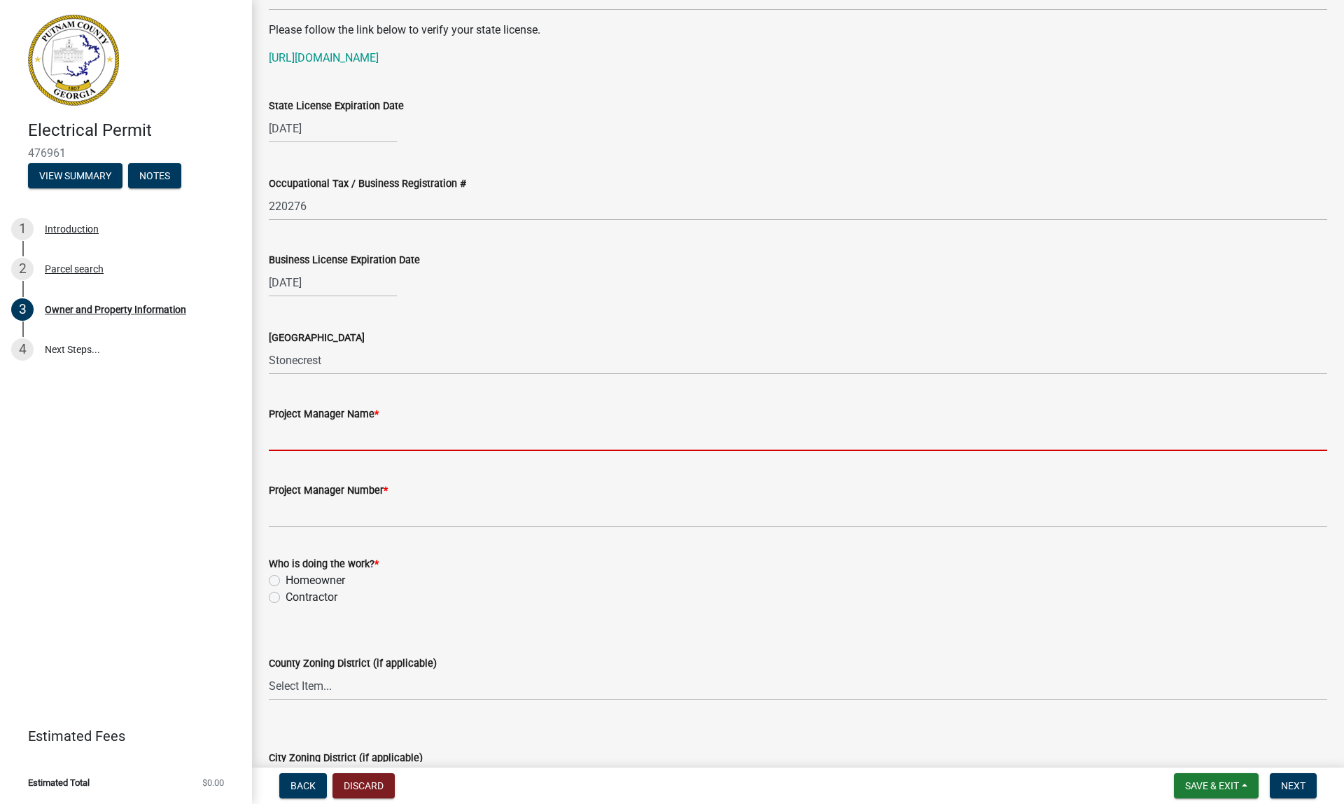
scroll to position [1910, 0]
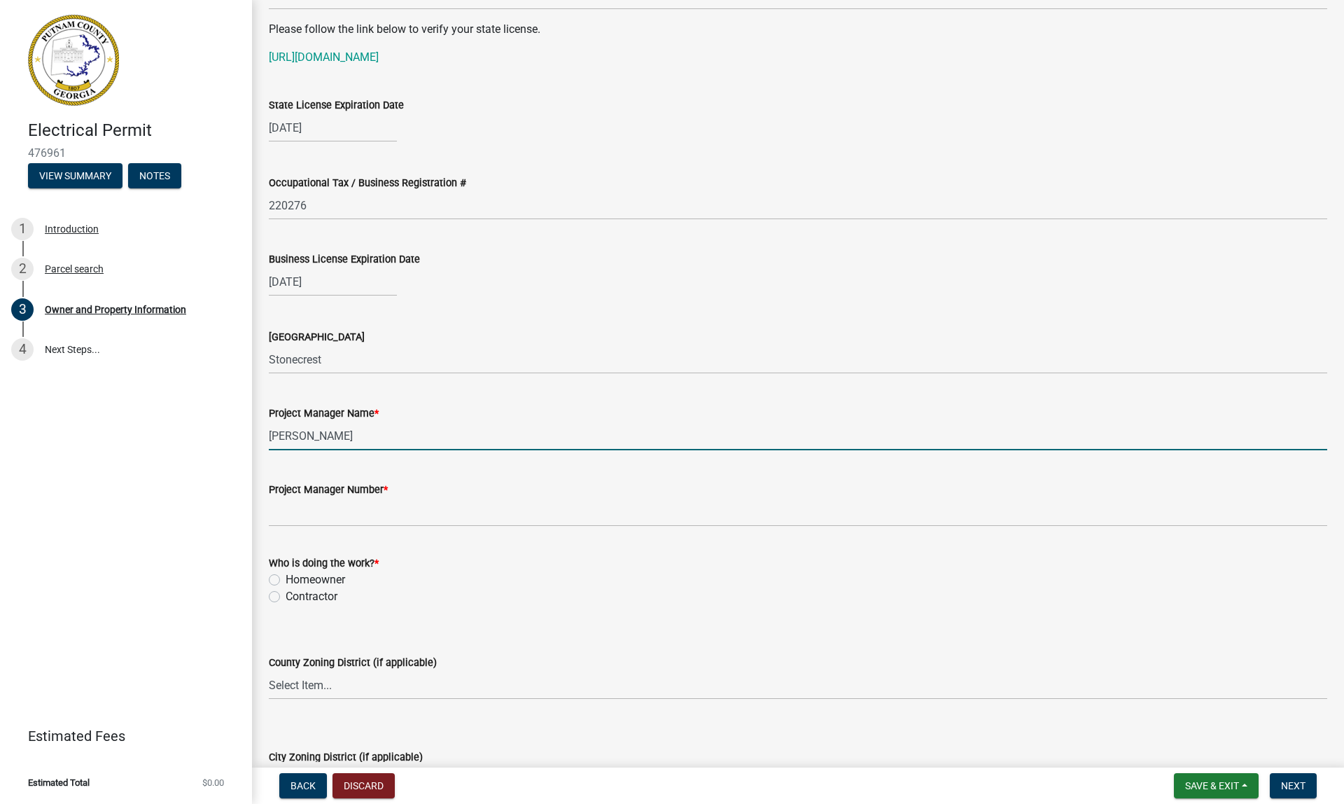
type input "[PERSON_NAME]"
click at [578, 503] on input "Project Manager Number *" at bounding box center [798, 512] width 1059 height 29
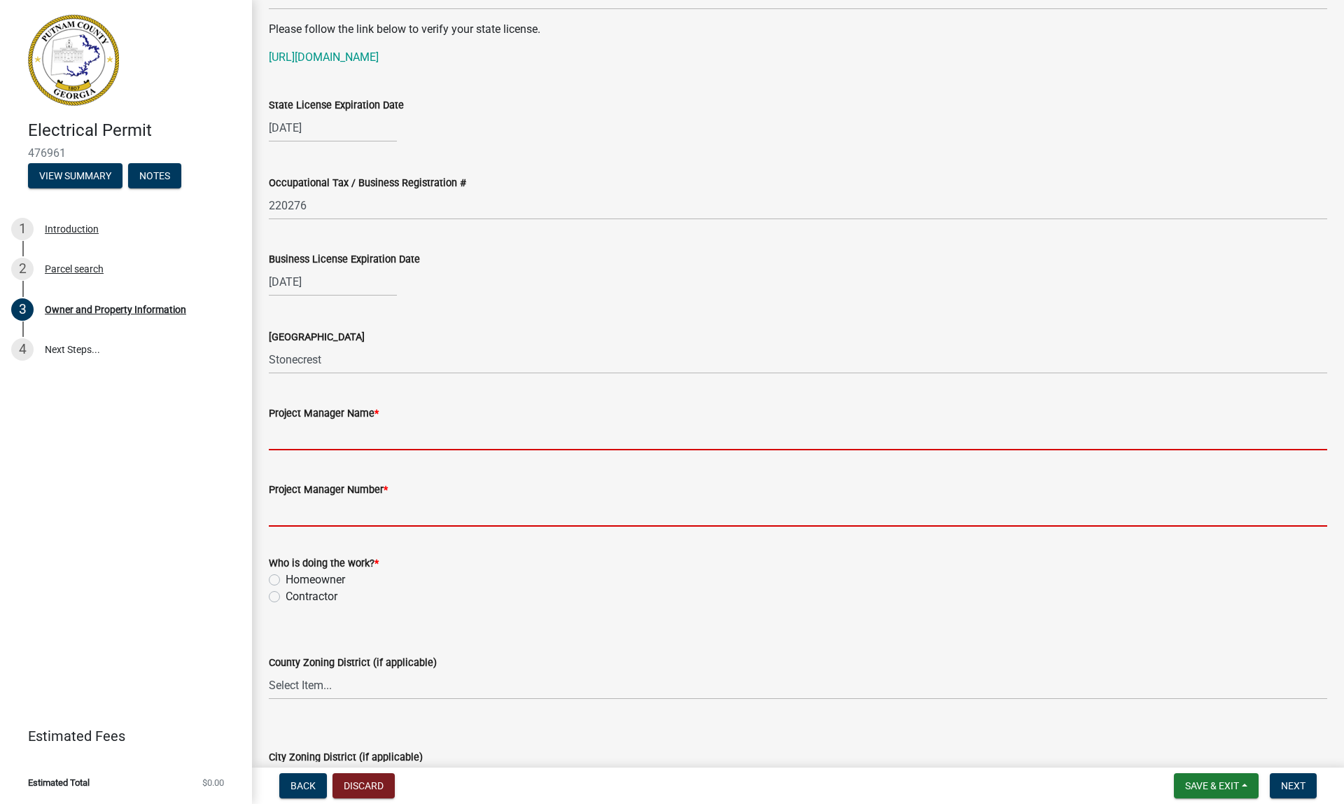
type input "[PERSON_NAME]"
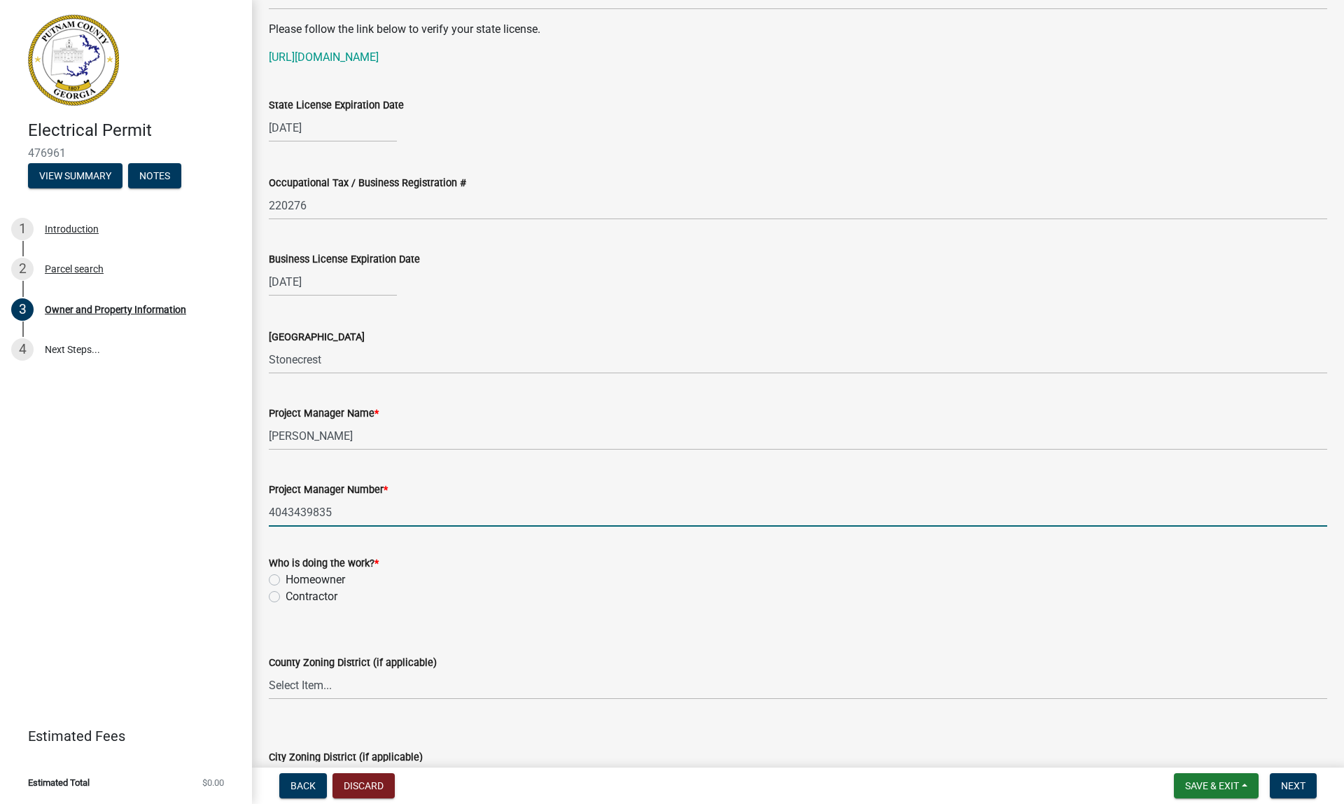
type input "4043439835"
click at [286, 595] on label "Contractor" at bounding box center [312, 596] width 52 height 17
click at [286, 595] on input "Contractor" at bounding box center [290, 592] width 9 height 9
radio input "true"
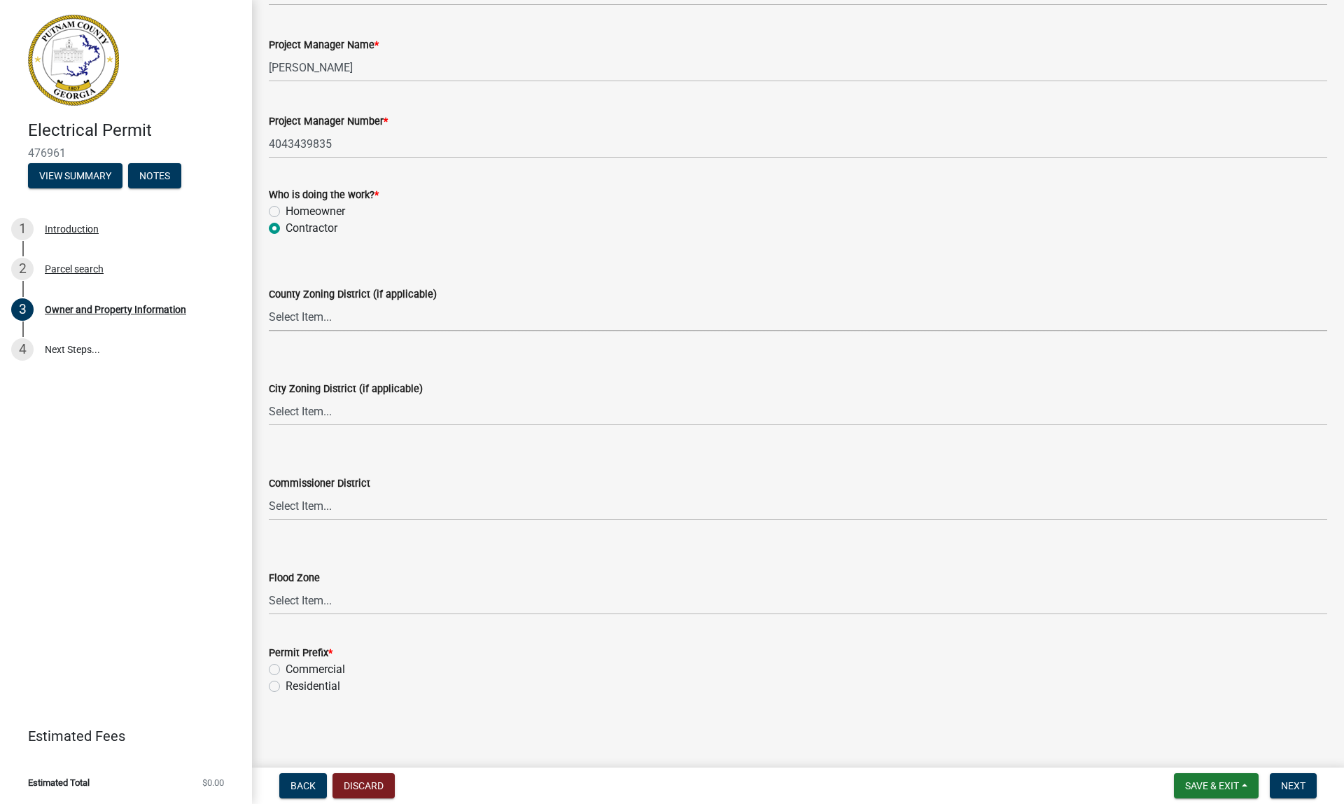
scroll to position [2278, 0]
click at [286, 688] on label "Residential" at bounding box center [313, 686] width 55 height 17
click at [286, 688] on input "Residential" at bounding box center [290, 682] width 9 height 9
radio input "true"
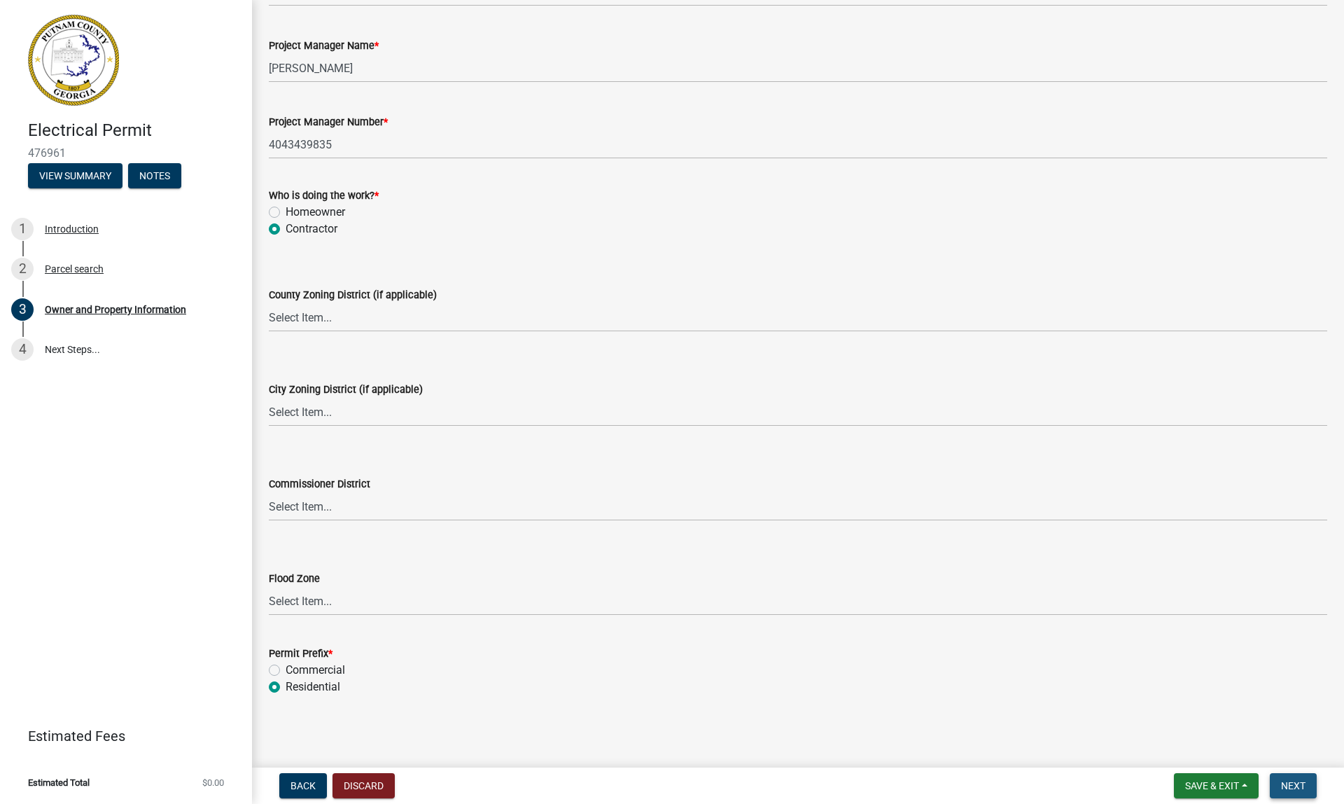
click at [1291, 784] on span "Next" at bounding box center [1293, 785] width 25 height 11
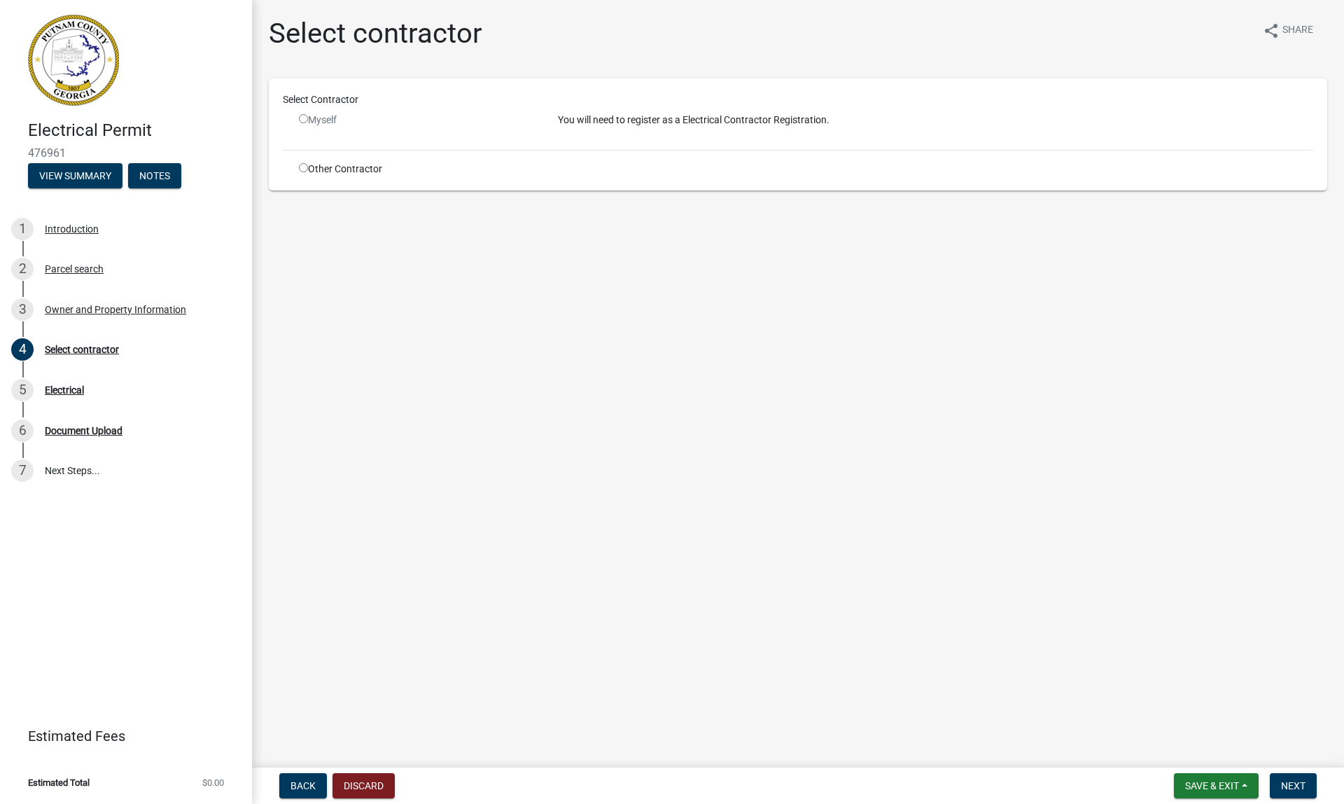
click at [304, 125] on div "Myself" at bounding box center [418, 120] width 238 height 15
click at [301, 119] on input "radio" at bounding box center [303, 118] width 9 height 9
click at [304, 118] on input "radio" at bounding box center [303, 118] width 9 height 9
radio input "false"
click at [300, 168] on input "radio" at bounding box center [303, 167] width 9 height 9
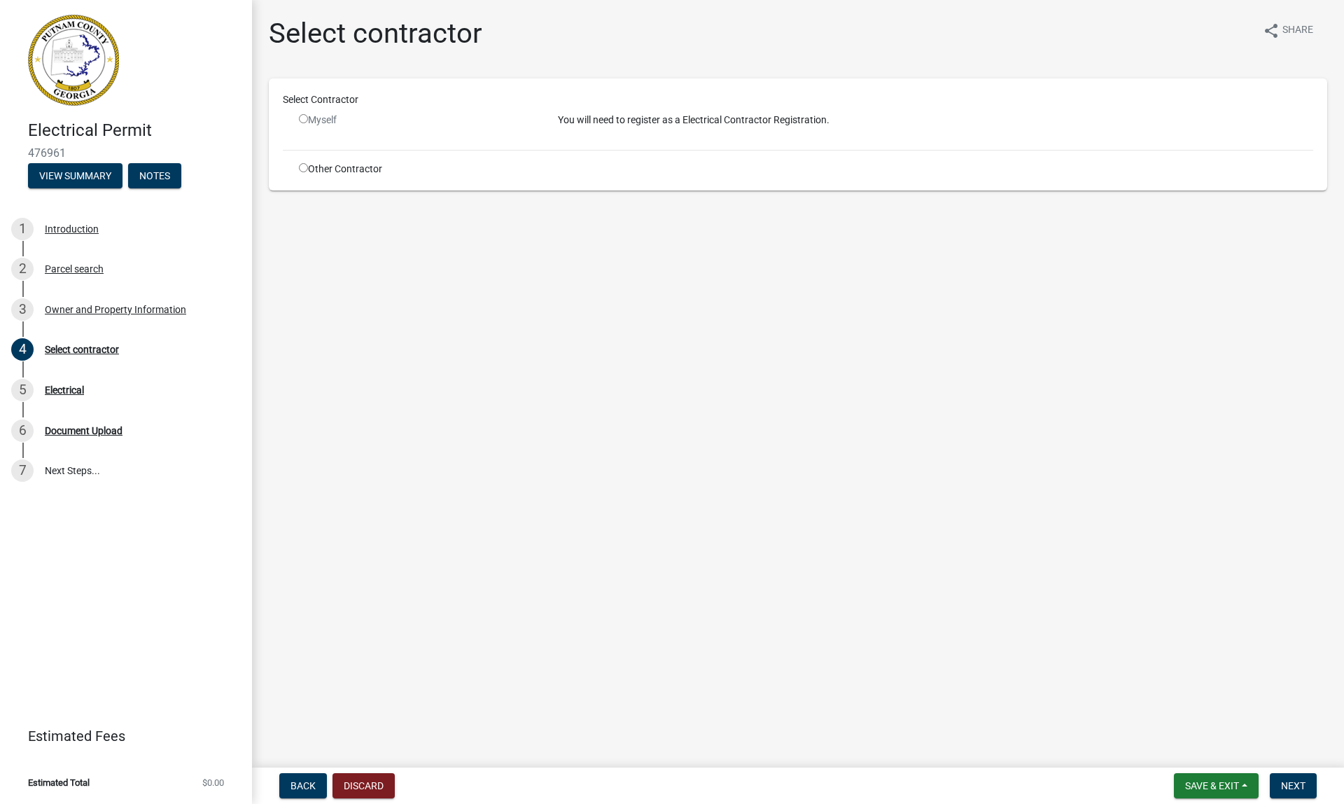
radio input "true"
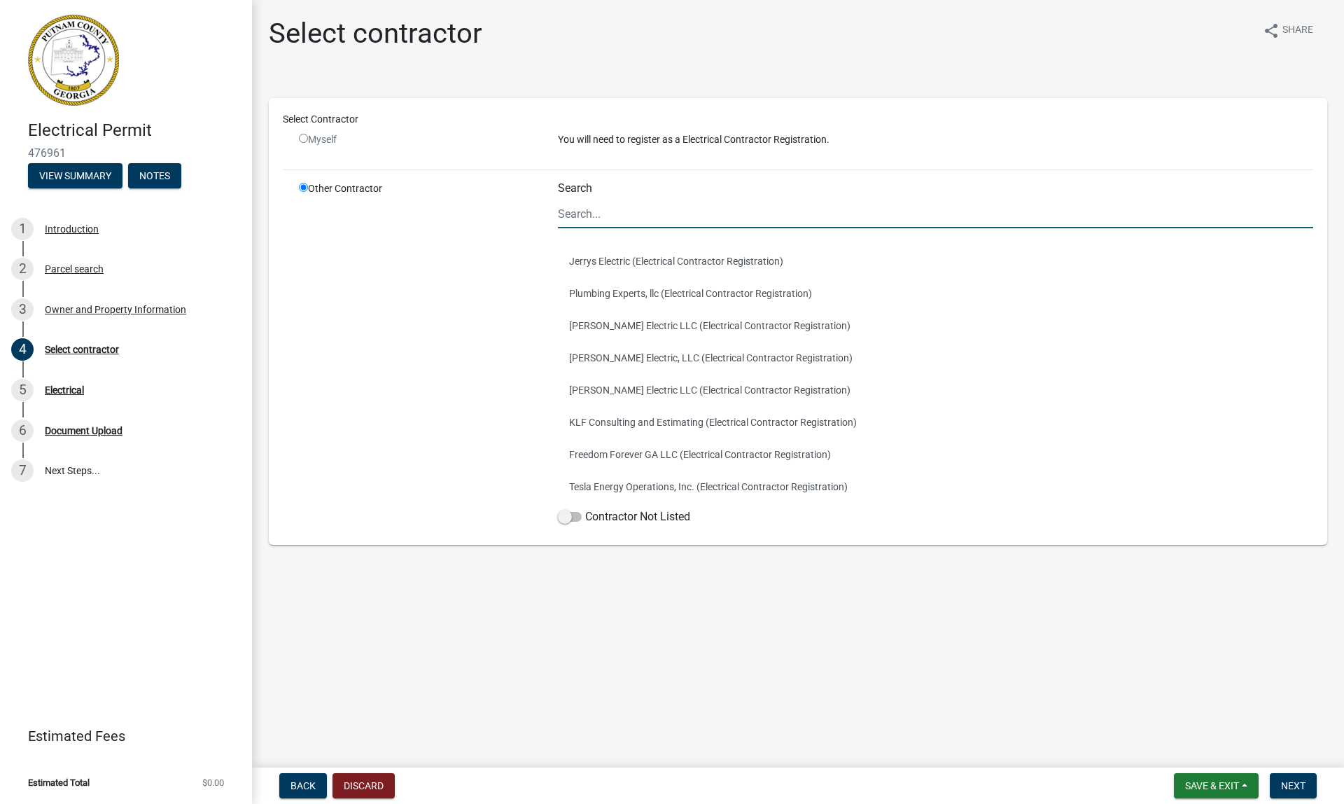
click at [592, 216] on input "Search" at bounding box center [935, 214] width 755 height 29
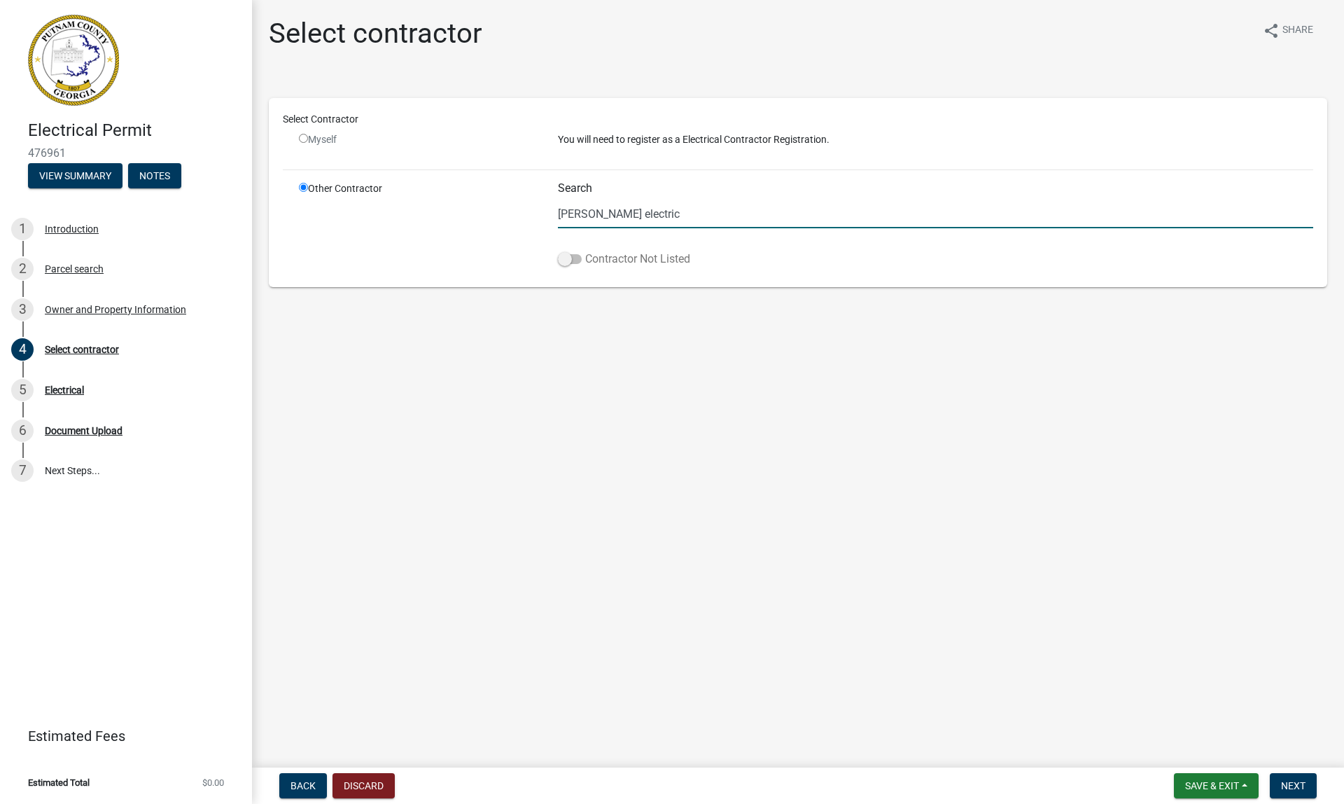
type input "[PERSON_NAME] electric"
click at [569, 260] on span at bounding box center [570, 259] width 24 height 10
click at [585, 251] on input "Contractor Not Listed" at bounding box center [585, 251] width 0 height 0
click at [568, 260] on span at bounding box center [570, 259] width 24 height 10
click at [585, 251] on input "Contractor Not Listed" at bounding box center [585, 251] width 0 height 0
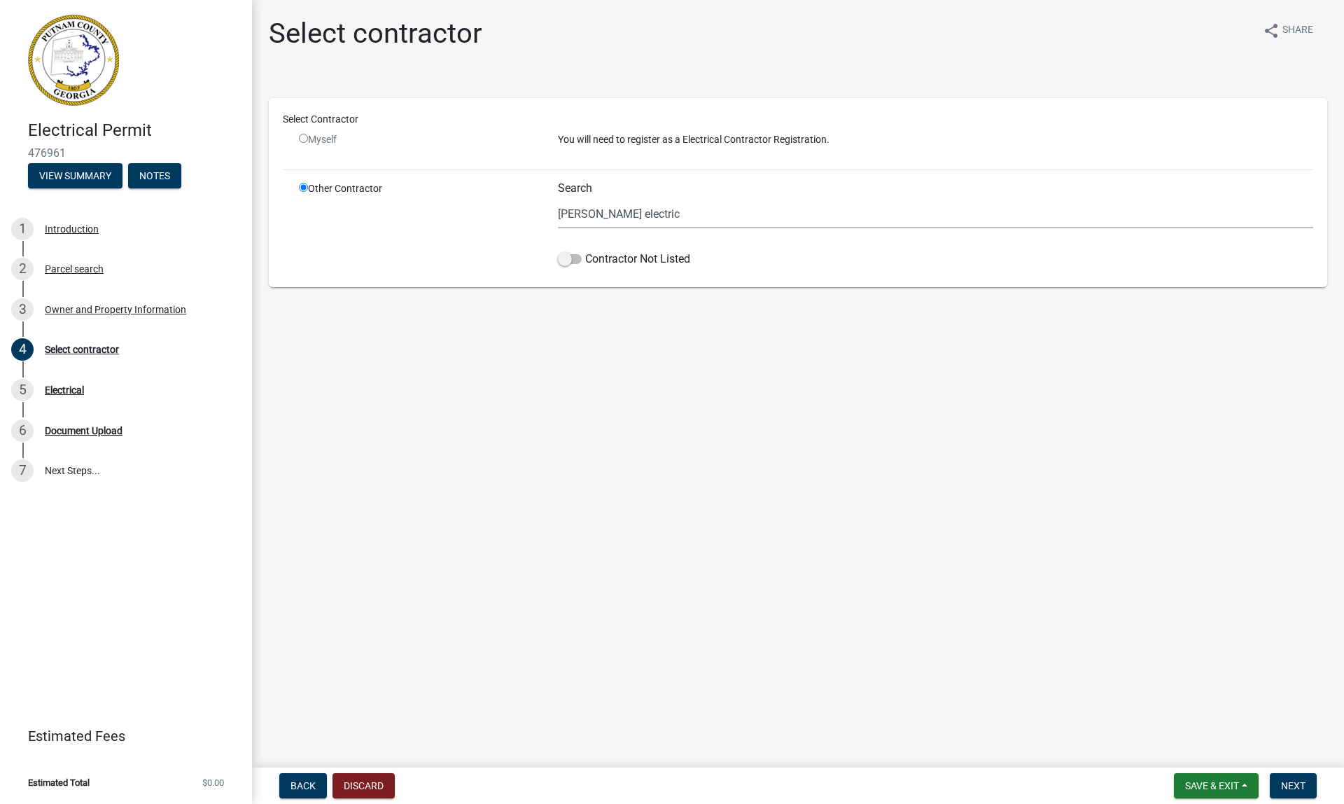
click at [300, 141] on input "radio" at bounding box center [303, 138] width 9 height 9
radio input "false"
radio input "true"
click at [300, 140] on input "radio" at bounding box center [303, 138] width 9 height 9
radio input "false"
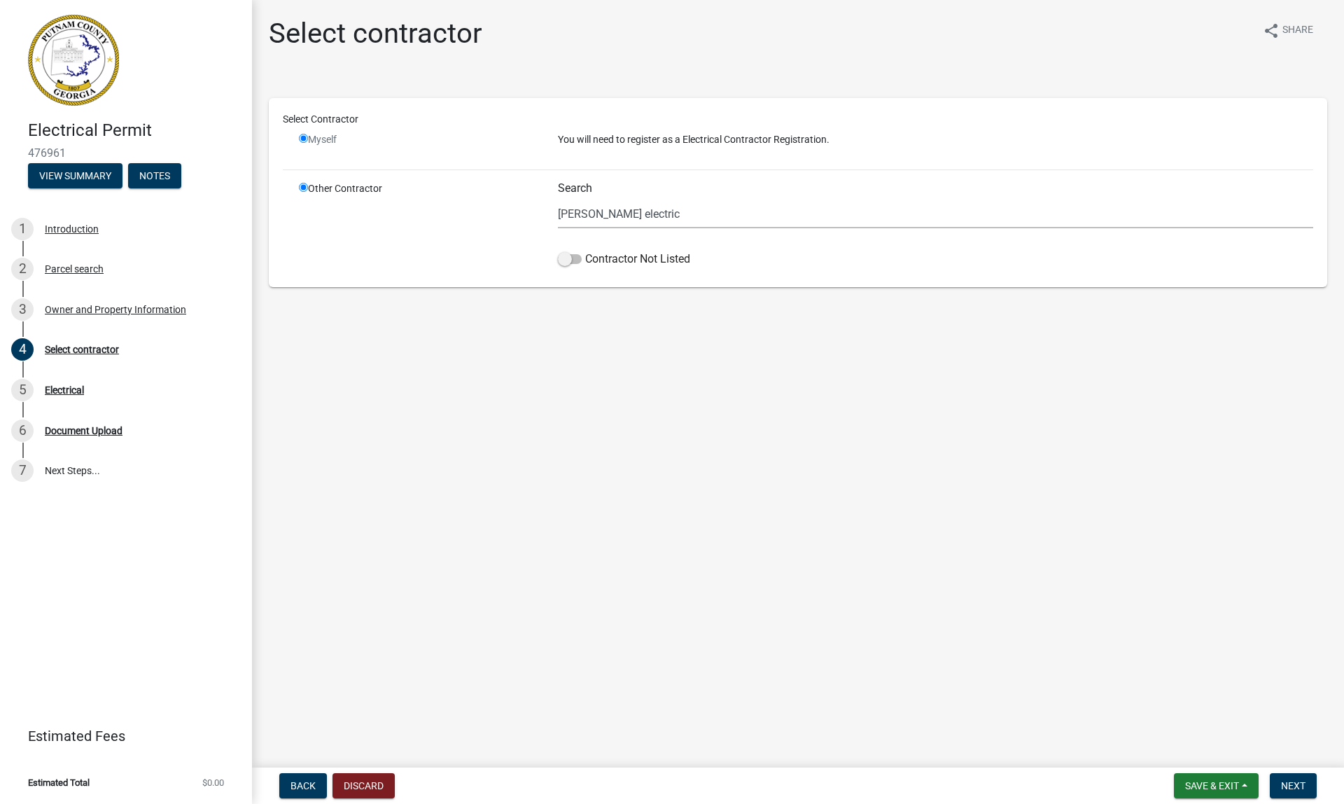
radio input "true"
click at [300, 140] on input "radio" at bounding box center [303, 138] width 9 height 9
radio input "false"
radio input "true"
click at [301, 785] on span "Back" at bounding box center [303, 785] width 25 height 11
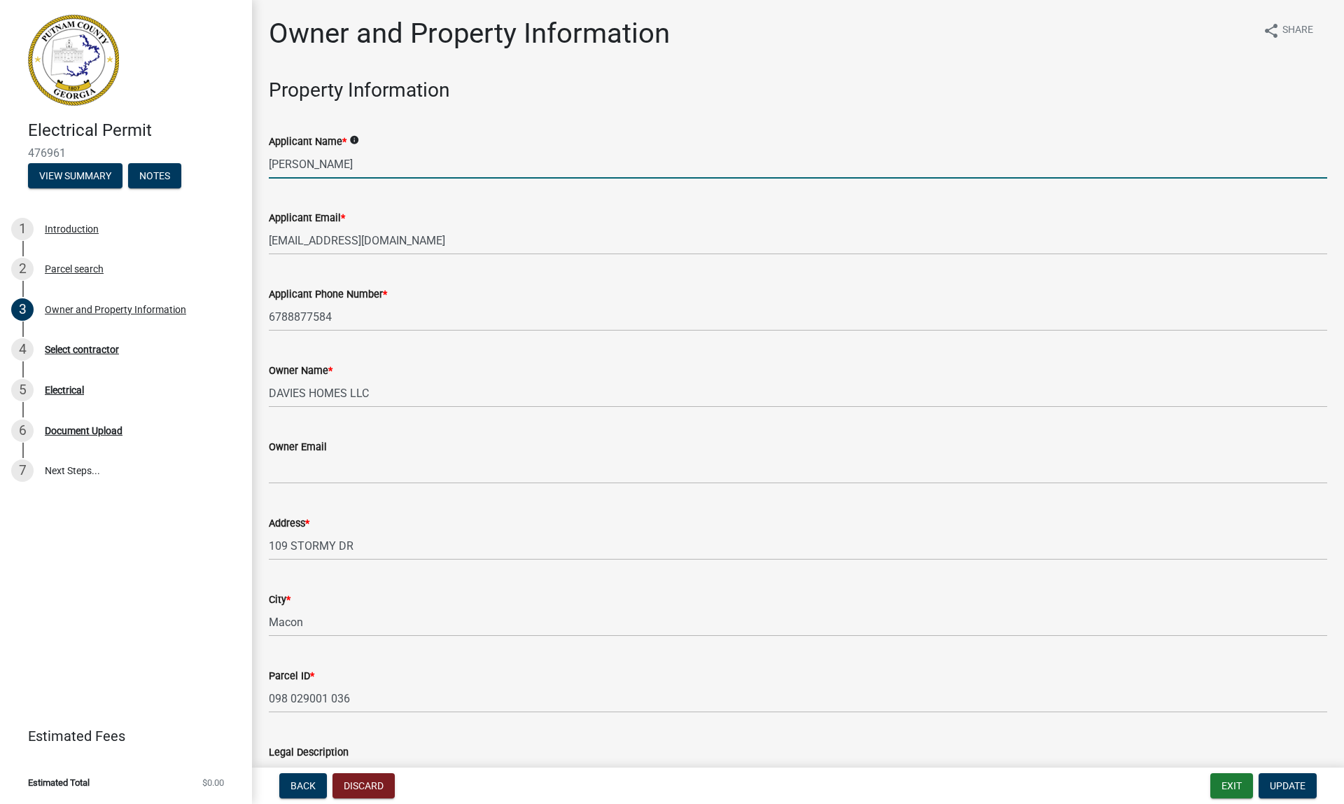
click at [363, 165] on input "[PERSON_NAME]" at bounding box center [798, 164] width 1059 height 29
click at [358, 136] on icon "info" at bounding box center [354, 140] width 10 height 10
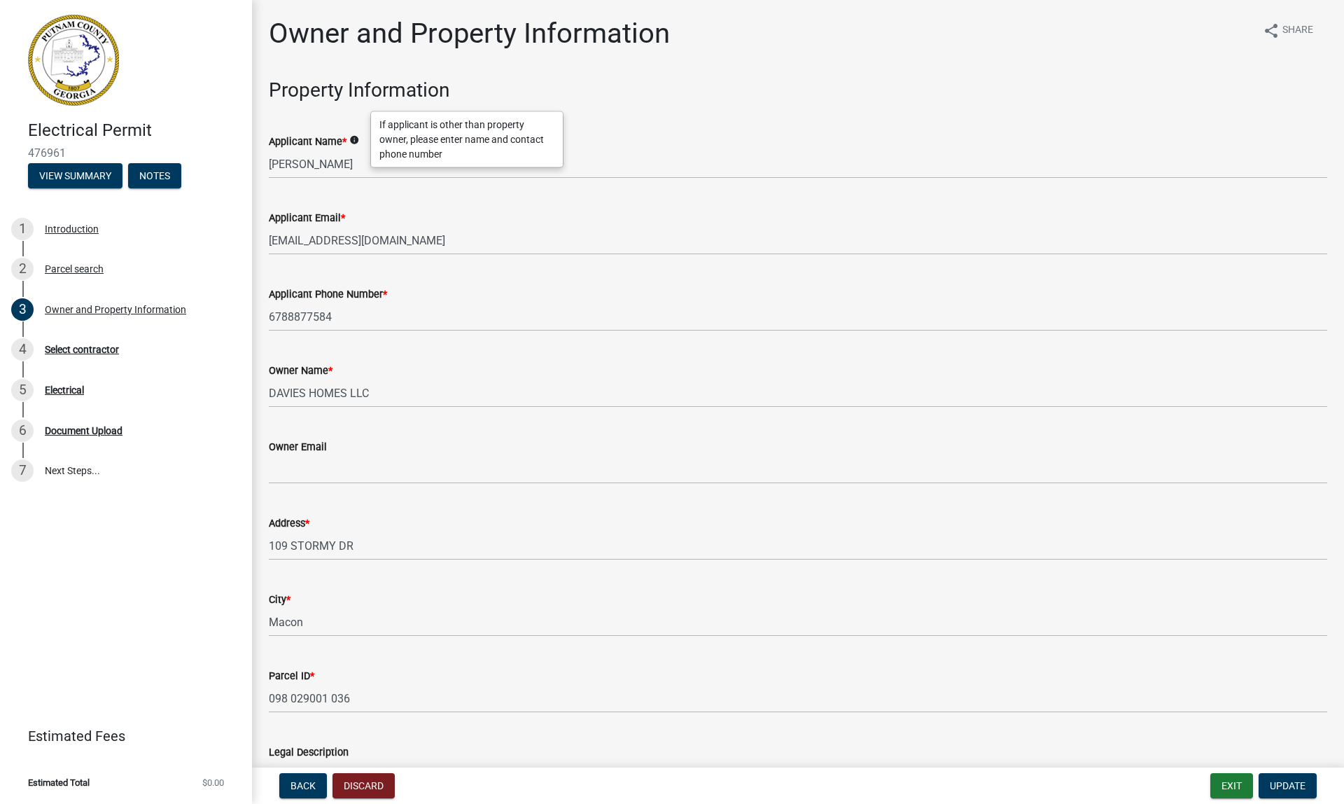
click at [624, 141] on div "Applicant Name * info" at bounding box center [798, 141] width 1059 height 17
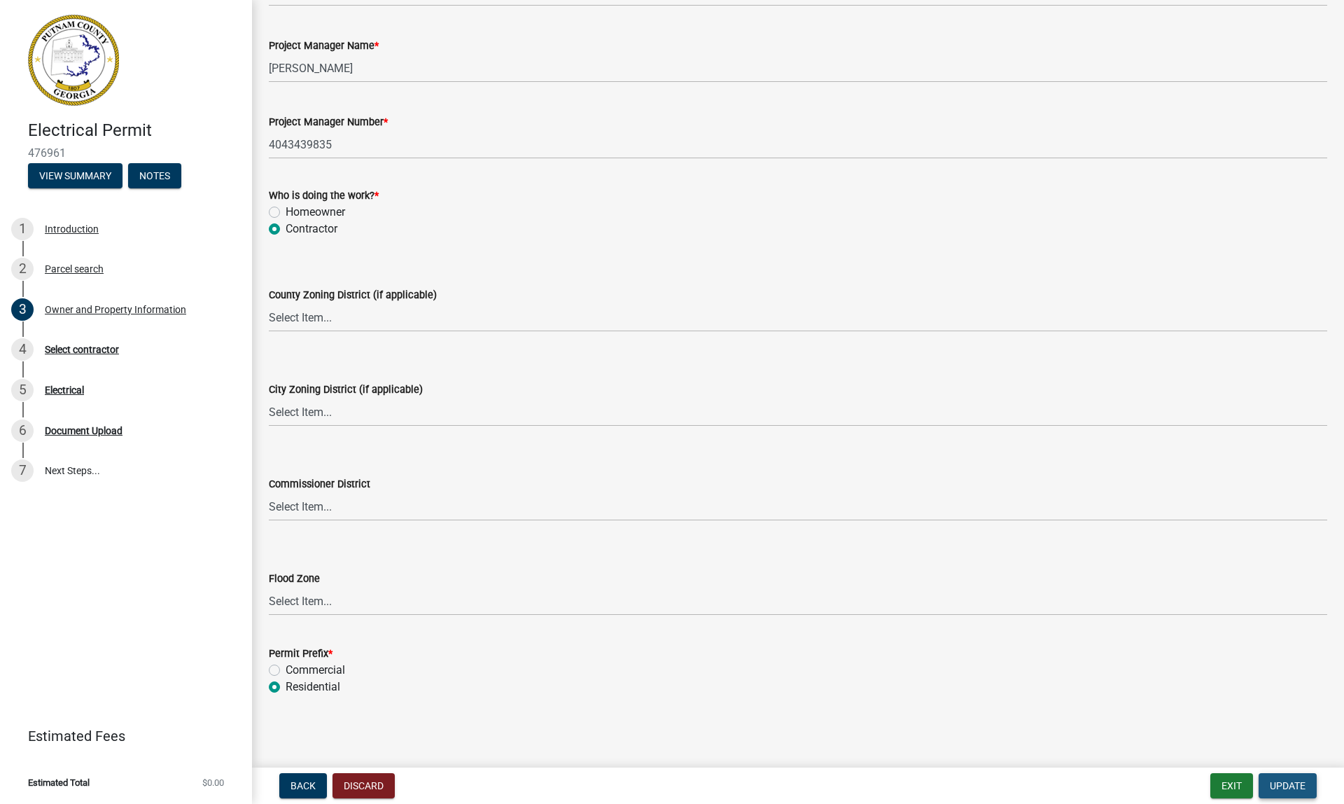
click at [1281, 784] on span "Update" at bounding box center [1288, 785] width 36 height 11
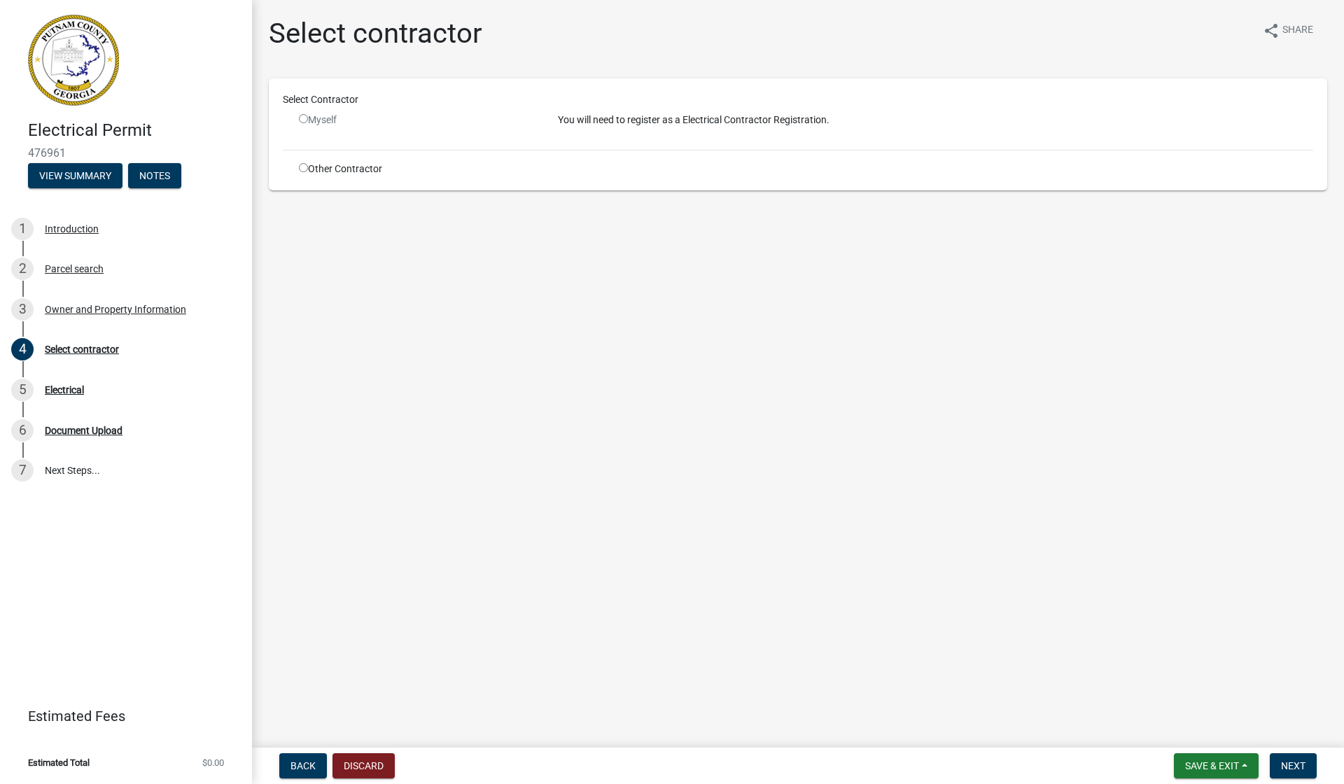
click at [305, 118] on input "radio" at bounding box center [303, 118] width 9 height 9
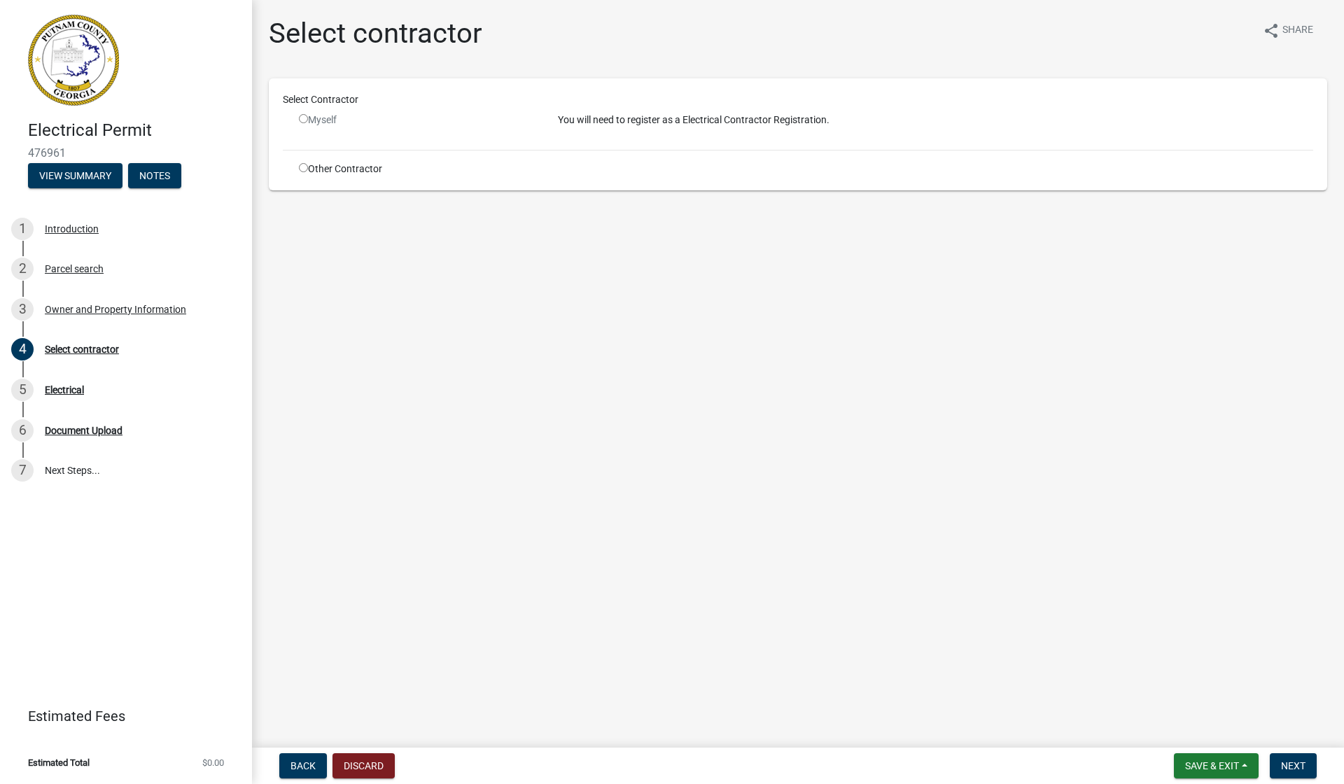
click at [305, 118] on input "radio" at bounding box center [303, 118] width 9 height 9
radio input "false"
click at [302, 167] on input "radio" at bounding box center [303, 167] width 9 height 9
radio input "true"
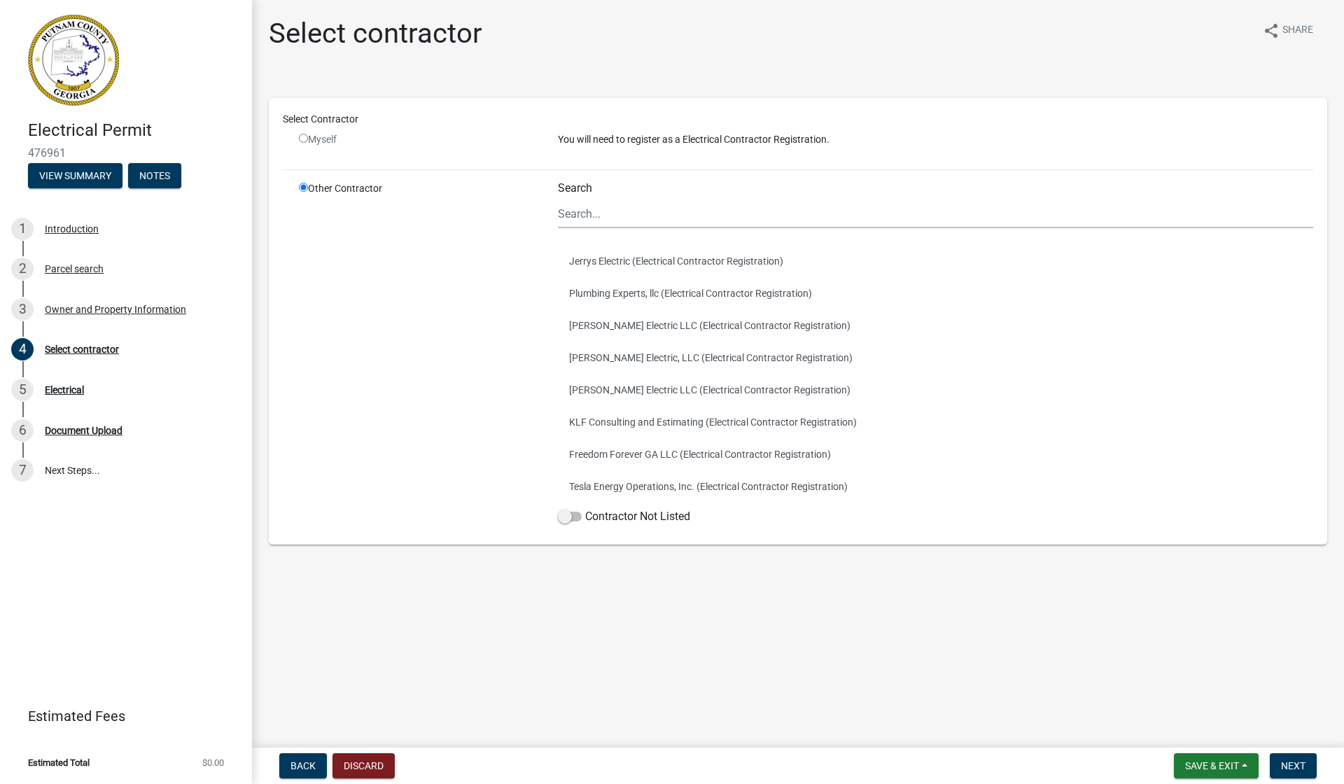
click at [304, 139] on input "radio" at bounding box center [303, 138] width 9 height 9
radio input "false"
radio input "true"
click at [304, 139] on input "radio" at bounding box center [303, 138] width 9 height 9
radio input "false"
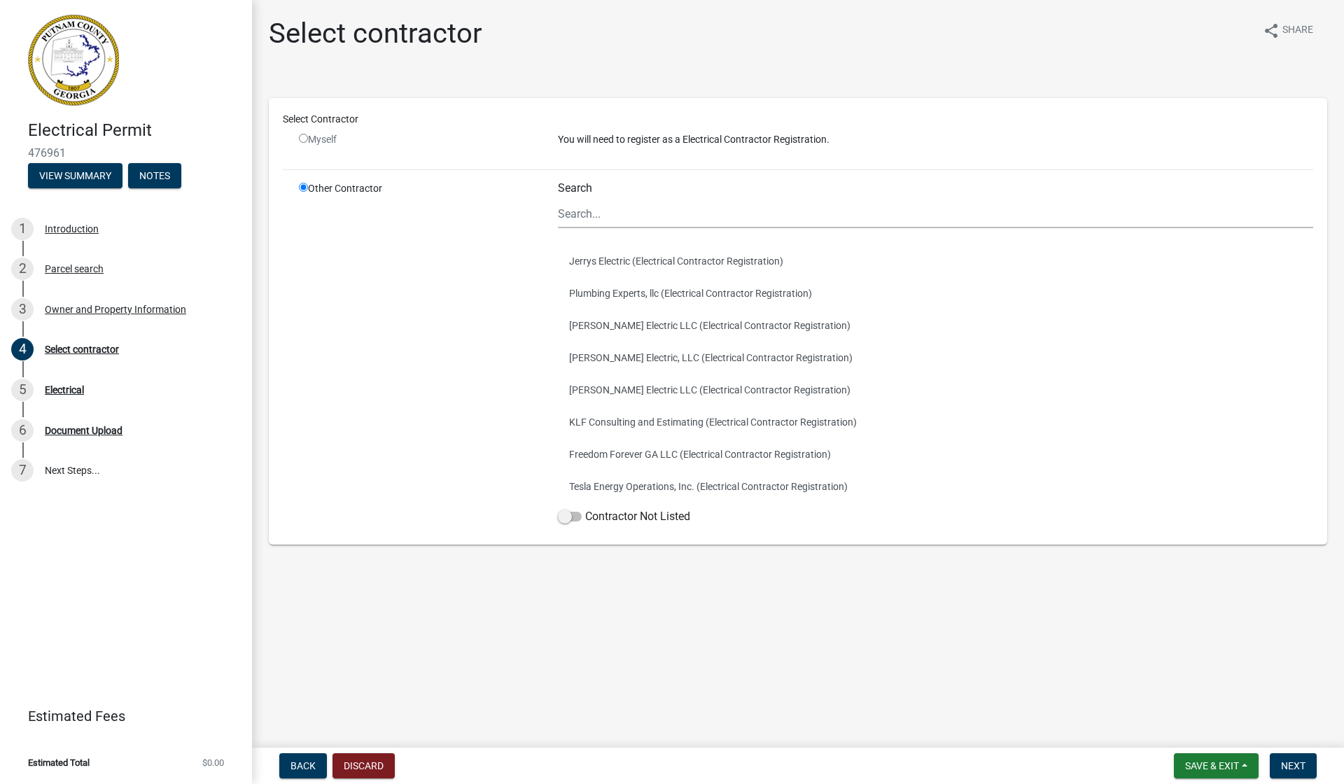
radio input "true"
click at [304, 139] on input "radio" at bounding box center [303, 138] width 9 height 9
radio input "false"
radio input "true"
click at [304, 136] on input "radio" at bounding box center [303, 138] width 9 height 9
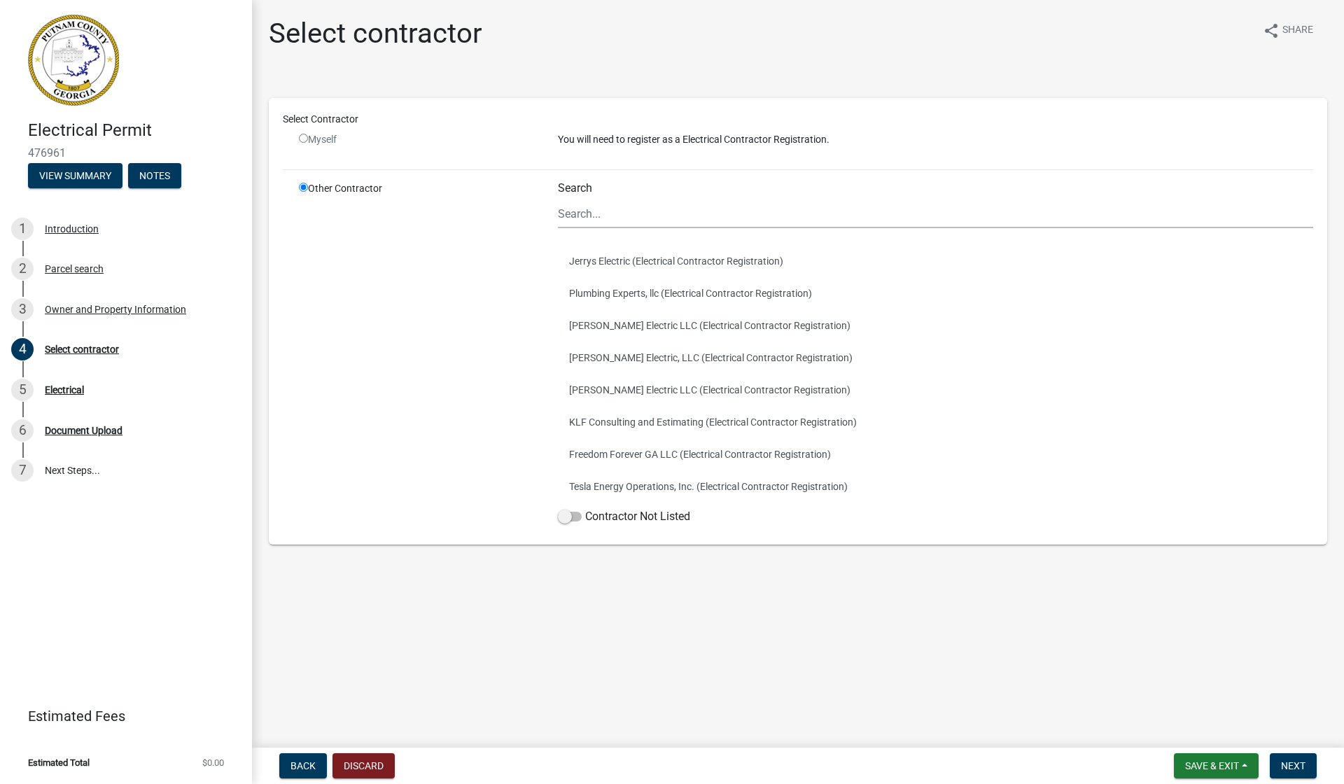
radio input "false"
radio input "true"
click at [304, 136] on input "radio" at bounding box center [303, 138] width 9 height 9
radio input "false"
radio input "true"
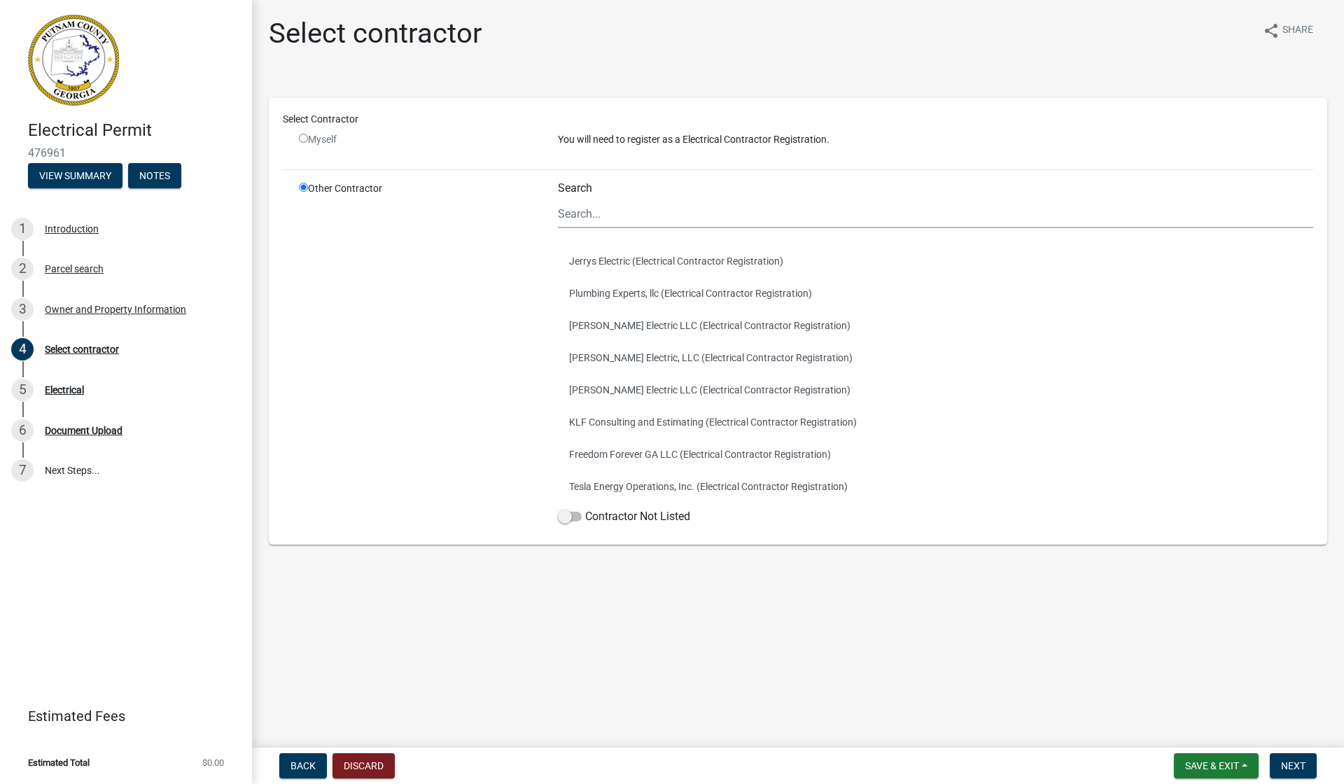
click at [615, 142] on p "You will need to register as a Electrical Contractor Registration." at bounding box center [935, 139] width 755 height 15
click at [302, 142] on input "radio" at bounding box center [303, 138] width 9 height 9
radio input "false"
radio input "true"
click at [302, 142] on input "radio" at bounding box center [303, 138] width 9 height 9
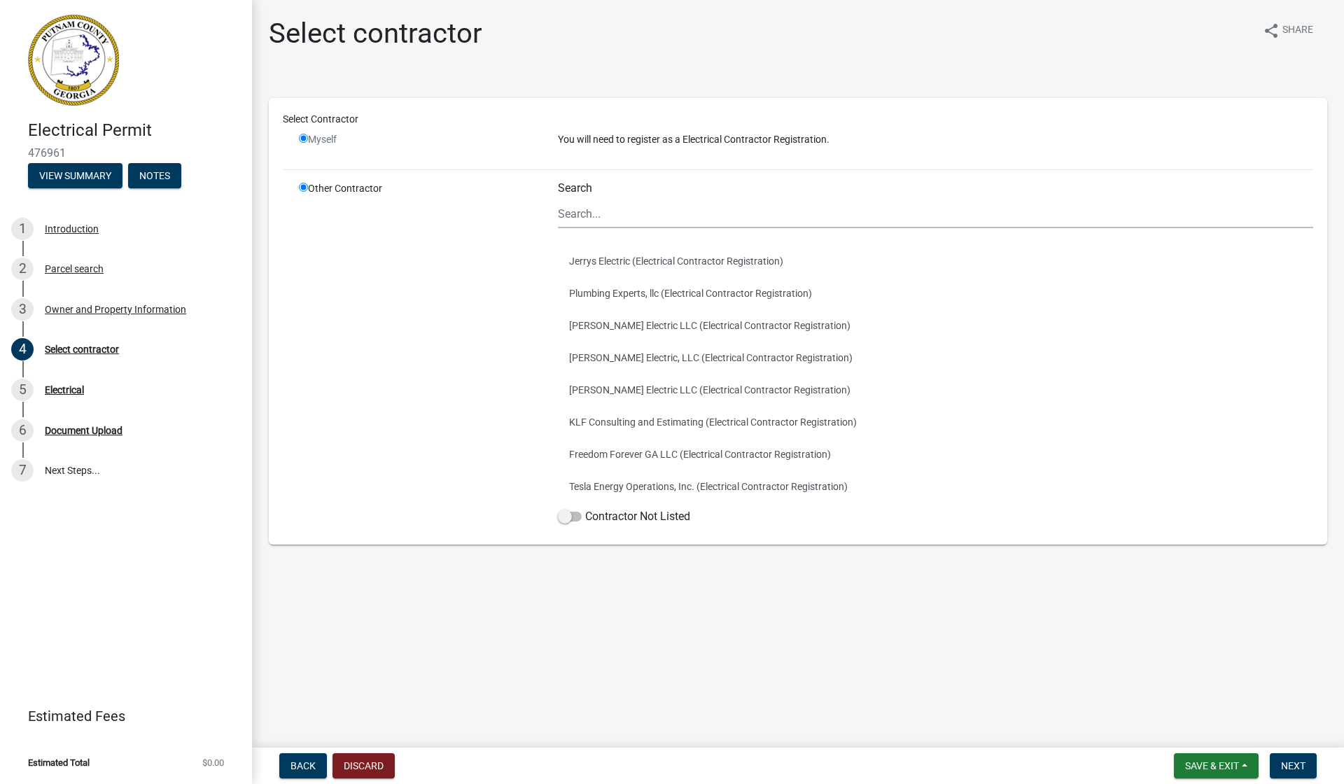
radio input "false"
radio input "true"
click at [305, 139] on input "radio" at bounding box center [303, 138] width 9 height 9
radio input "false"
radio input "true"
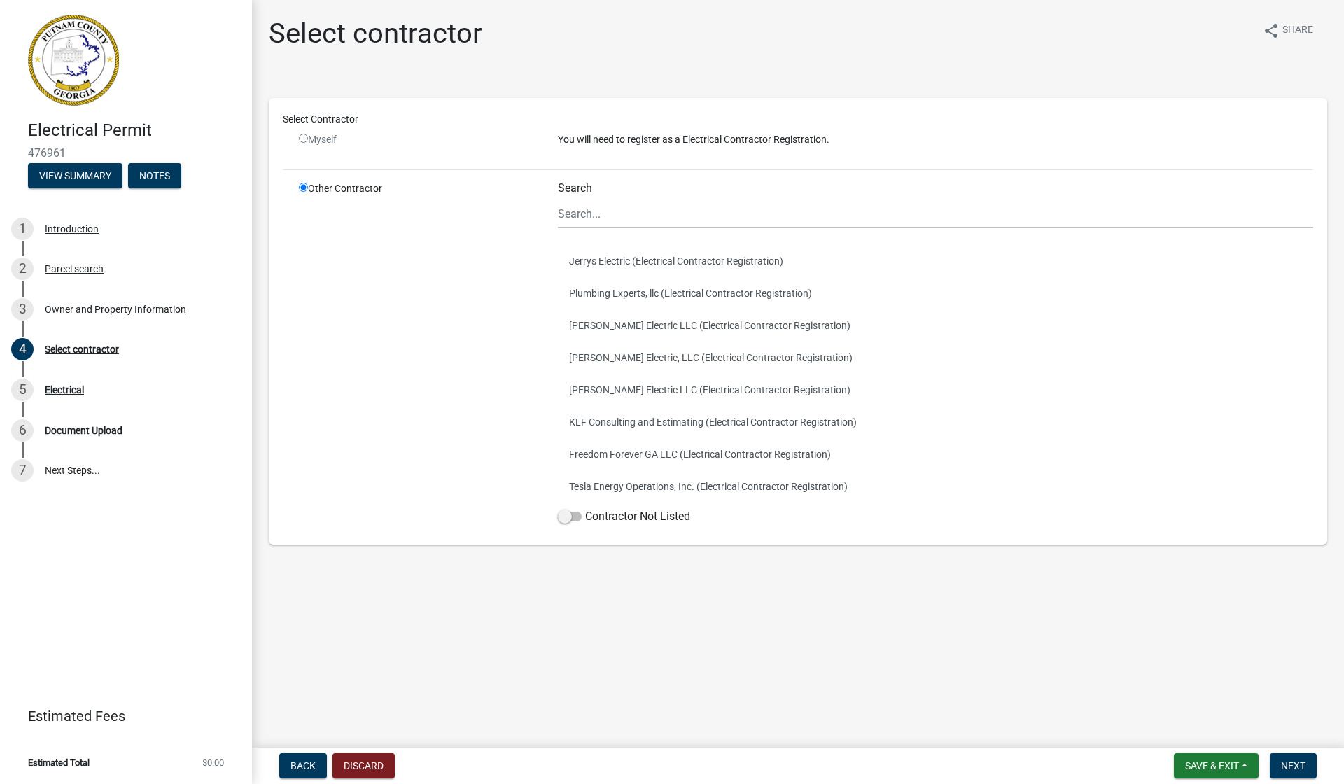
click at [301, 137] on input "radio" at bounding box center [303, 138] width 9 height 9
radio input "false"
radio input "true"
click at [571, 516] on span at bounding box center [570, 517] width 24 height 10
click at [585, 508] on input "Contractor Not Listed" at bounding box center [585, 508] width 0 height 0
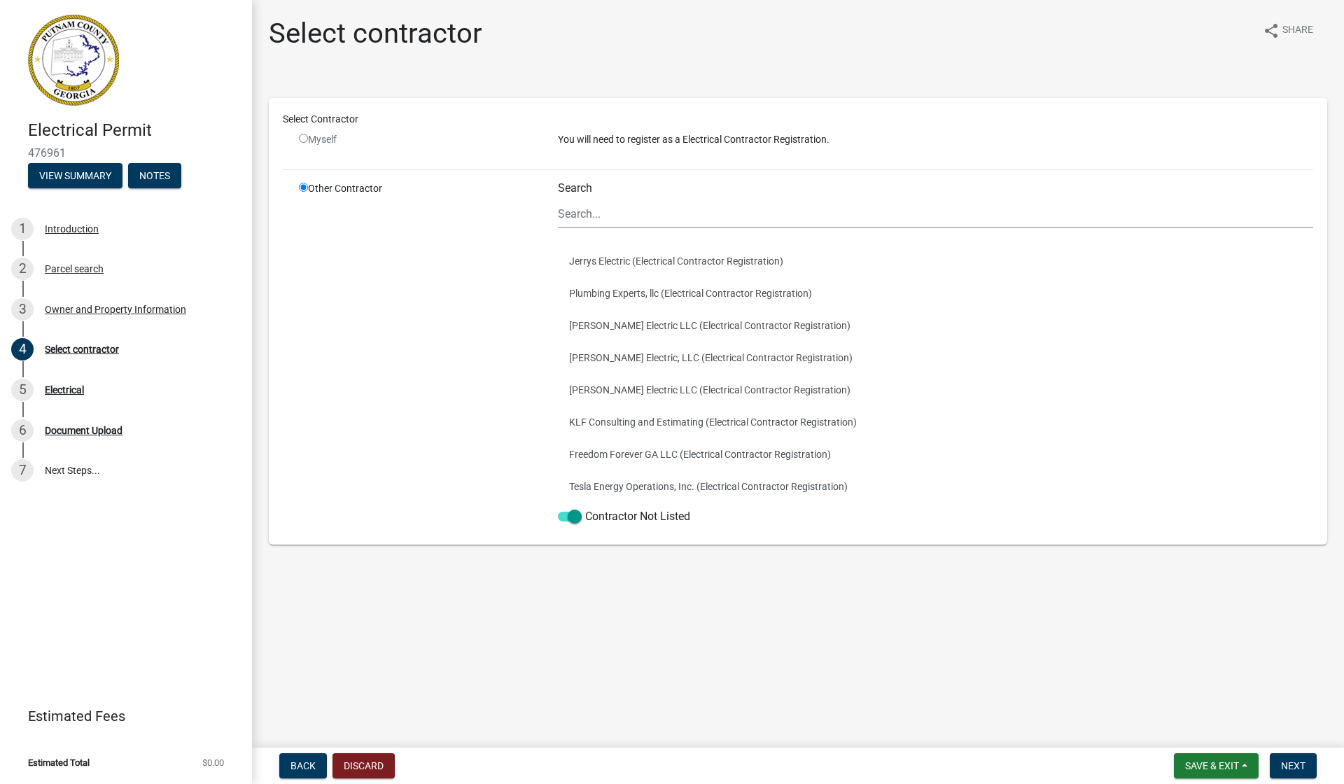
click at [305, 137] on input "radio" at bounding box center [303, 138] width 9 height 9
radio input "false"
radio input "true"
click at [305, 137] on input "radio" at bounding box center [303, 138] width 9 height 9
radio input "false"
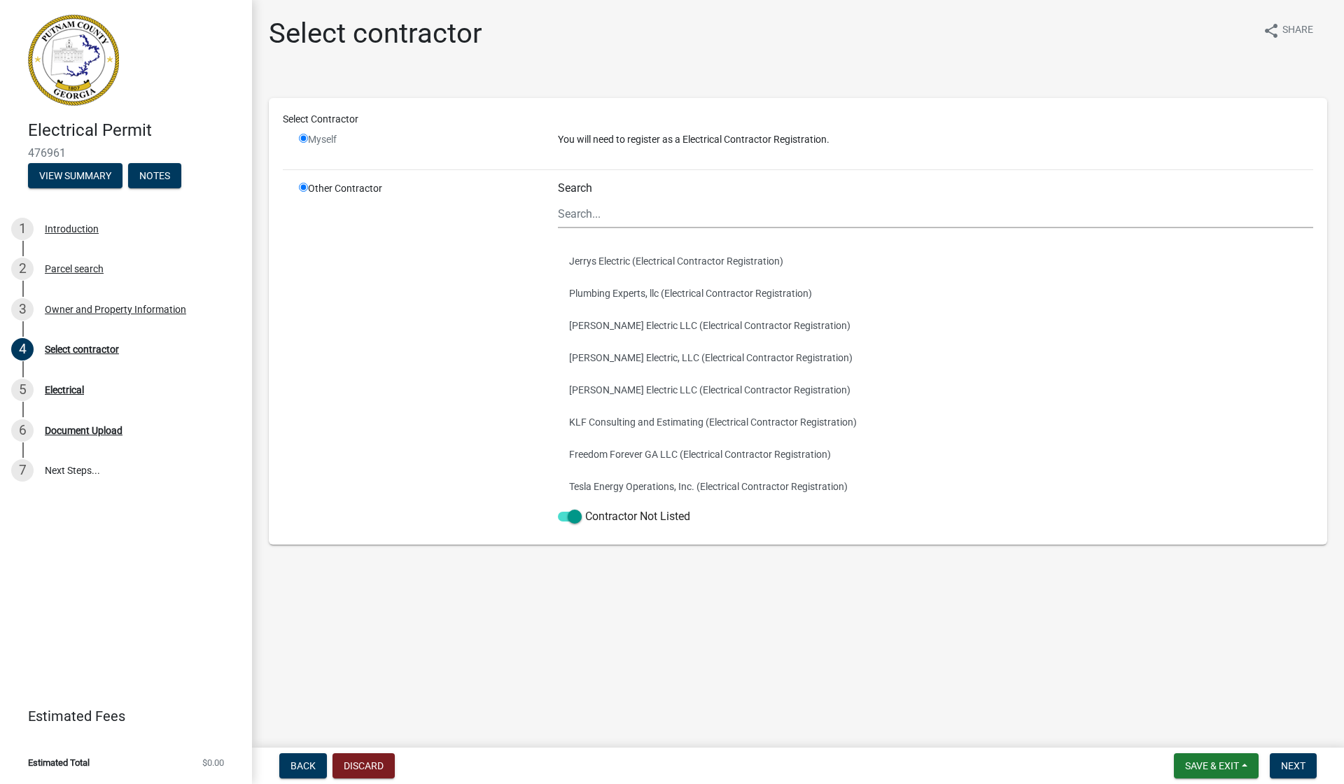
radio input "true"
click at [567, 516] on span at bounding box center [570, 517] width 24 height 10
click at [585, 508] on input "Contractor Not Listed" at bounding box center [585, 508] width 0 height 0
click at [307, 139] on input "radio" at bounding box center [303, 138] width 9 height 9
radio input "false"
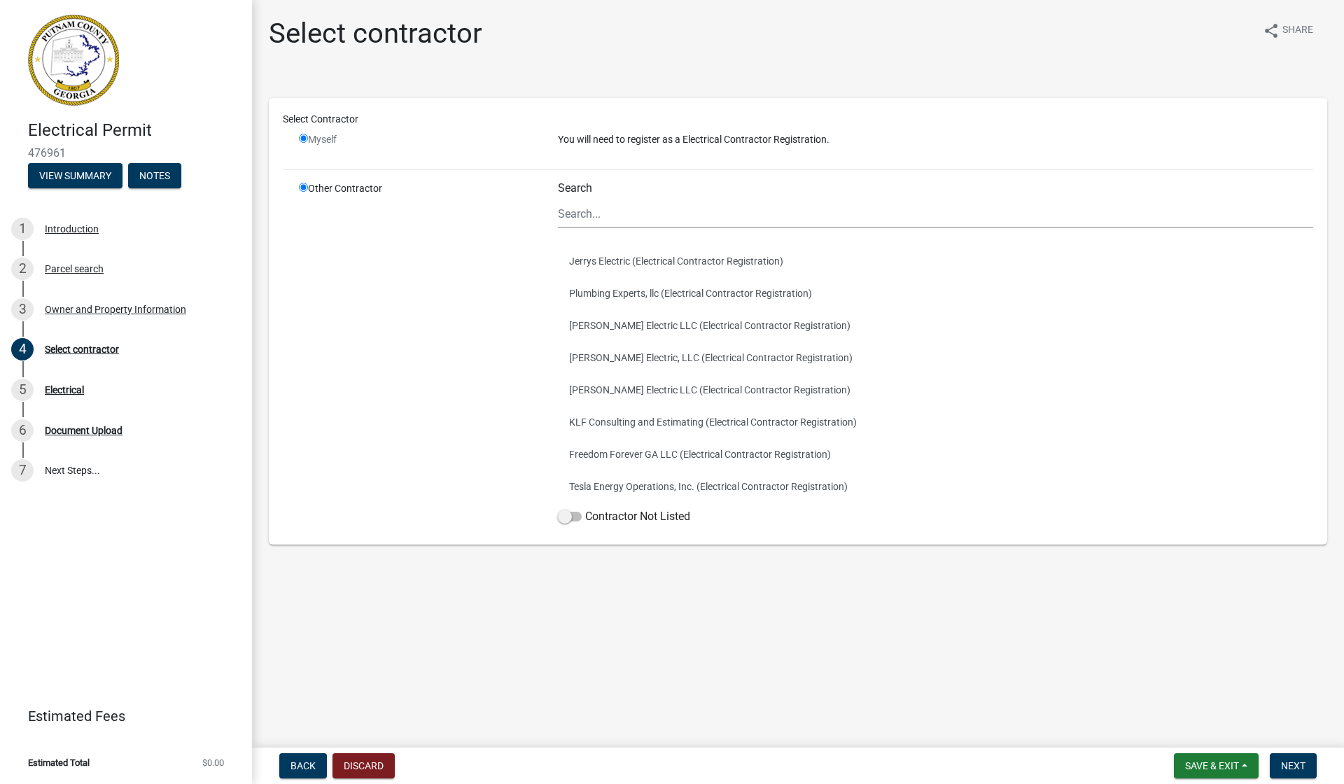
radio input "true"
click at [1291, 766] on span "Next" at bounding box center [1293, 765] width 25 height 11
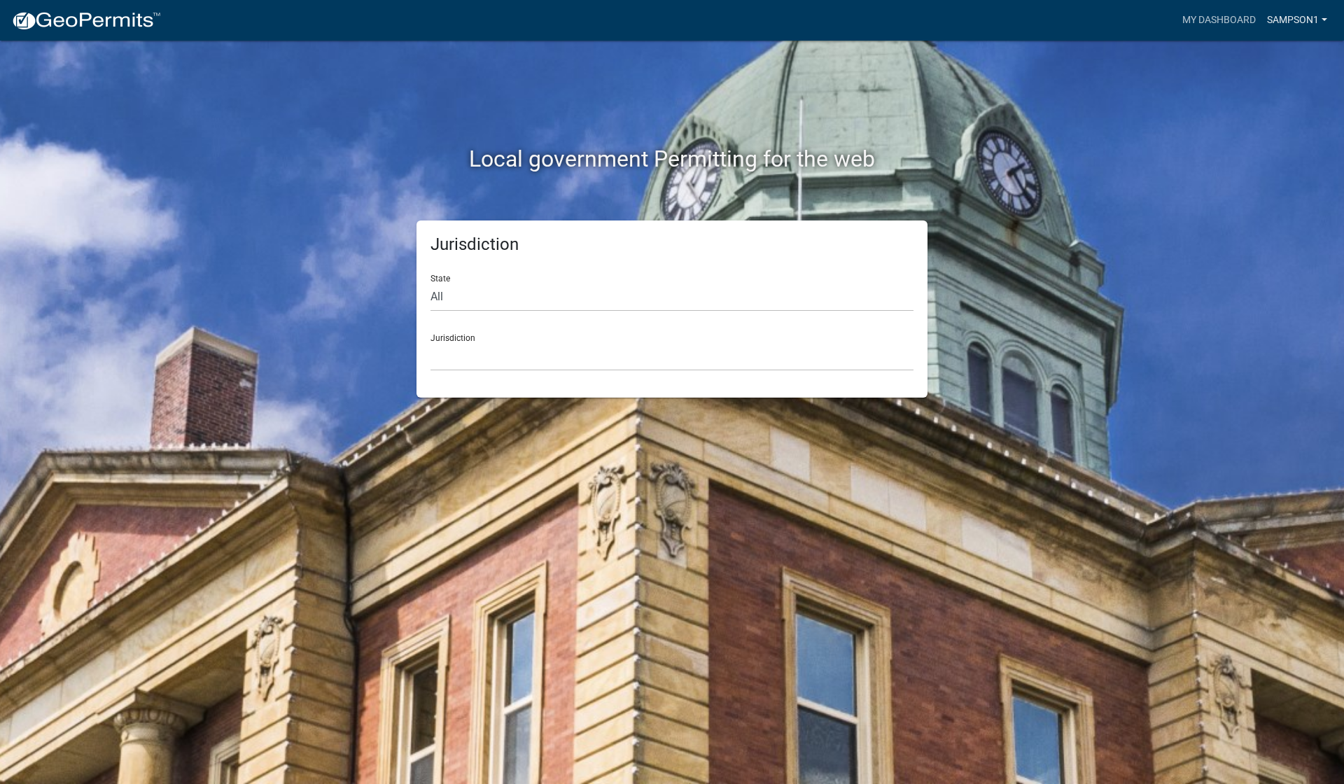
click at [1293, 26] on link "Sampson1" at bounding box center [1297, 20] width 71 height 27
click at [1263, 55] on link "Account" at bounding box center [1277, 58] width 112 height 34
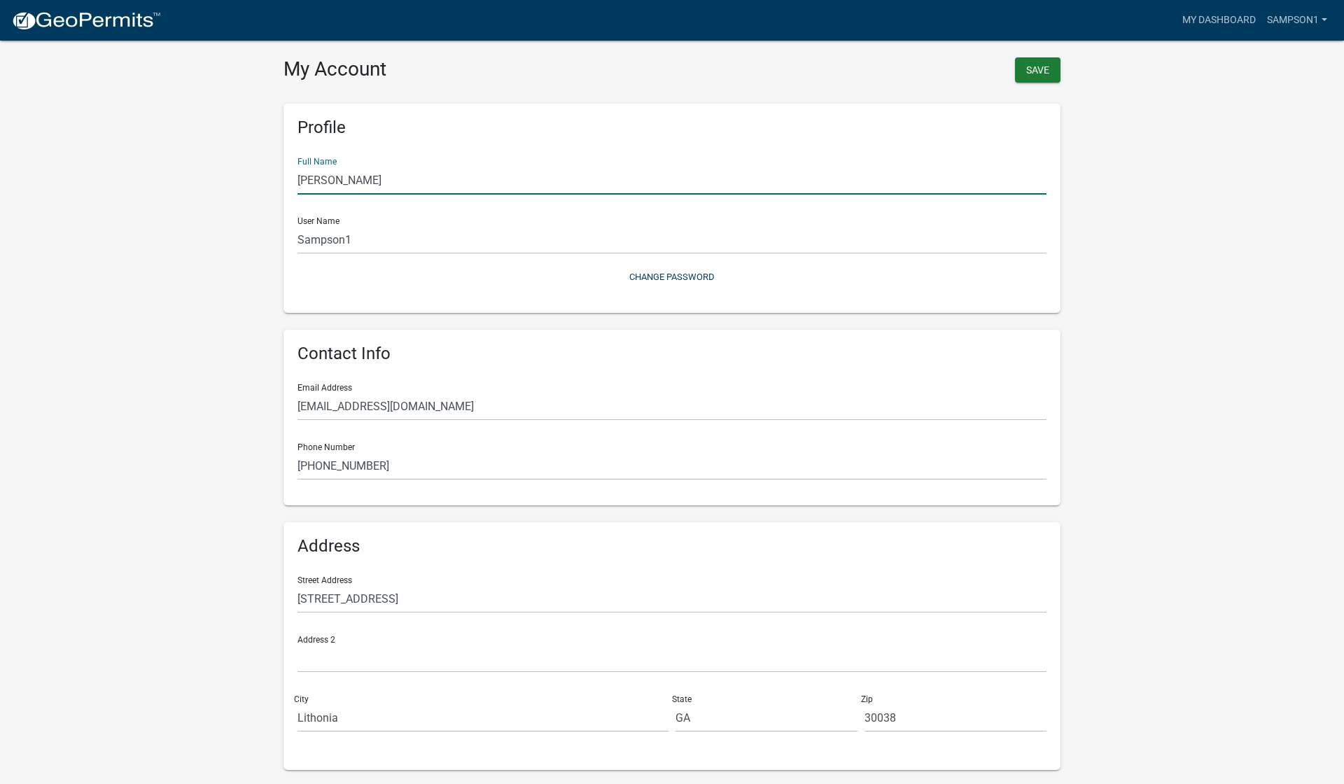
click at [484, 176] on input "Sammy" at bounding box center [672, 180] width 749 height 29
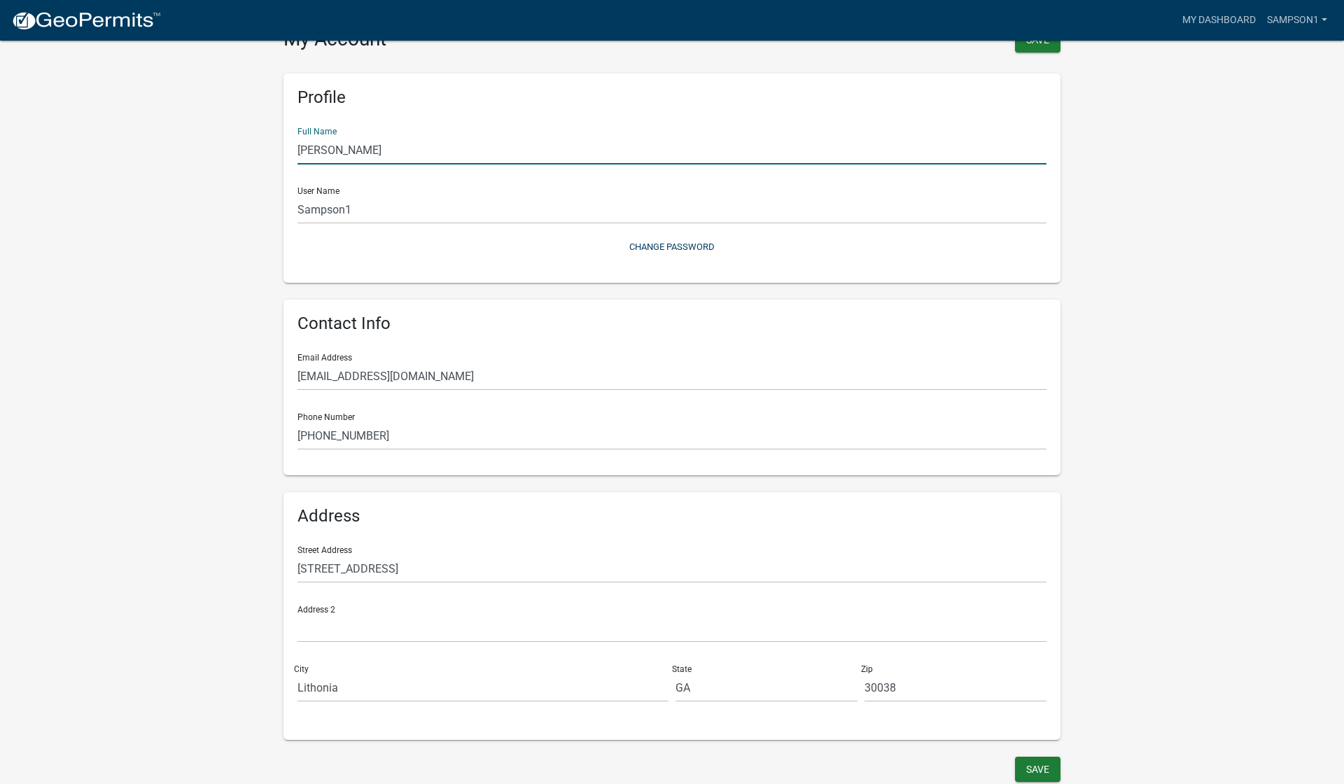
scroll to position [29, 0]
type input "Sammy Sampson"
click at [1029, 774] on button "Save" at bounding box center [1038, 770] width 46 height 25
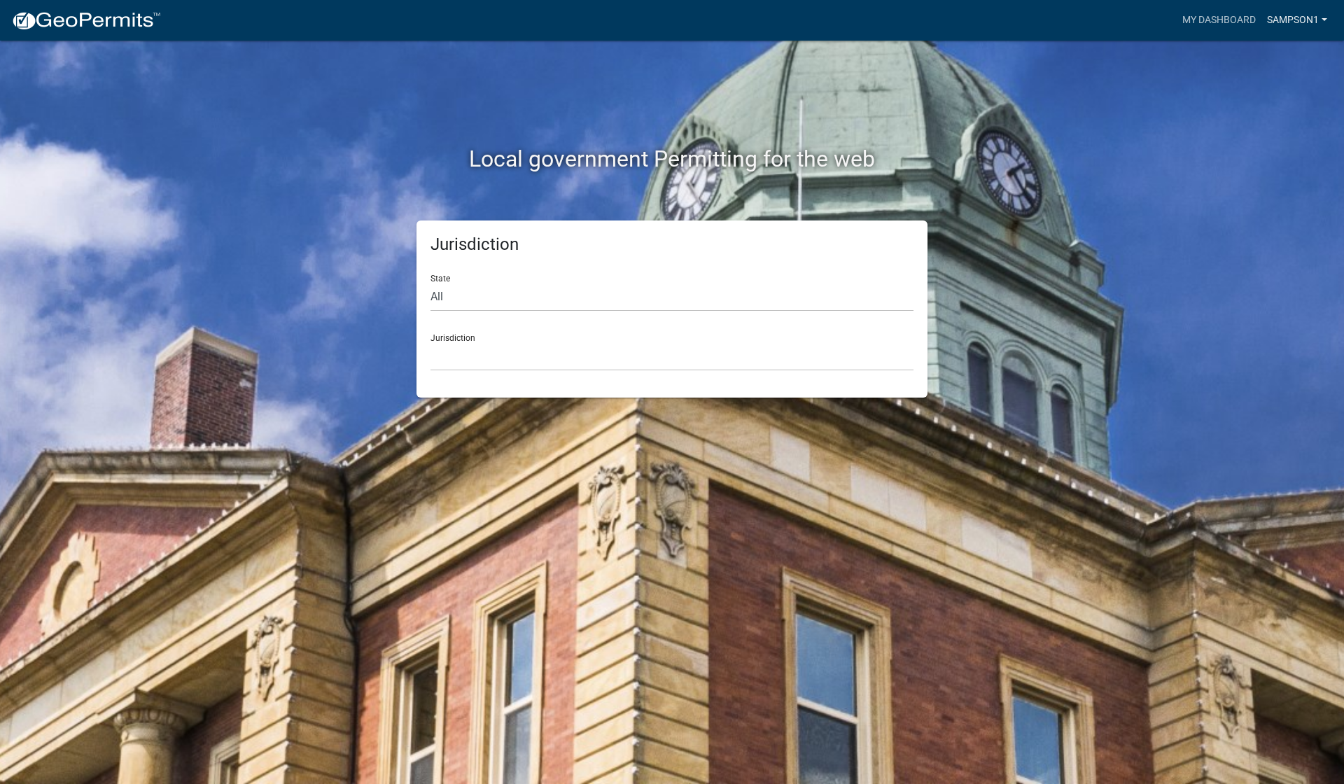
click at [1312, 18] on link "Sampson1" at bounding box center [1297, 20] width 71 height 27
click at [1265, 55] on link "Account" at bounding box center [1277, 58] width 112 height 34
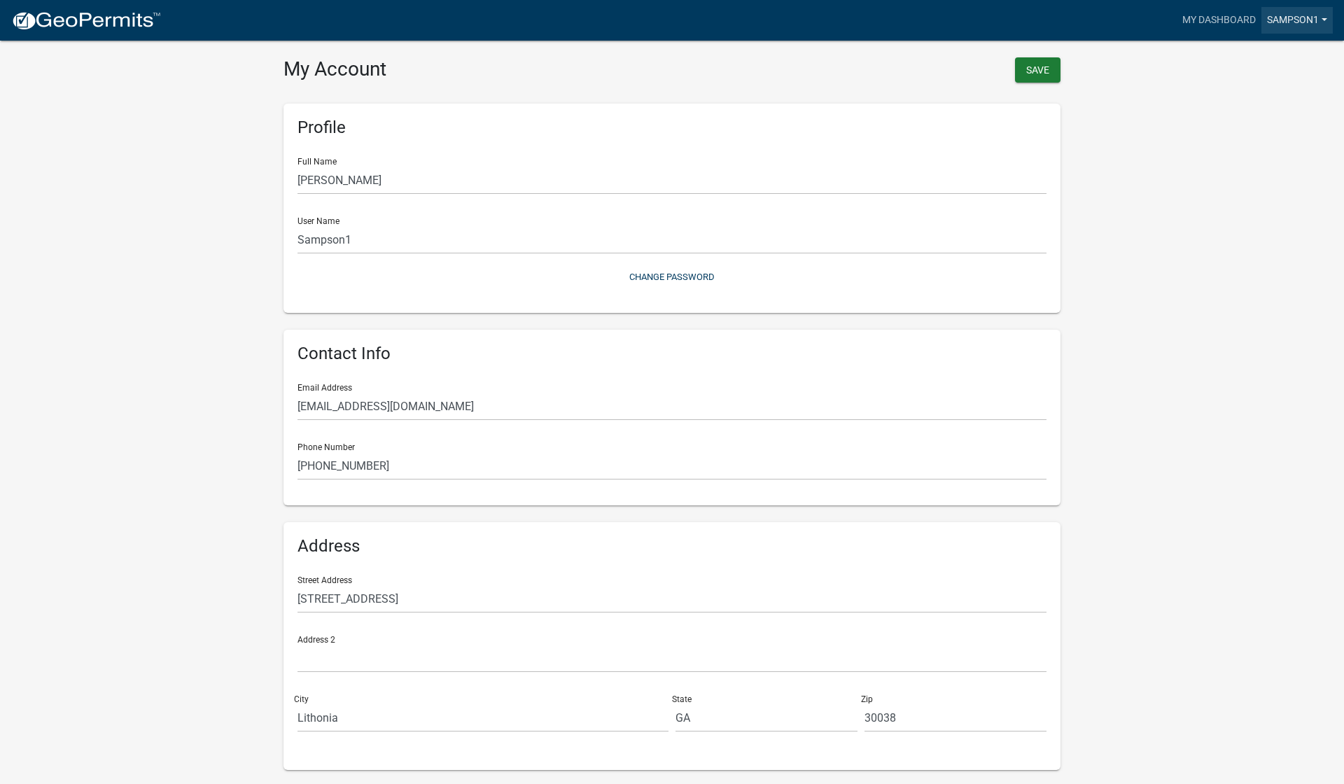
click at [1323, 23] on link "Sampson1" at bounding box center [1297, 20] width 71 height 27
click at [1160, 181] on wm-user-profile-view "more_horiz My Dashboard Sampson1 Account Logout My Account Save Profile Full Na…" at bounding box center [672, 416] width 1344 height 799
click at [136, 13] on img at bounding box center [86, 21] width 150 height 21
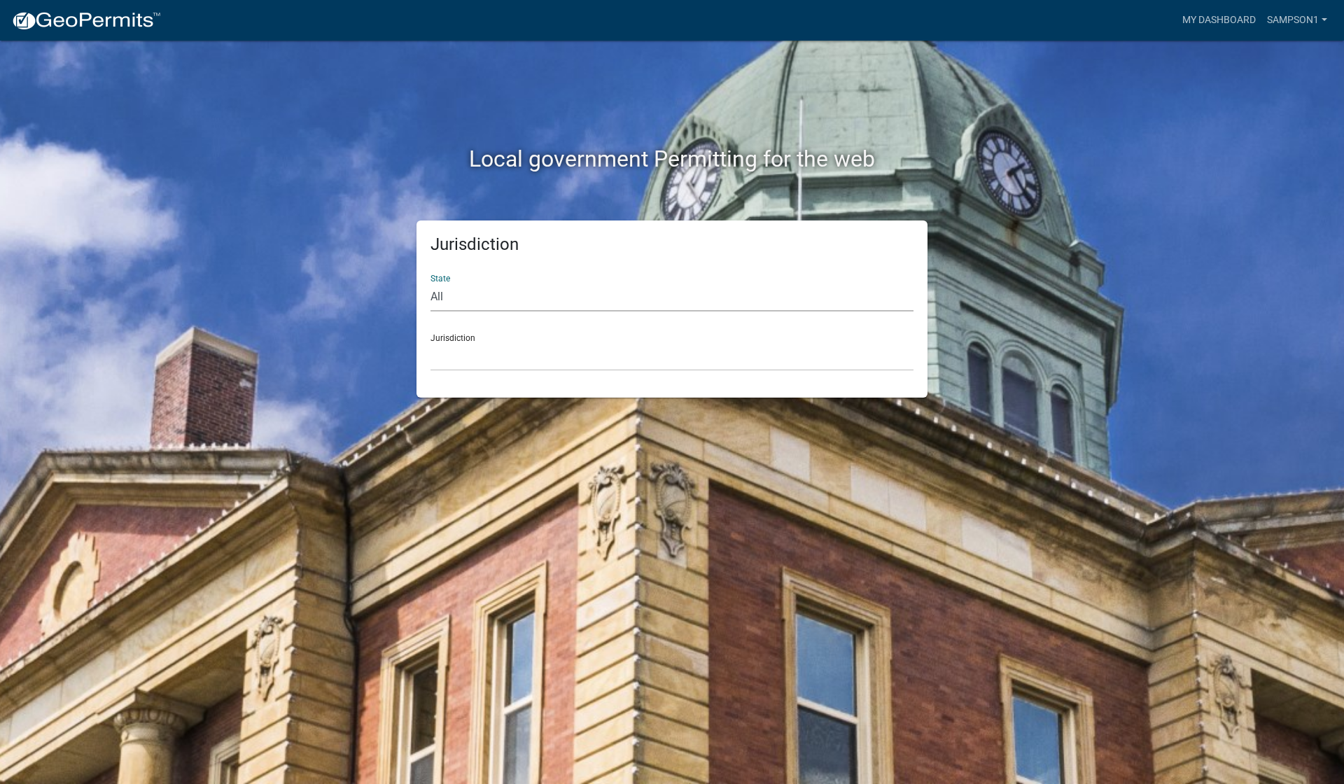
select select "[US_STATE]"
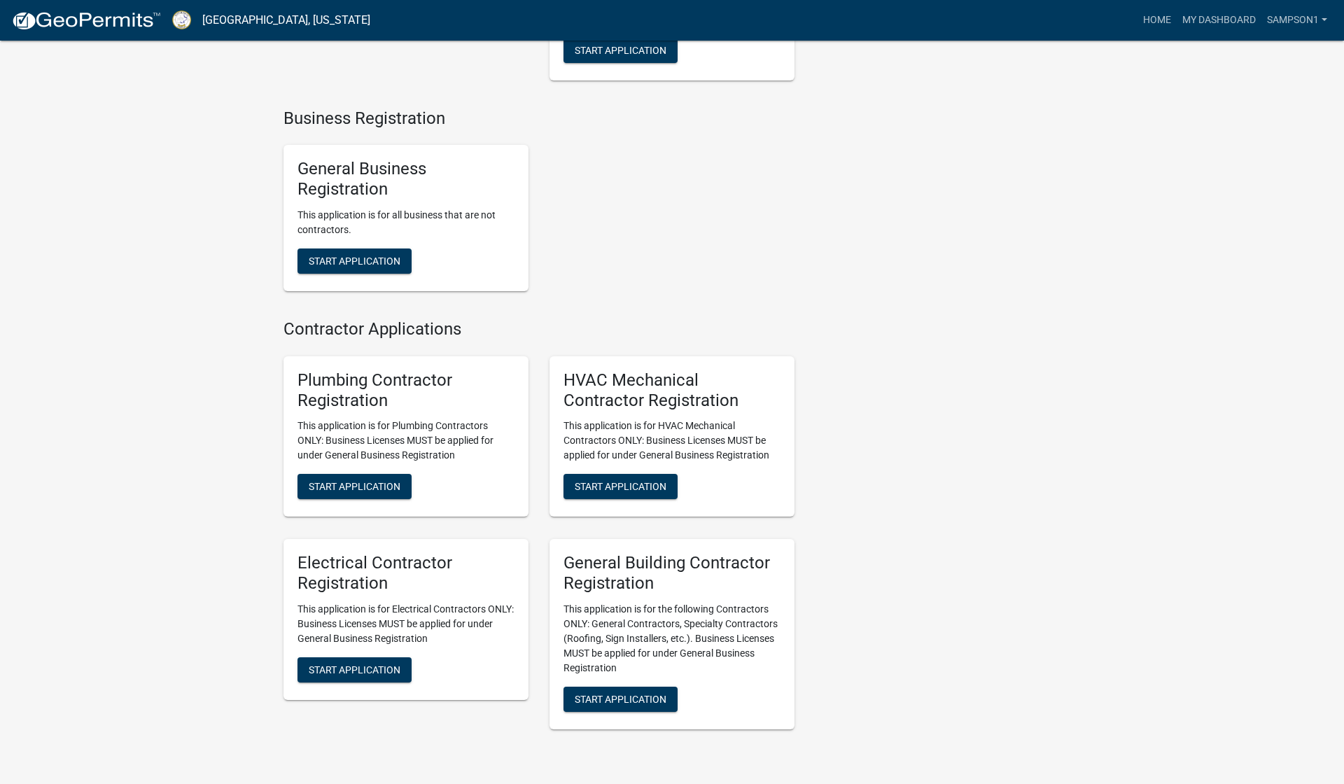
scroll to position [2679, 0]
click at [345, 674] on span "Start Application" at bounding box center [355, 669] width 92 height 11
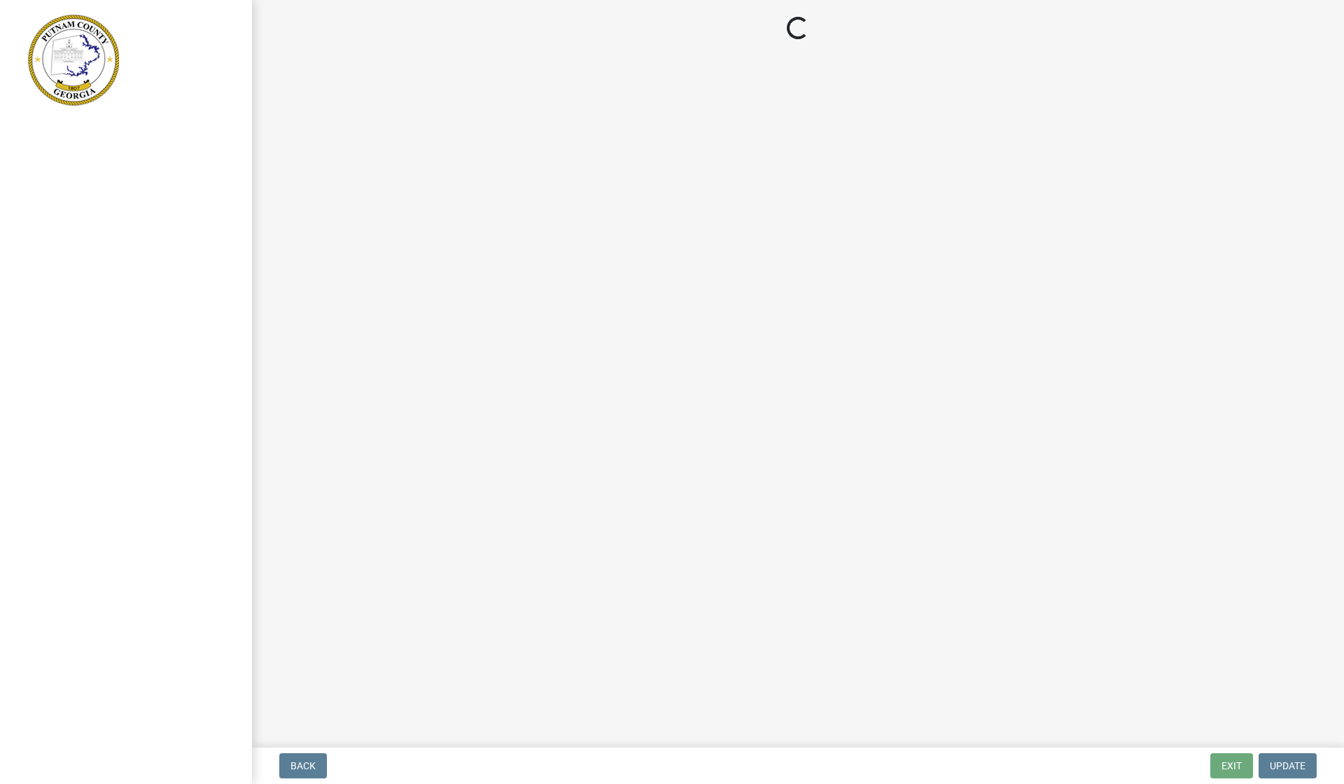
select select "GA"
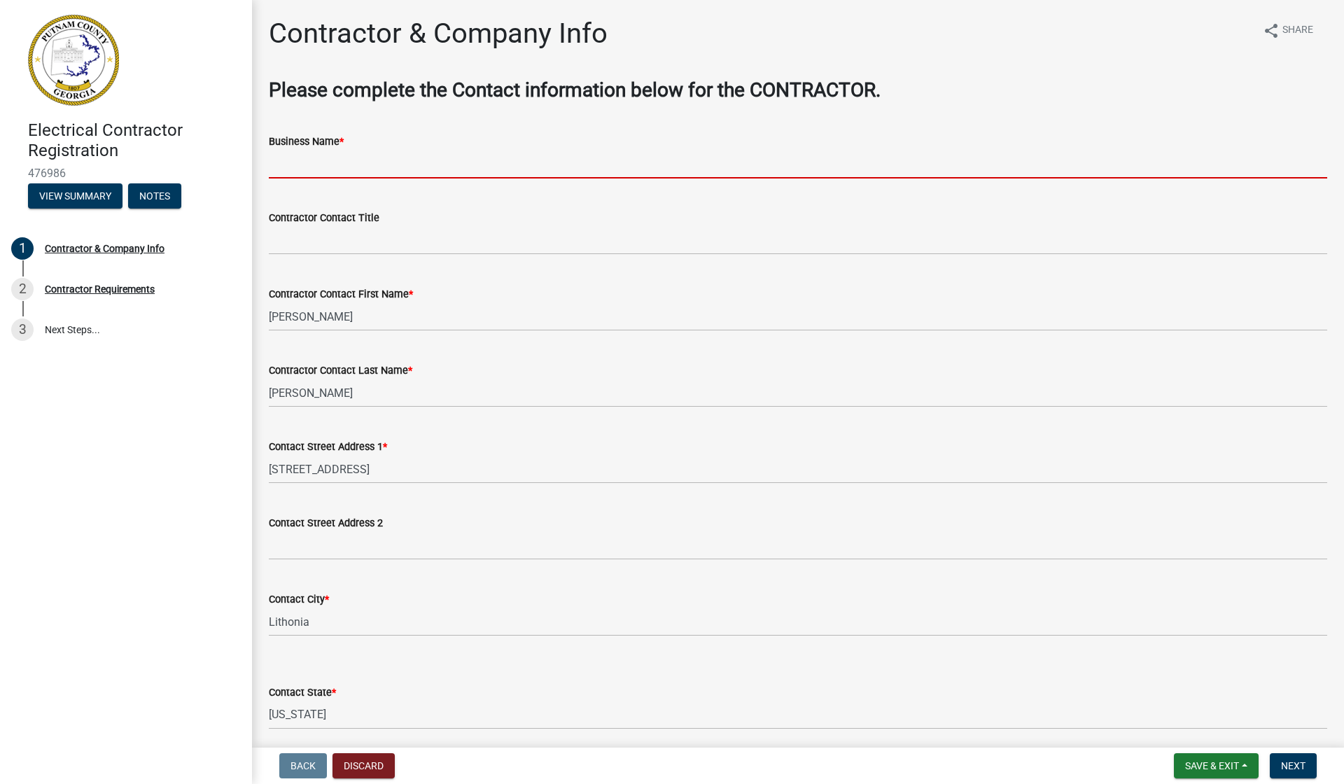
click at [333, 161] on input "Business Name *" at bounding box center [798, 164] width 1059 height 29
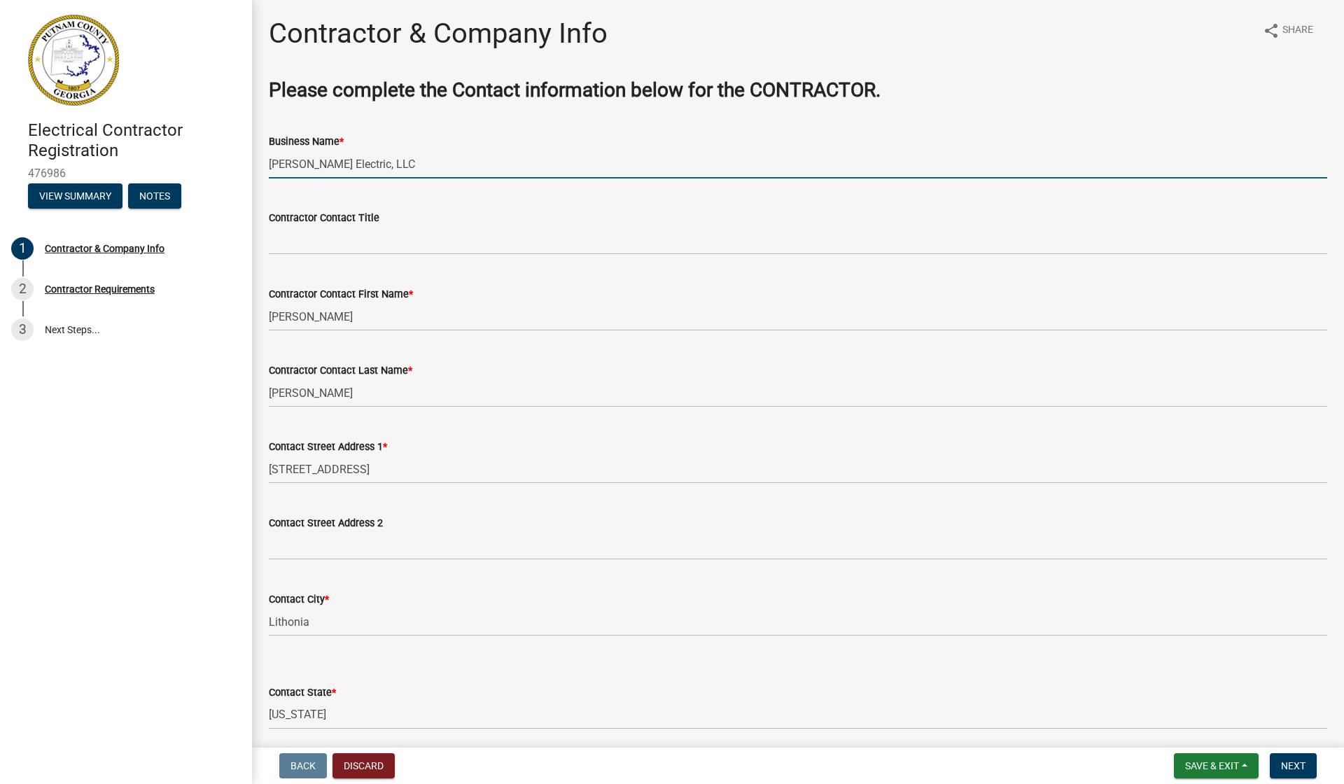
type input "Sampson Electric, LLC"
click at [461, 234] on input "Contractor Contact Title" at bounding box center [798, 240] width 1059 height 29
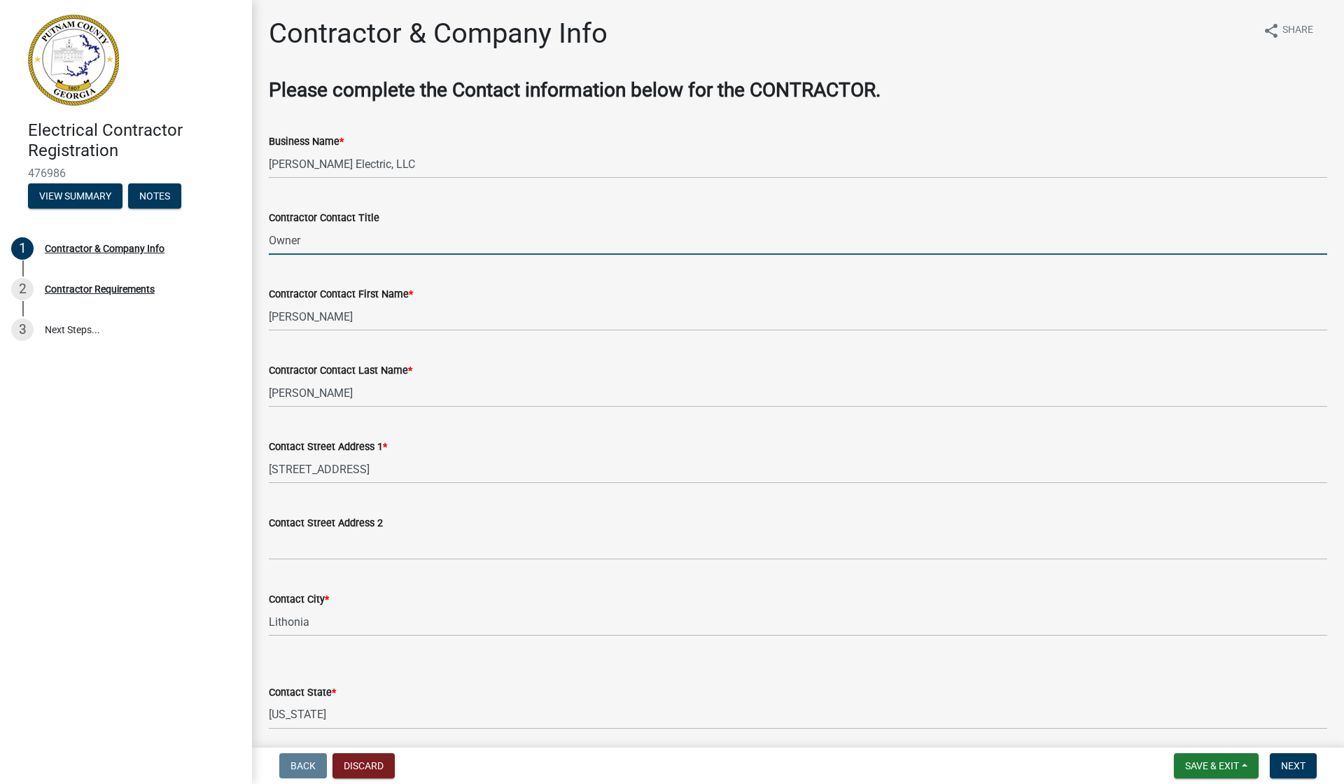
type input "Owner"
click at [410, 310] on input "Sammy" at bounding box center [798, 316] width 1059 height 29
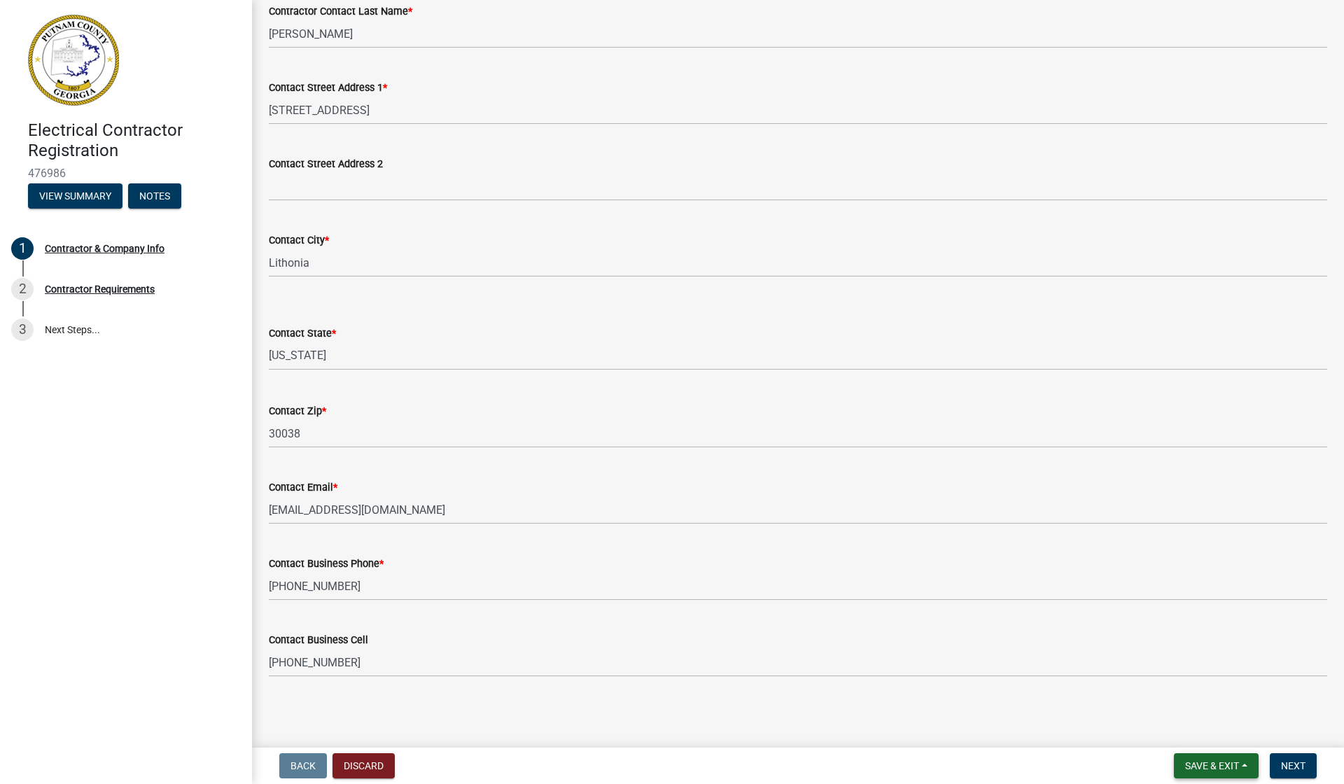
type input "Sammy"
click at [1187, 768] on span "Save & Exit" at bounding box center [1212, 765] width 54 height 11
click at [1176, 726] on button "Save & Exit" at bounding box center [1203, 730] width 112 height 34
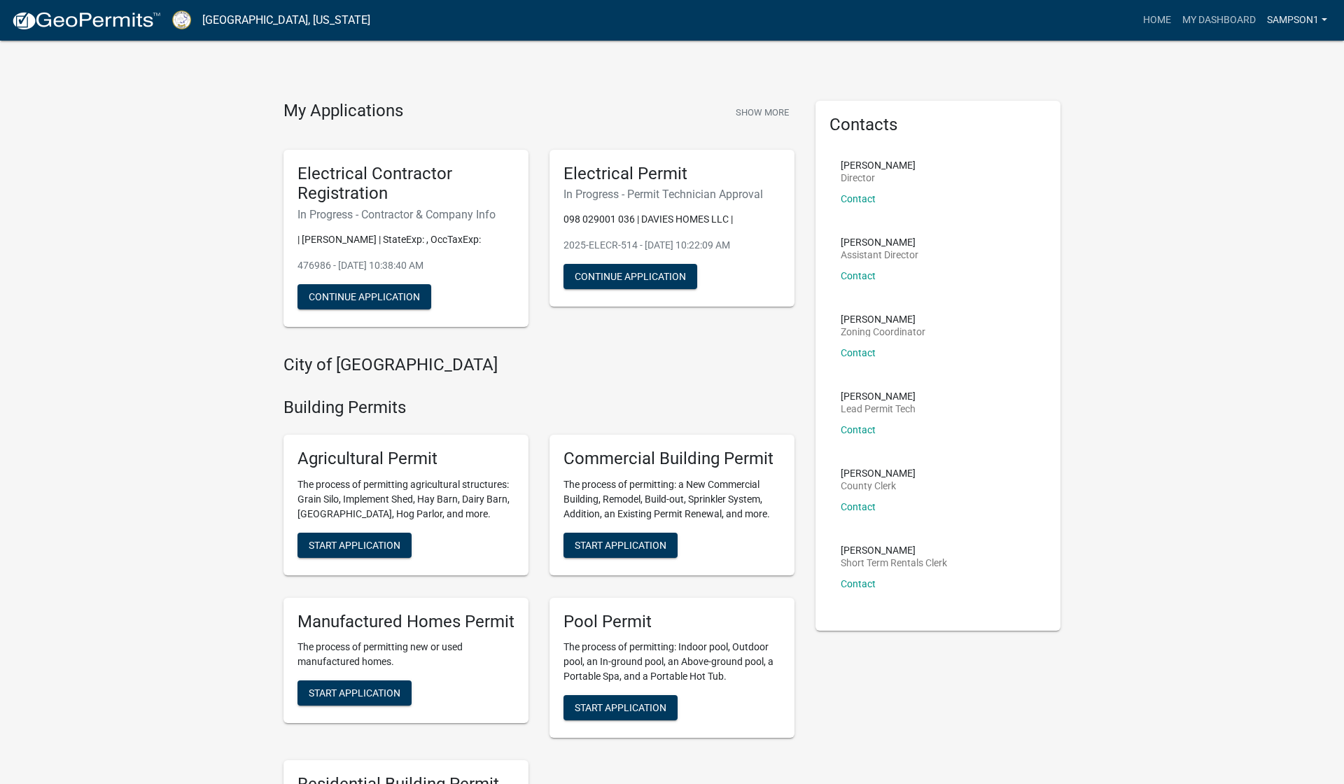
click at [1321, 18] on link "Sampson1" at bounding box center [1297, 20] width 71 height 27
click at [1271, 52] on link "Account" at bounding box center [1277, 58] width 112 height 34
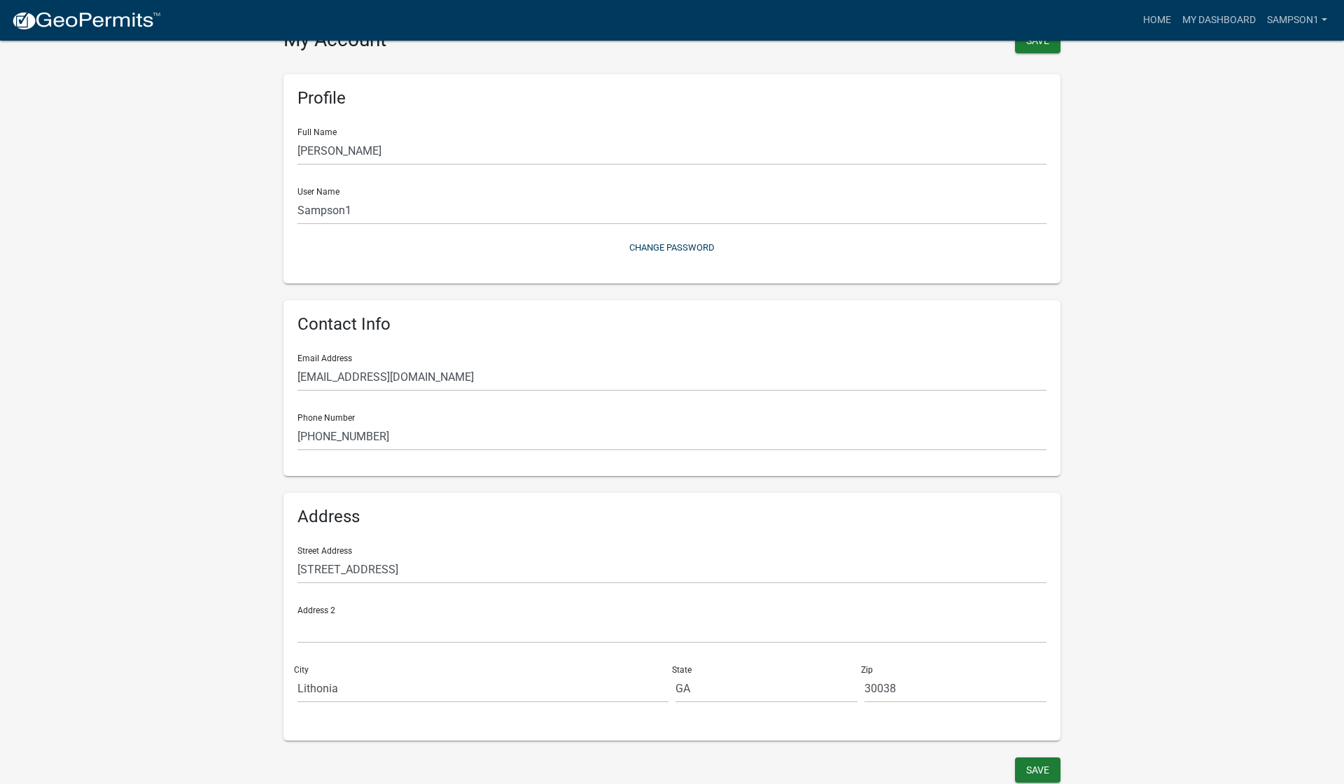
scroll to position [29, 0]
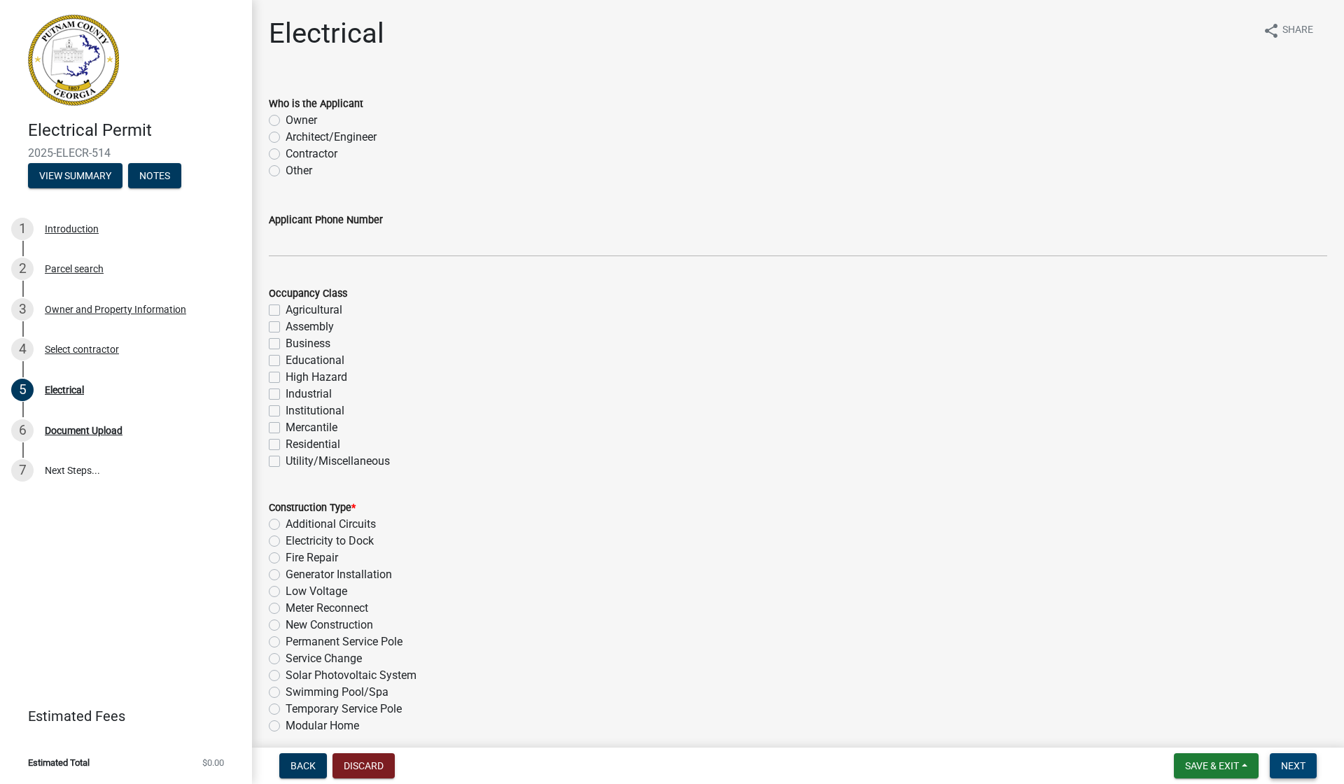
click at [1290, 766] on span "Next" at bounding box center [1293, 765] width 25 height 11
click at [1291, 766] on span "Next" at bounding box center [1293, 765] width 25 height 11
click at [286, 151] on label "Contractor" at bounding box center [312, 154] width 52 height 17
click at [286, 151] on input "Contractor" at bounding box center [290, 150] width 9 height 9
radio input "true"
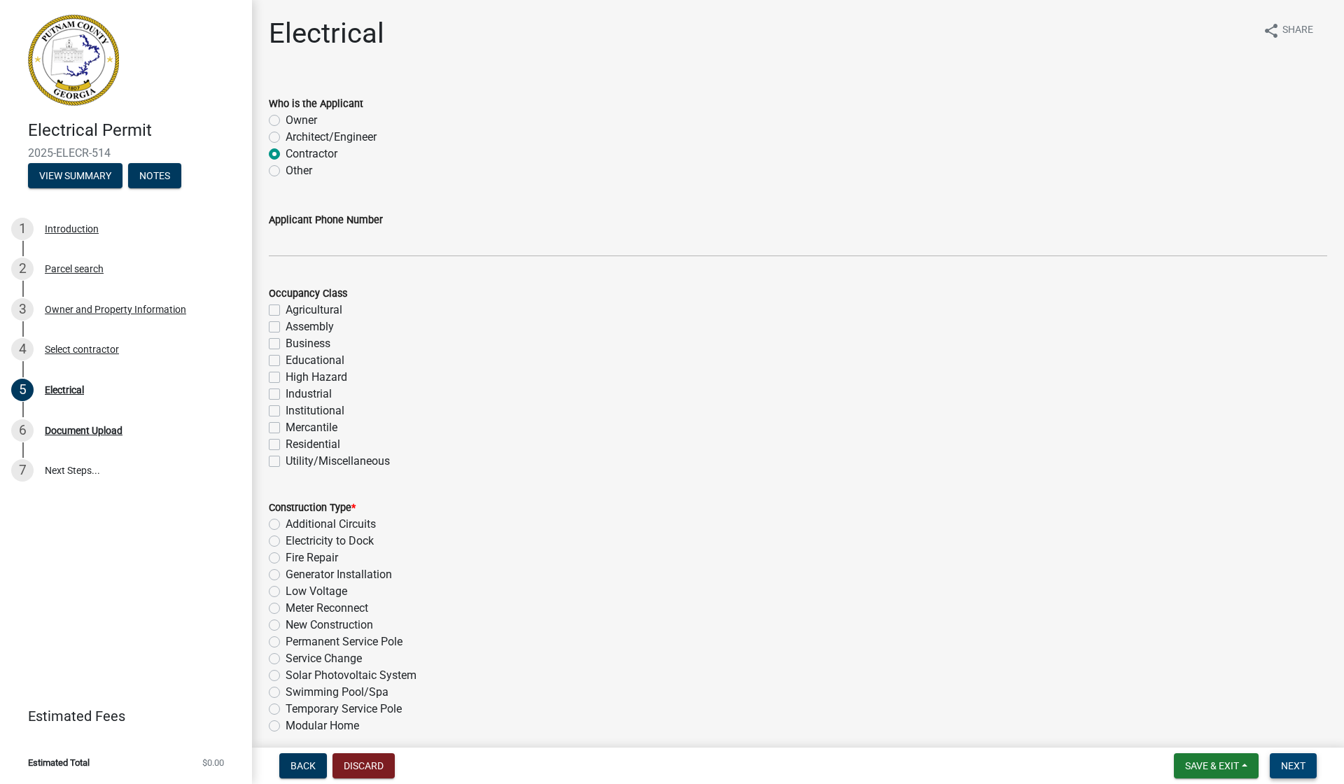
click at [1297, 766] on span "Next" at bounding box center [1293, 765] width 25 height 11
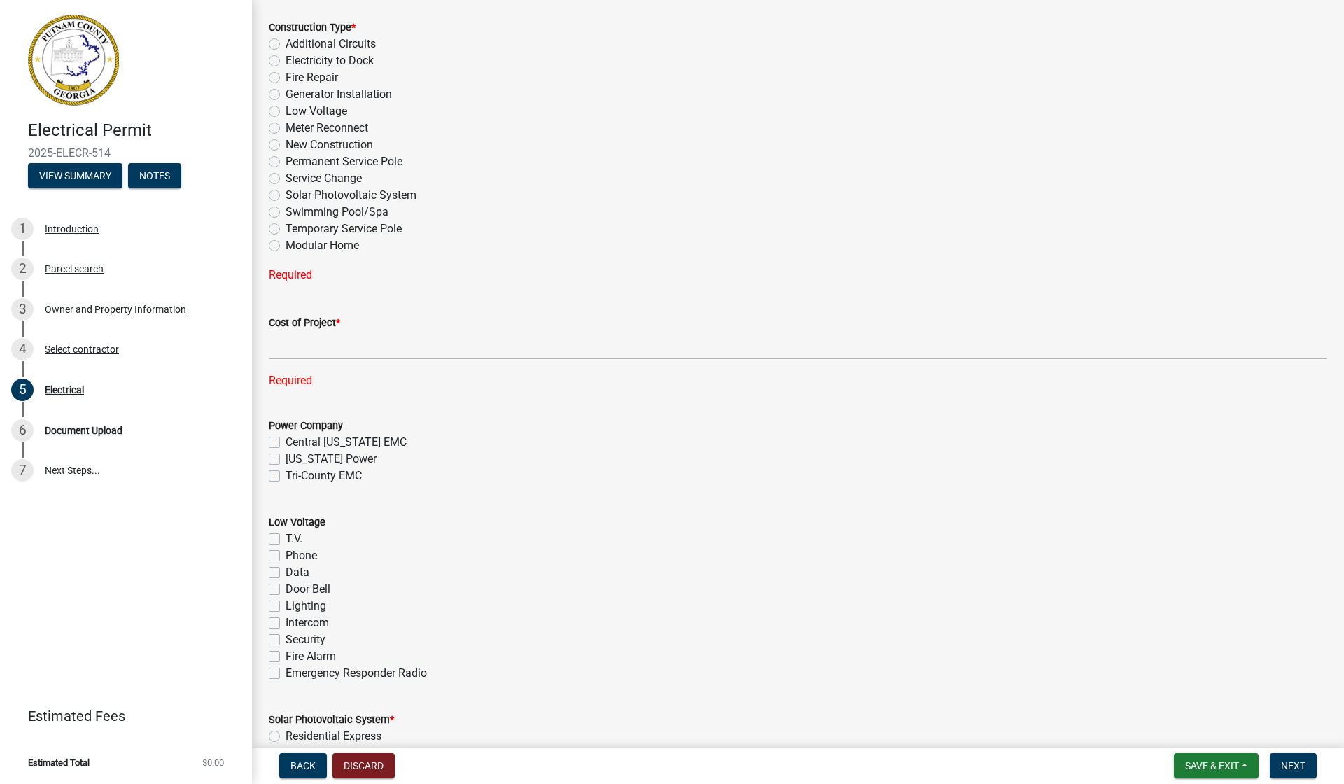
scroll to position [479, 0]
click at [462, 347] on input "text" at bounding box center [798, 347] width 1059 height 29
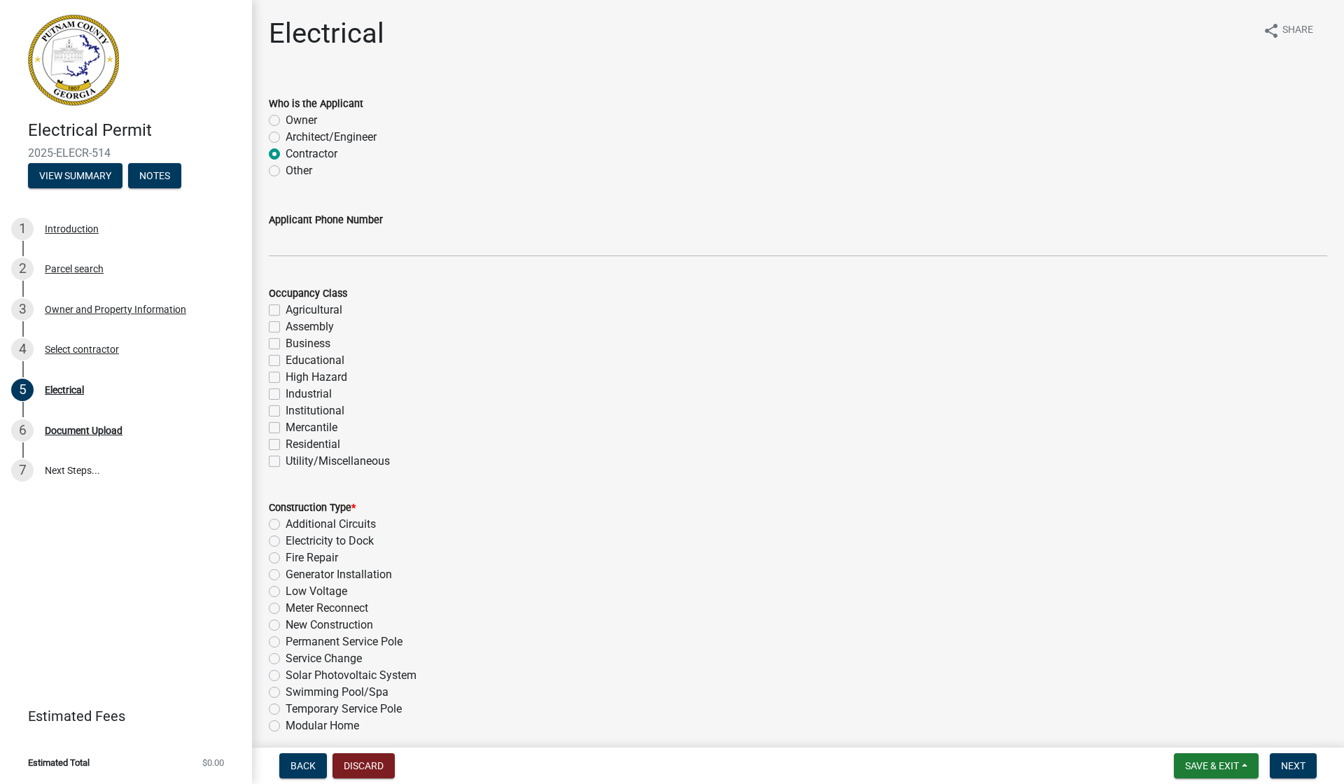
scroll to position [0, 0]
type input "100"
click at [286, 443] on label "Residential" at bounding box center [313, 444] width 55 height 17
click at [286, 443] on input "Residential" at bounding box center [290, 440] width 9 height 9
checkbox input "true"
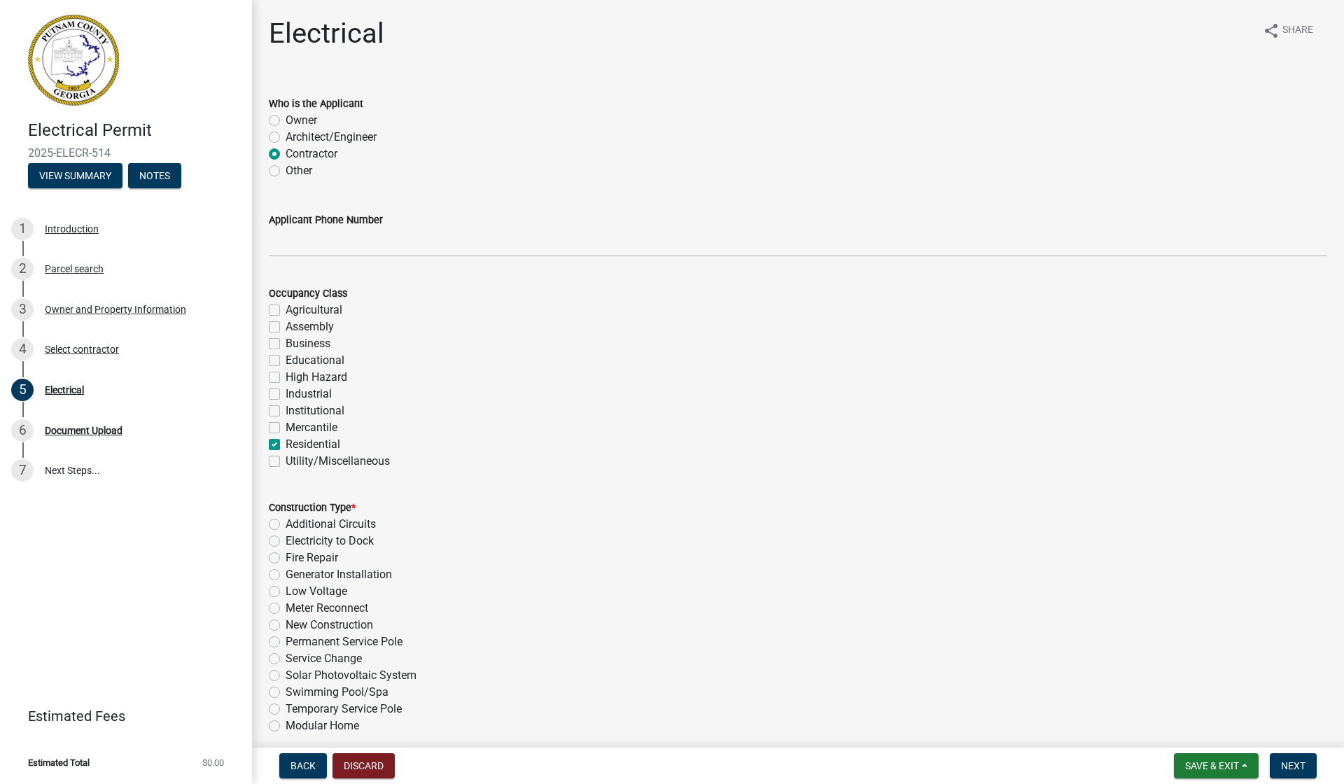
checkbox input "false"
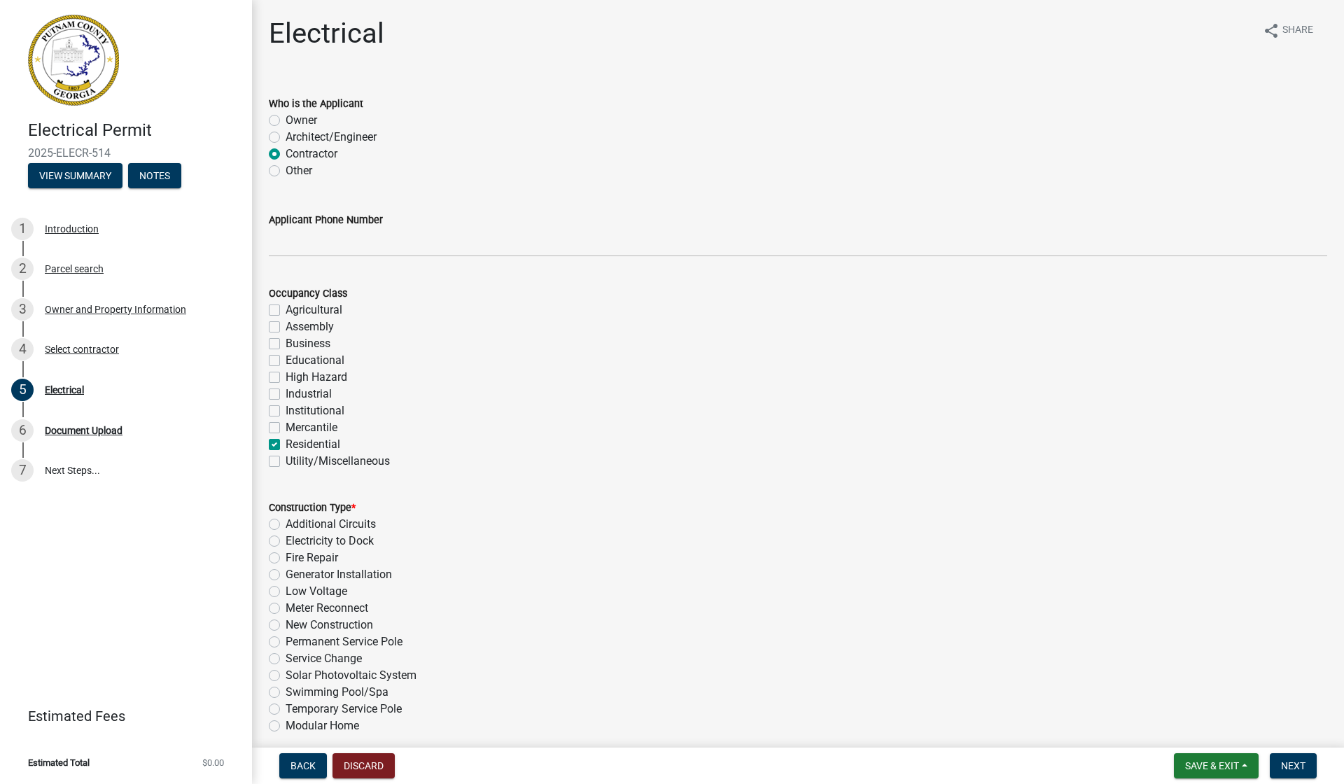
checkbox input "false"
checkbox input "true"
checkbox input "false"
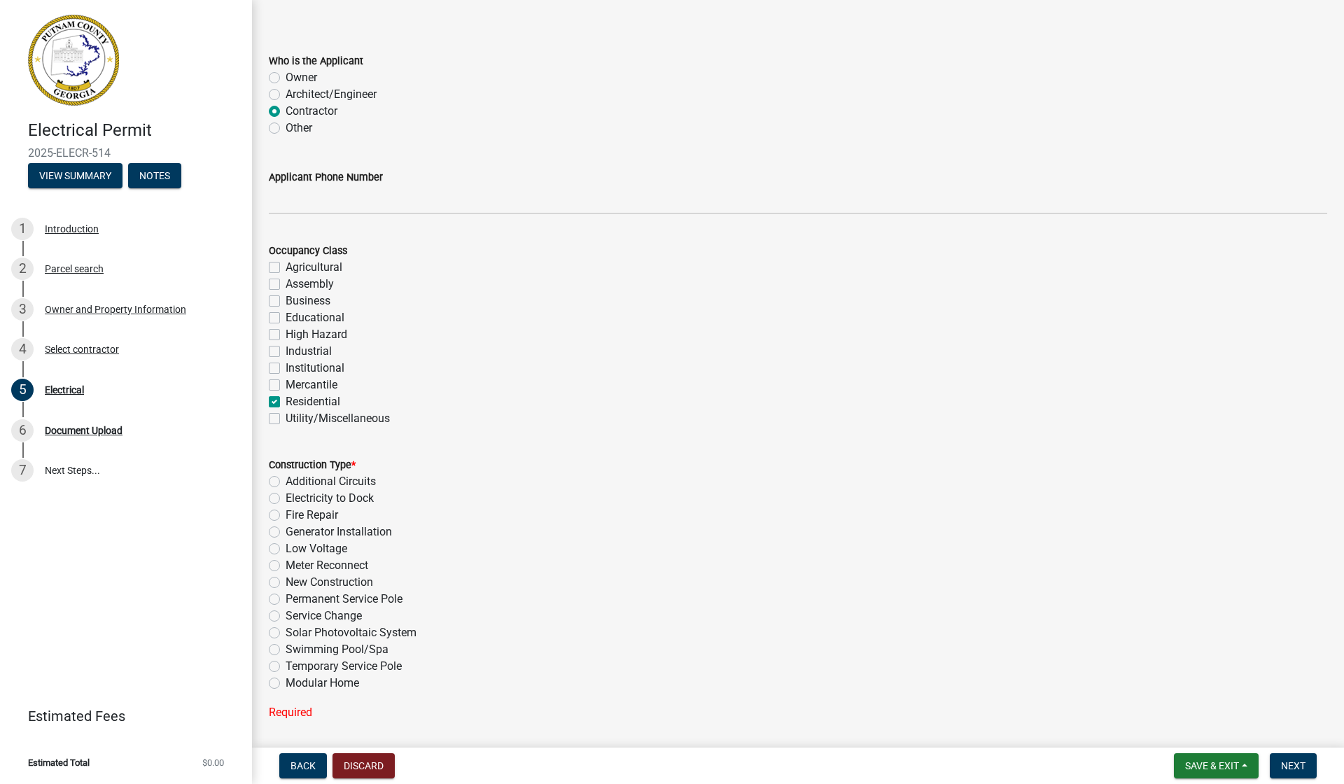
scroll to position [50, 0]
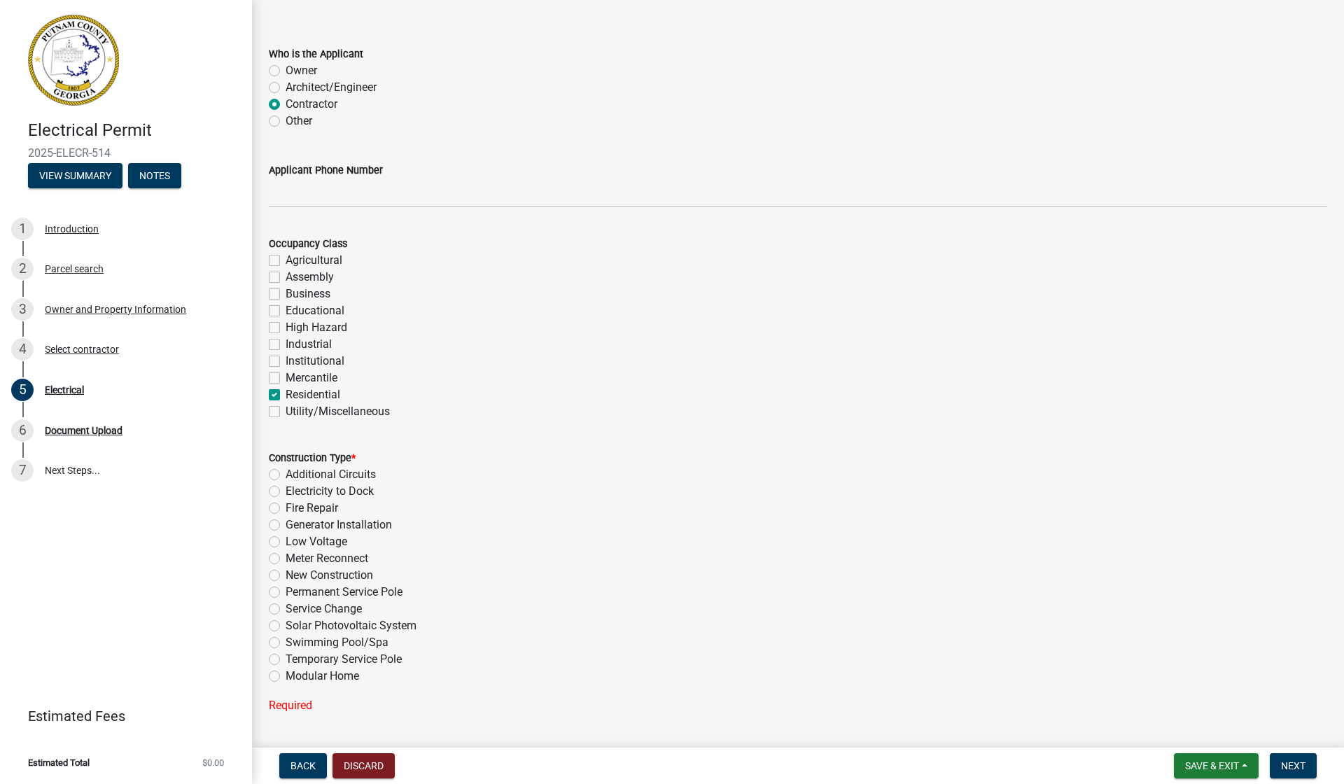
click at [286, 659] on label "Temporary Service Pole" at bounding box center [344, 659] width 116 height 17
click at [286, 659] on input "Temporary Service Pole" at bounding box center [290, 655] width 9 height 9
radio input "true"
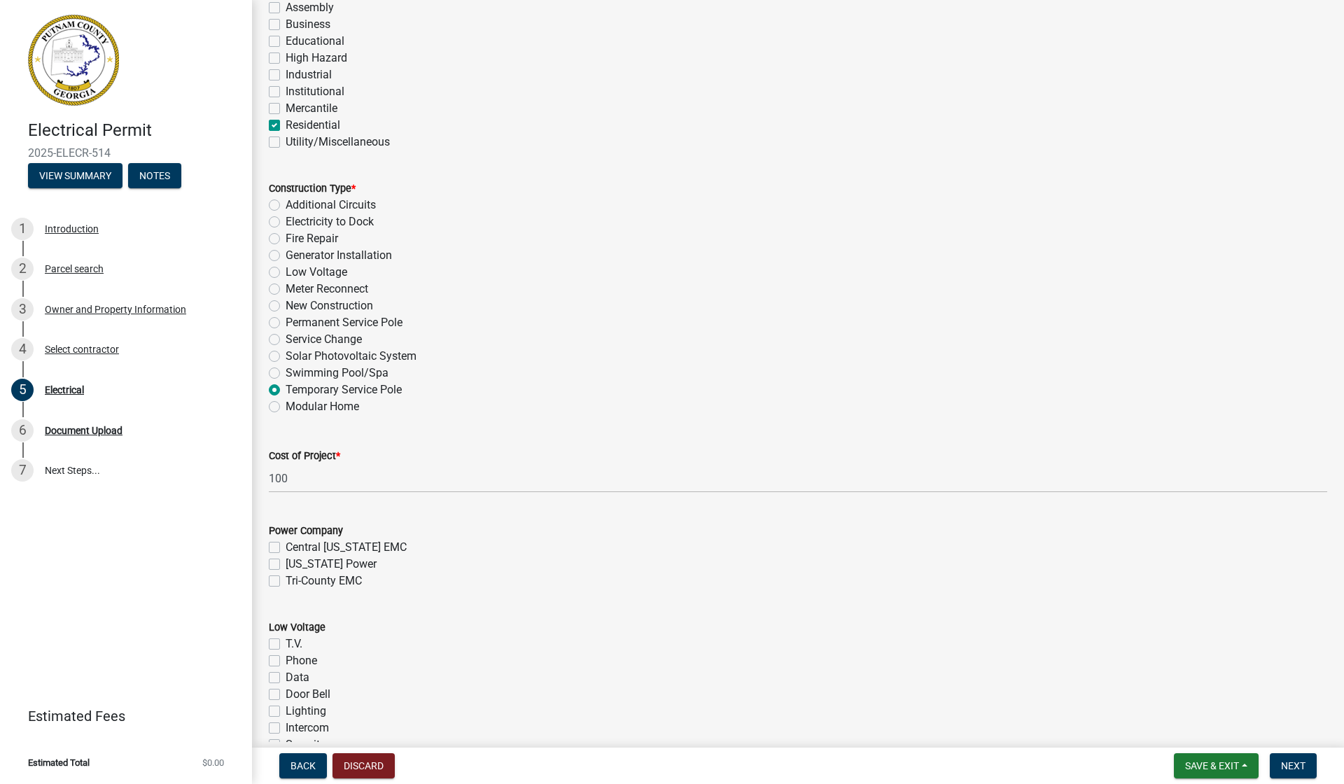
scroll to position [328, 0]
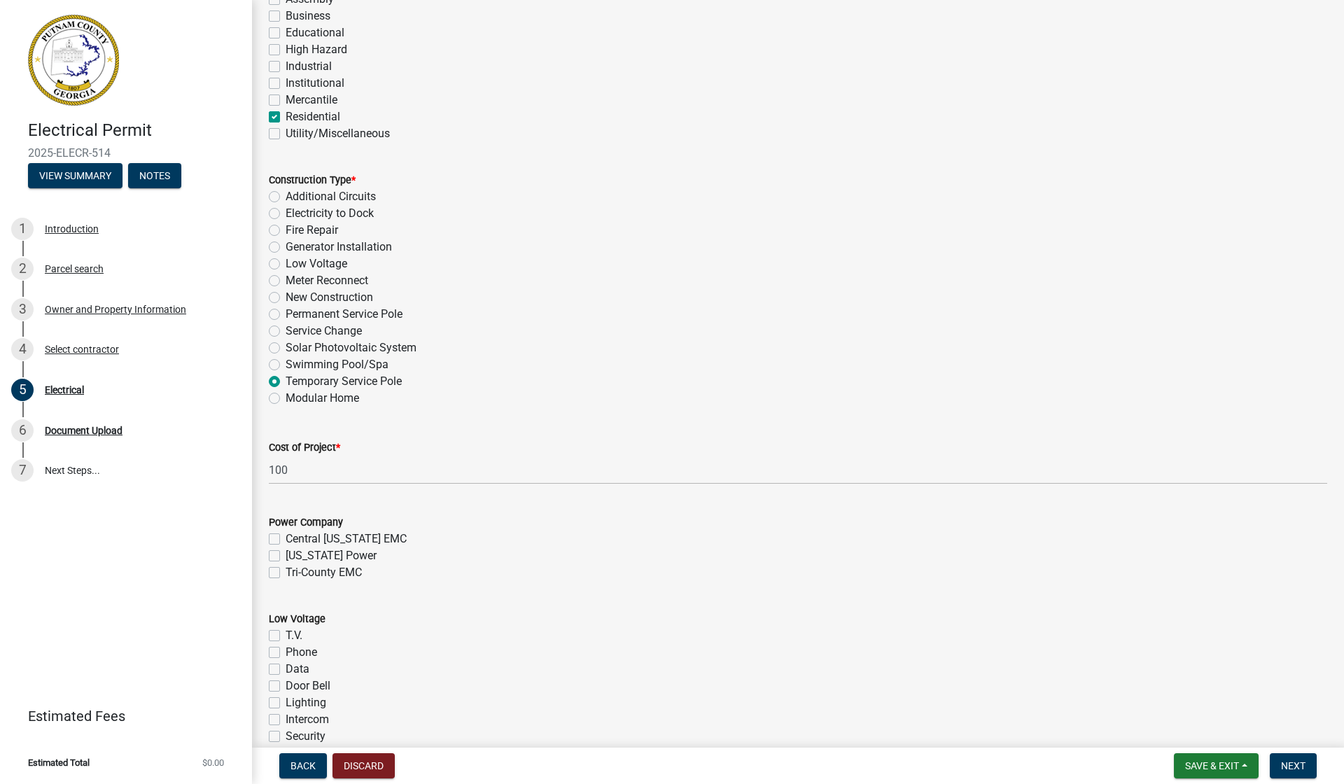
click at [286, 555] on label "[US_STATE] Power" at bounding box center [331, 556] width 91 height 17
click at [286, 555] on input "[US_STATE] Power" at bounding box center [290, 552] width 9 height 9
checkbox input "true"
checkbox input "false"
checkbox input "true"
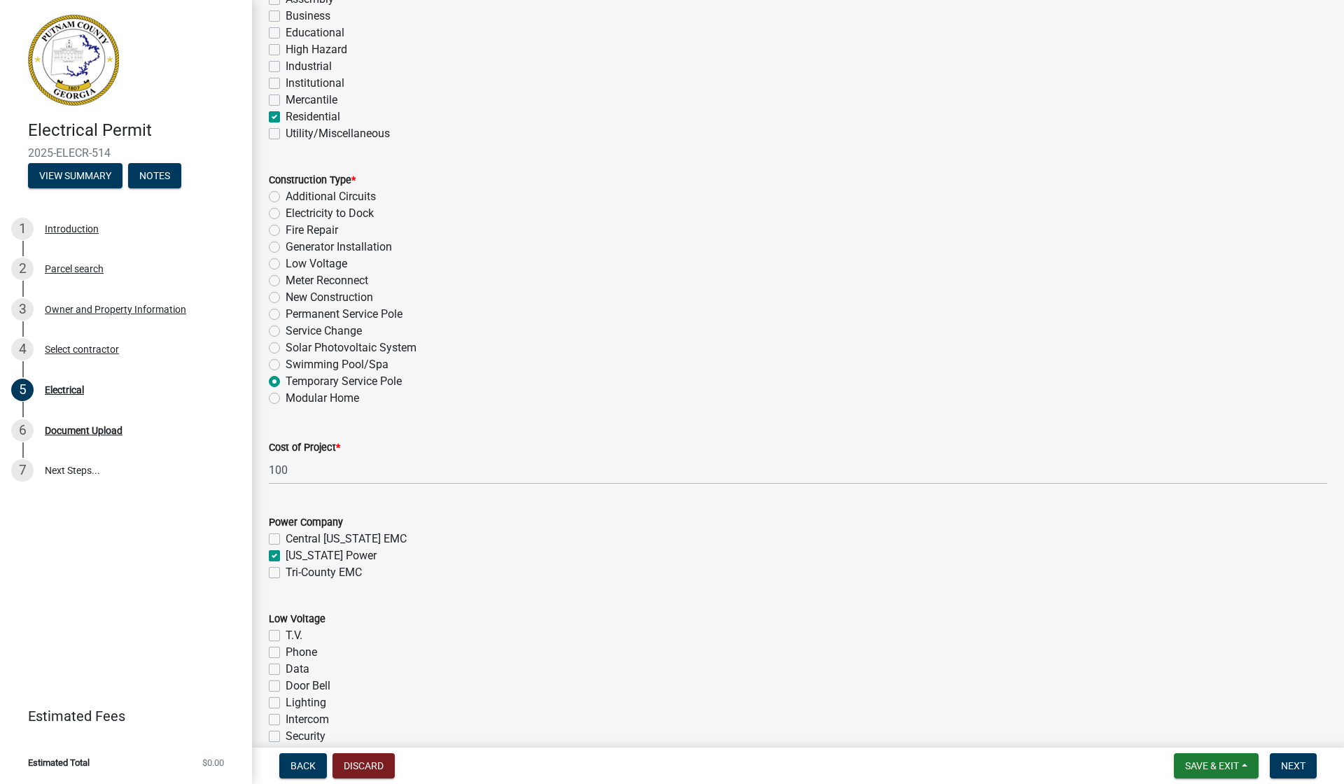
checkbox input "false"
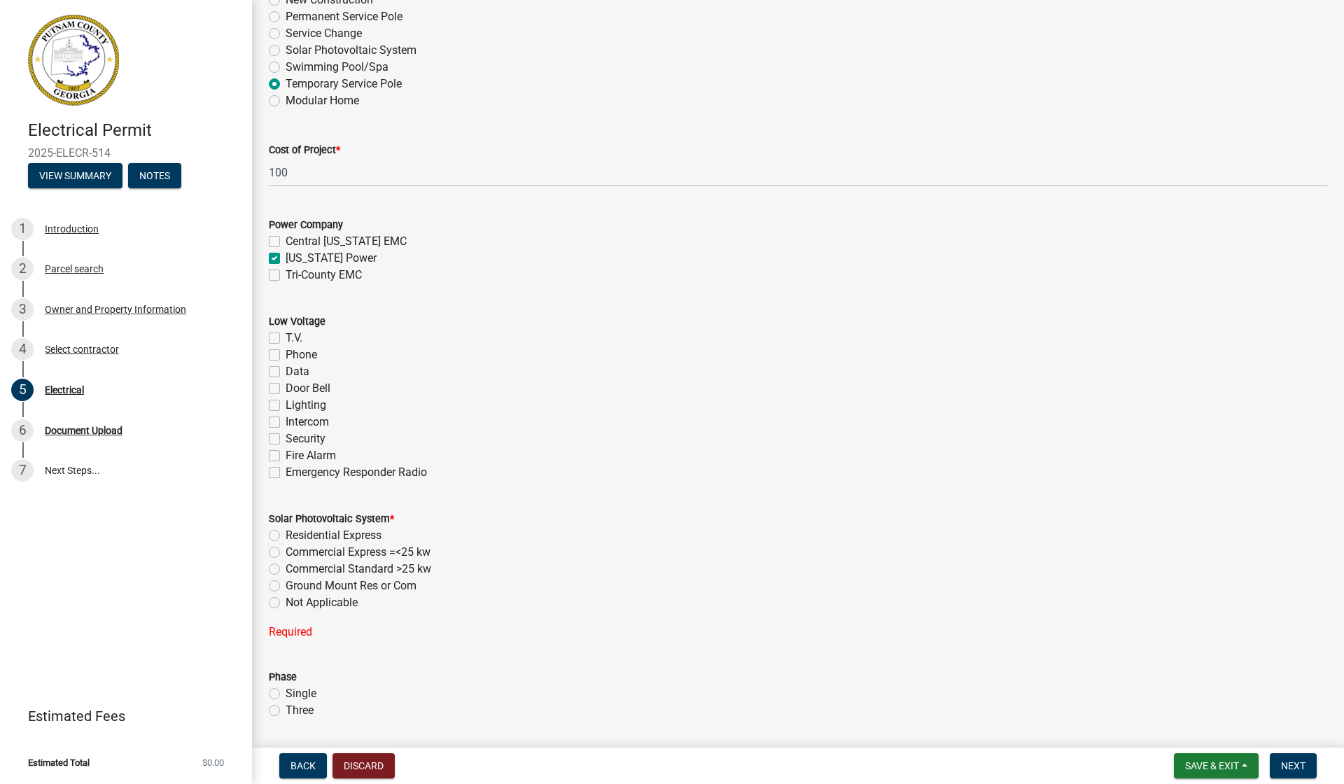
scroll to position [630, 0]
click at [286, 594] on label "Not Applicable" at bounding box center [322, 598] width 72 height 17
click at [286, 594] on input "Not Applicable" at bounding box center [290, 594] width 9 height 9
radio input "true"
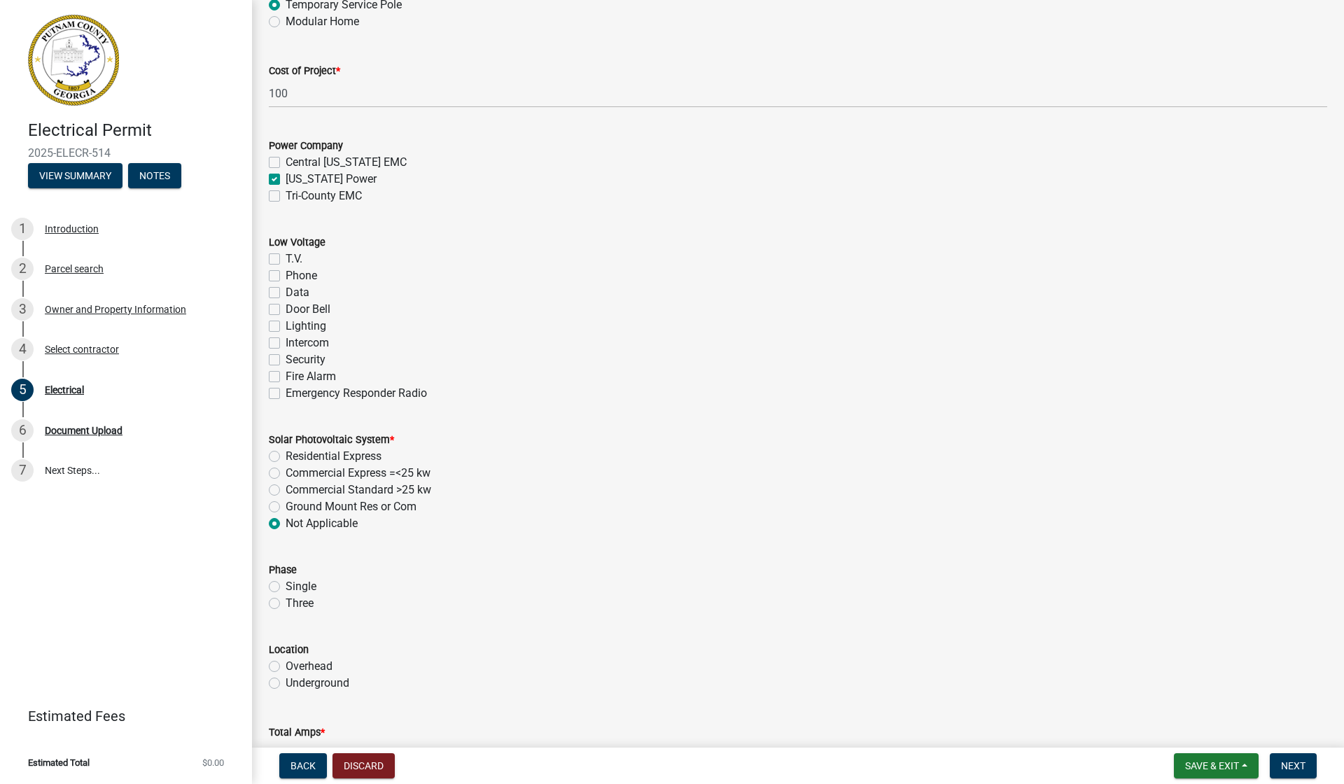
scroll to position [719, 0]
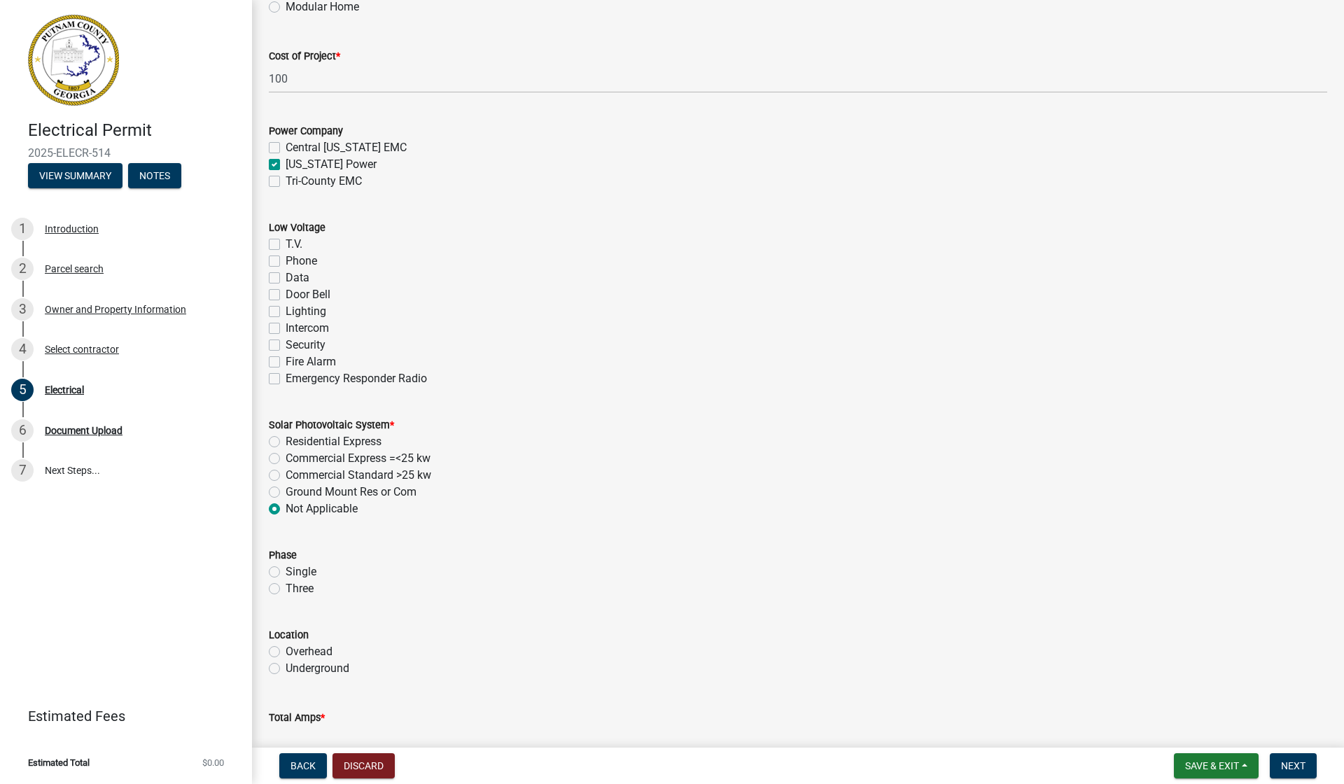
click at [286, 569] on label "Single" at bounding box center [301, 572] width 31 height 17
click at [286, 569] on input "Single" at bounding box center [290, 568] width 9 height 9
radio input "true"
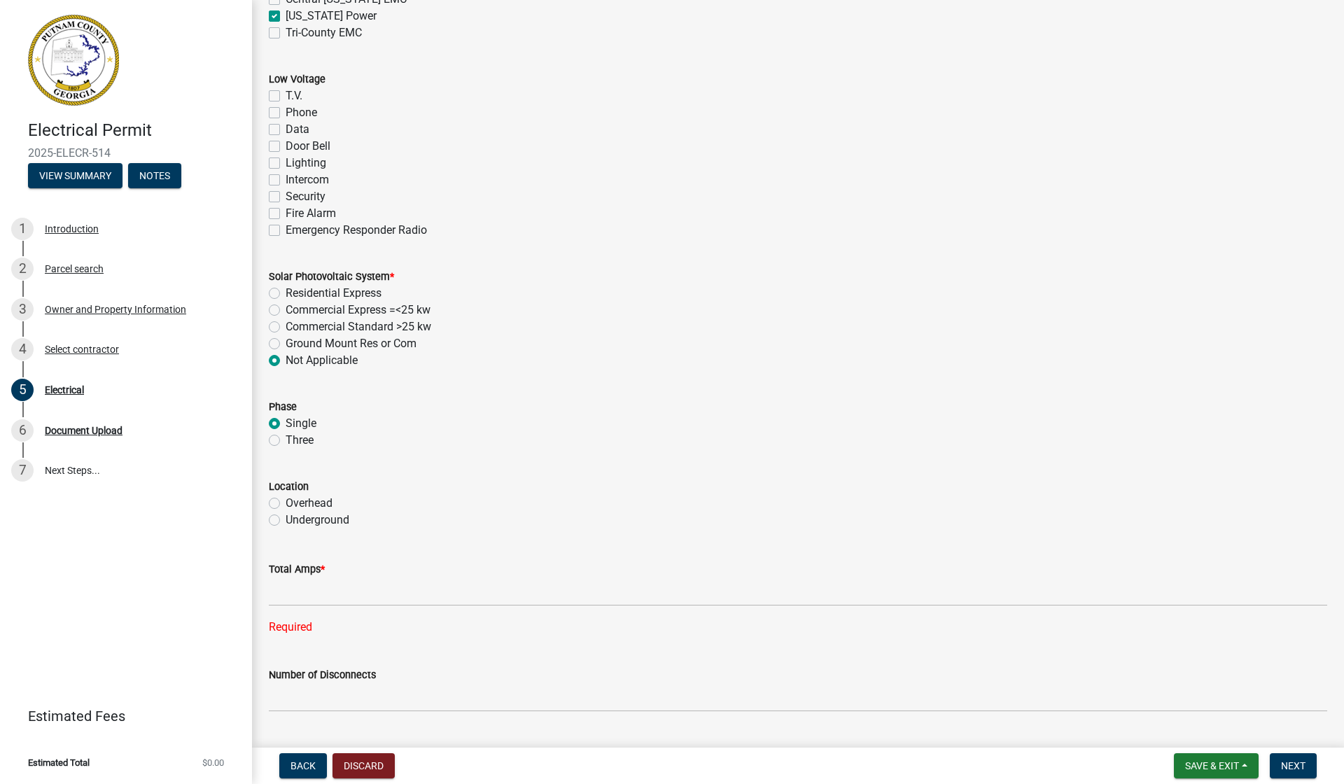
scroll to position [868, 0]
click at [340, 584] on input "text" at bounding box center [798, 591] width 1059 height 29
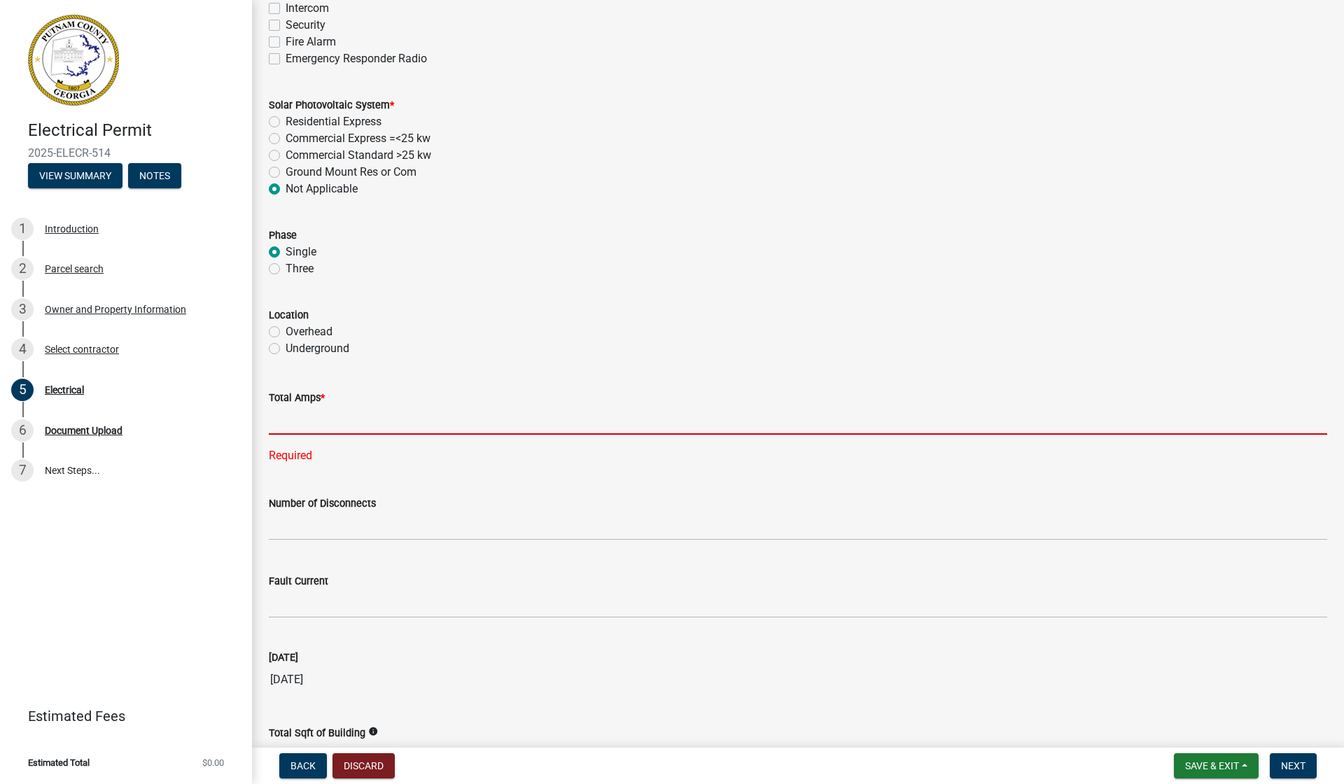
scroll to position [1036, 0]
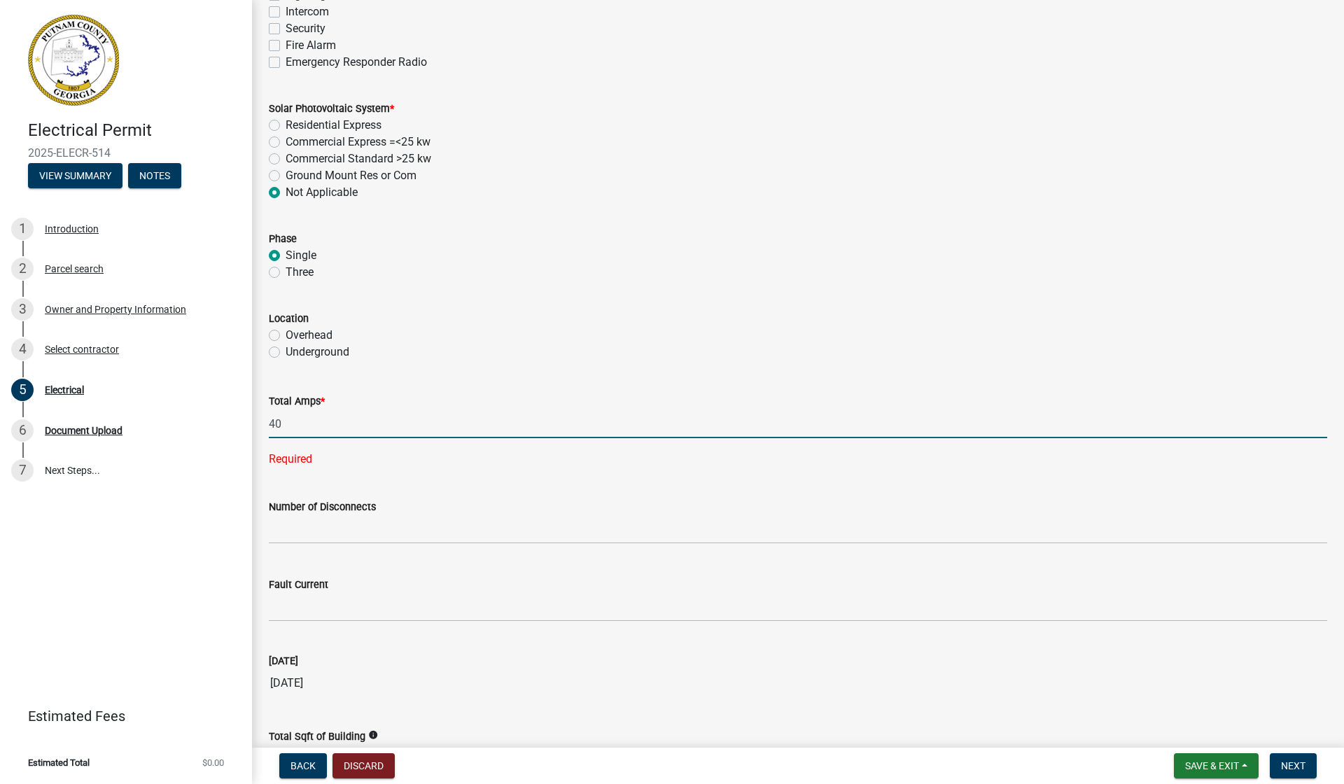
type input "4"
type input "200"
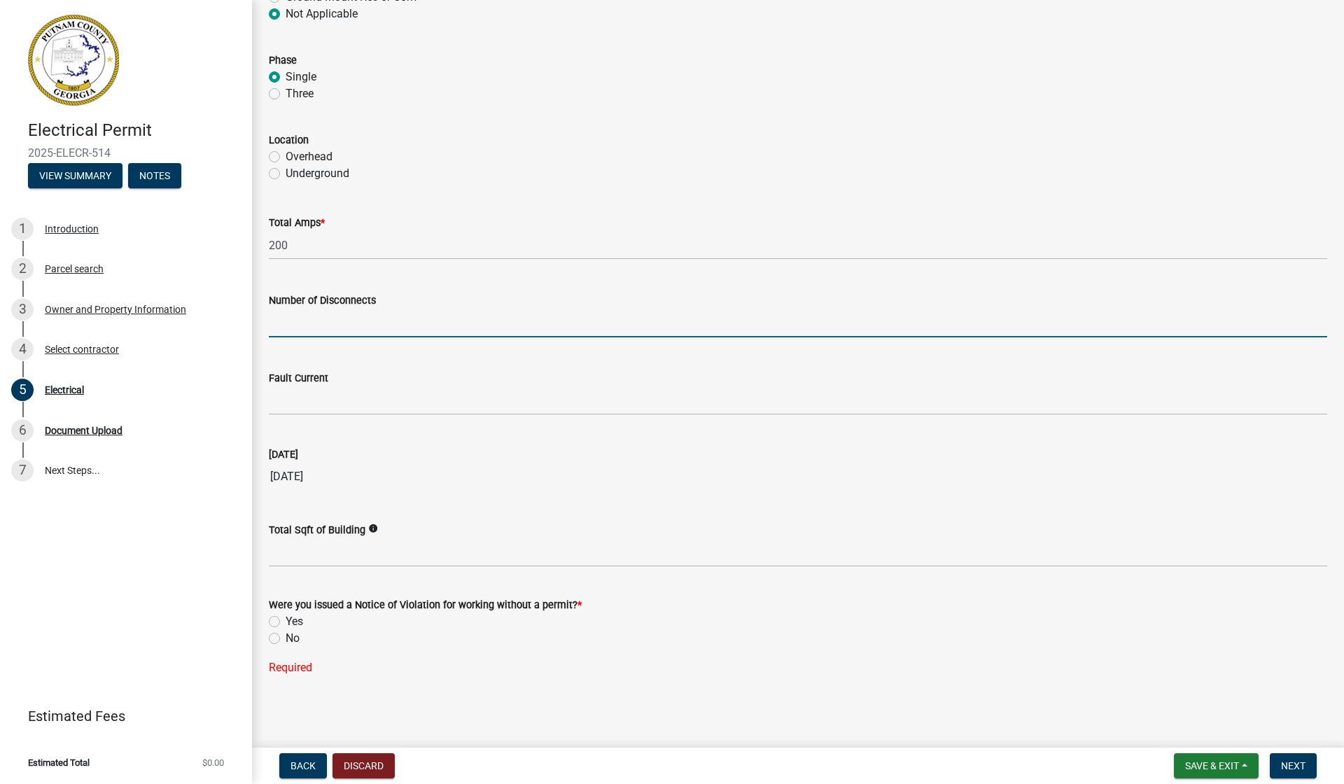
scroll to position [1214, 0]
click at [286, 635] on label "No" at bounding box center [293, 638] width 14 height 17
click at [286, 635] on input "No" at bounding box center [290, 634] width 9 height 9
radio input "true"
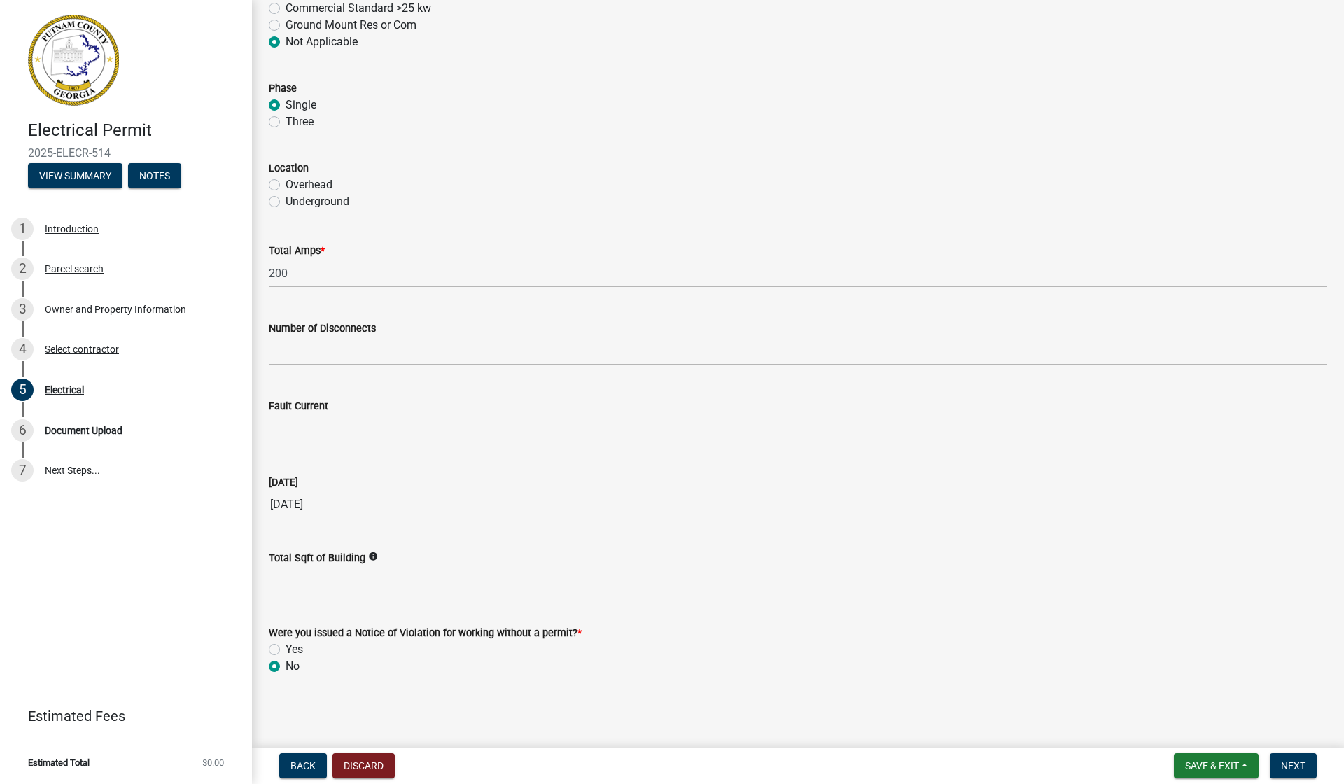
scroll to position [0, 0]
click at [1283, 762] on span "Next" at bounding box center [1293, 765] width 25 height 11
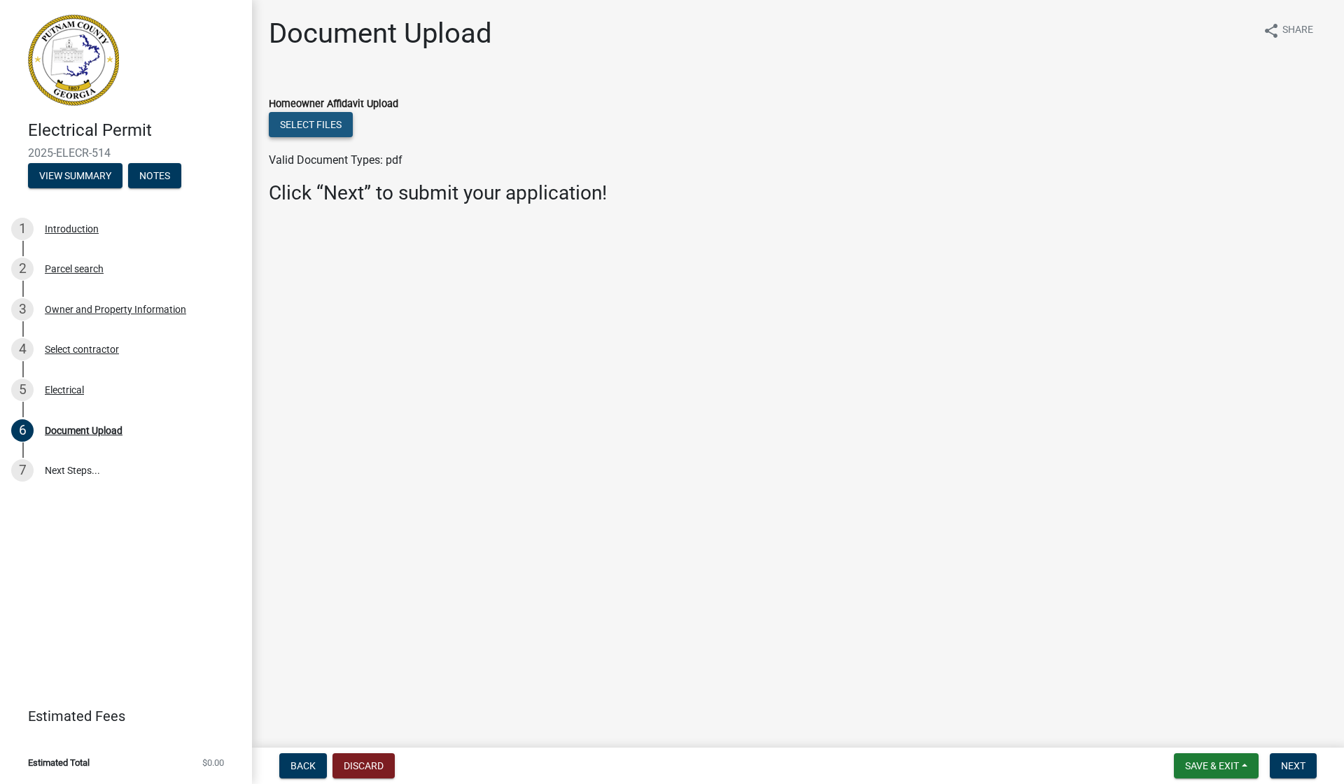
click at [321, 118] on button "Select files" at bounding box center [311, 124] width 84 height 25
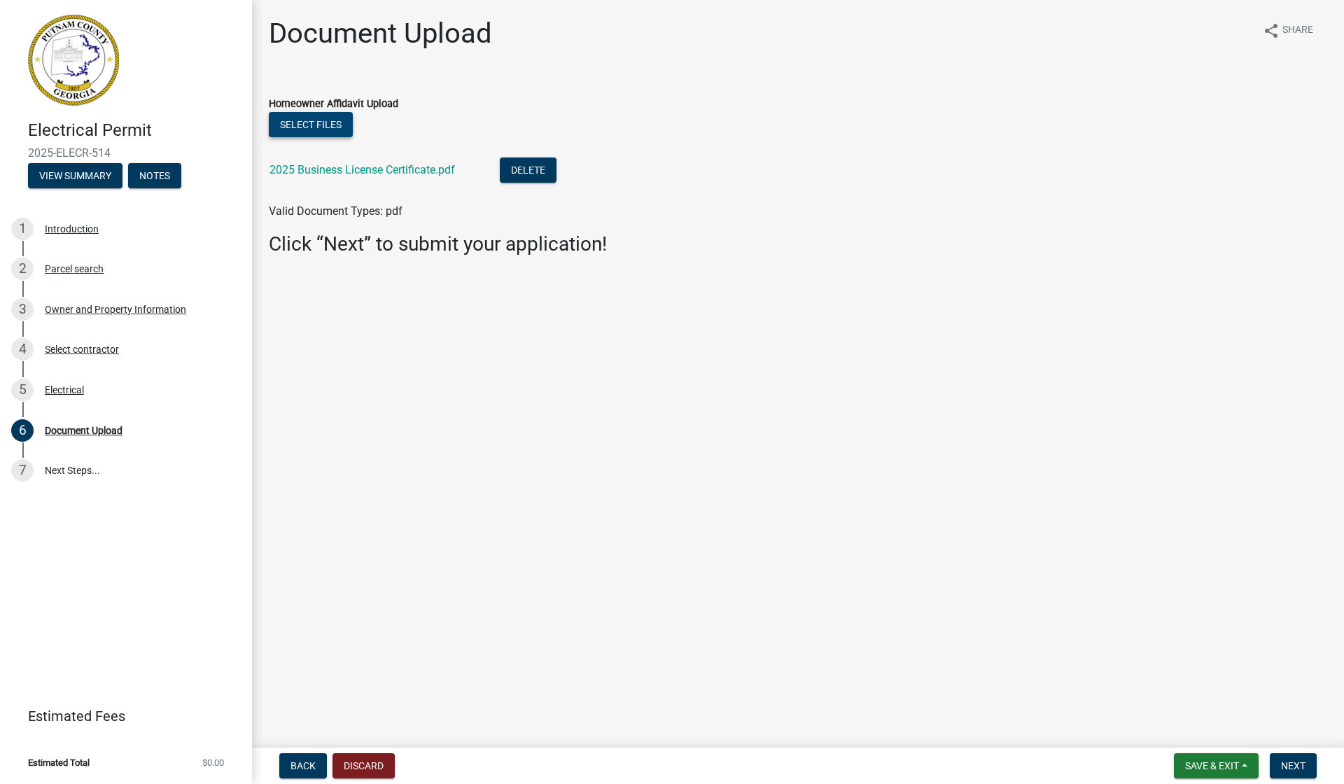
click at [307, 121] on button "Select files" at bounding box center [311, 124] width 84 height 25
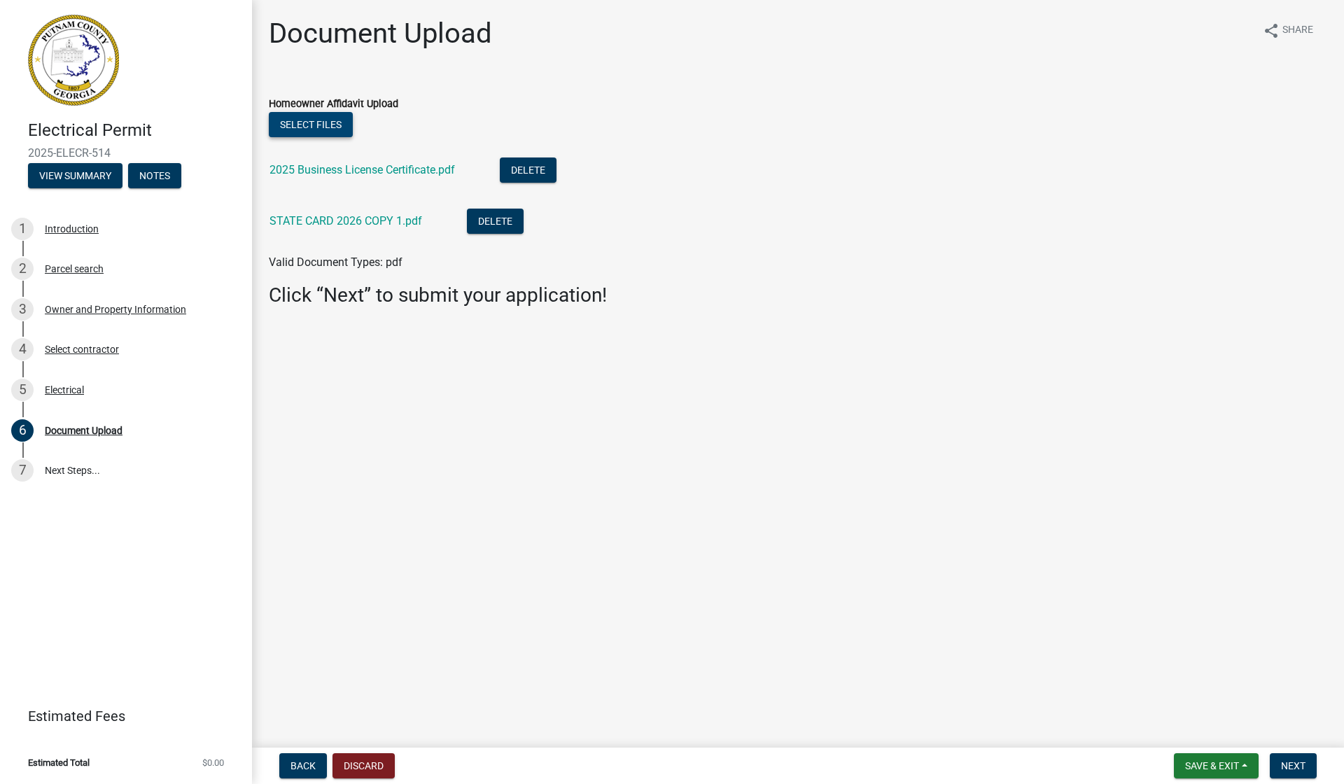
click at [310, 118] on button "Select files" at bounding box center [311, 124] width 84 height 25
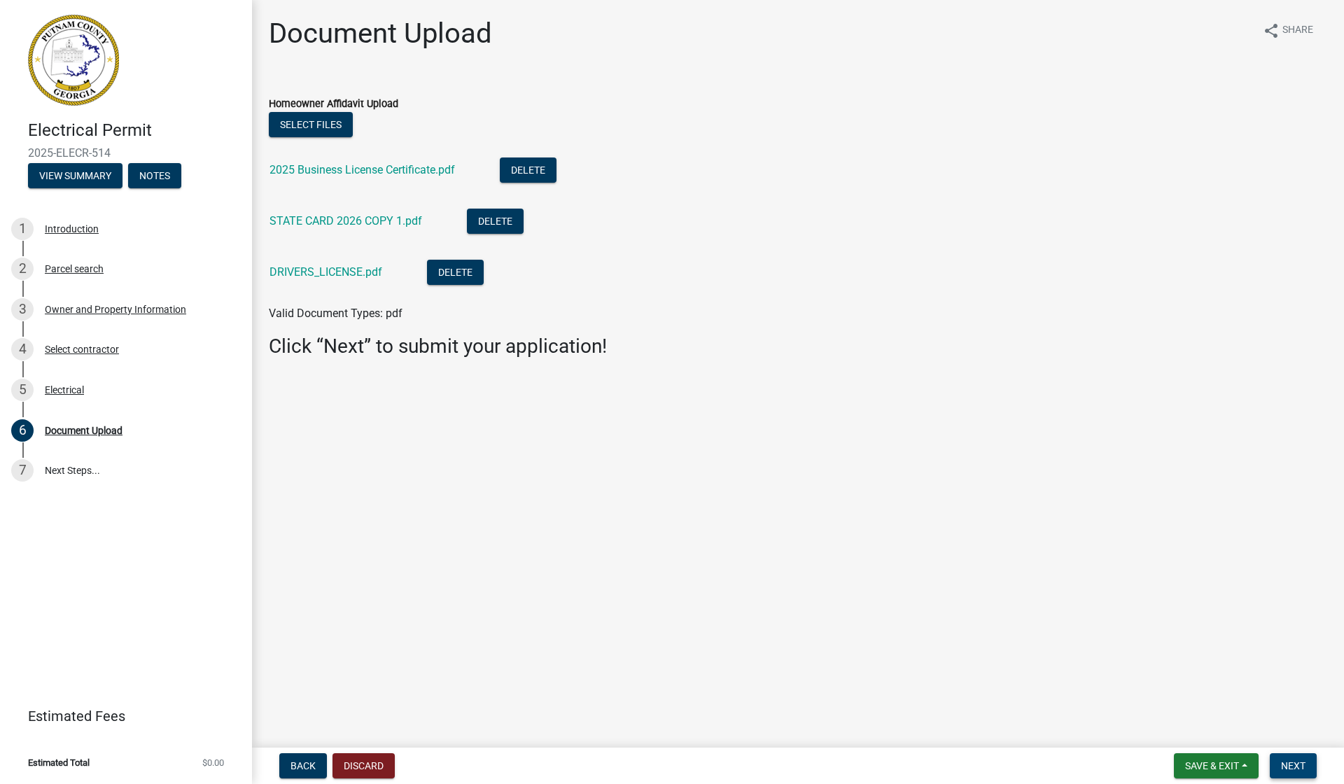
click at [1292, 764] on span "Next" at bounding box center [1293, 765] width 25 height 11
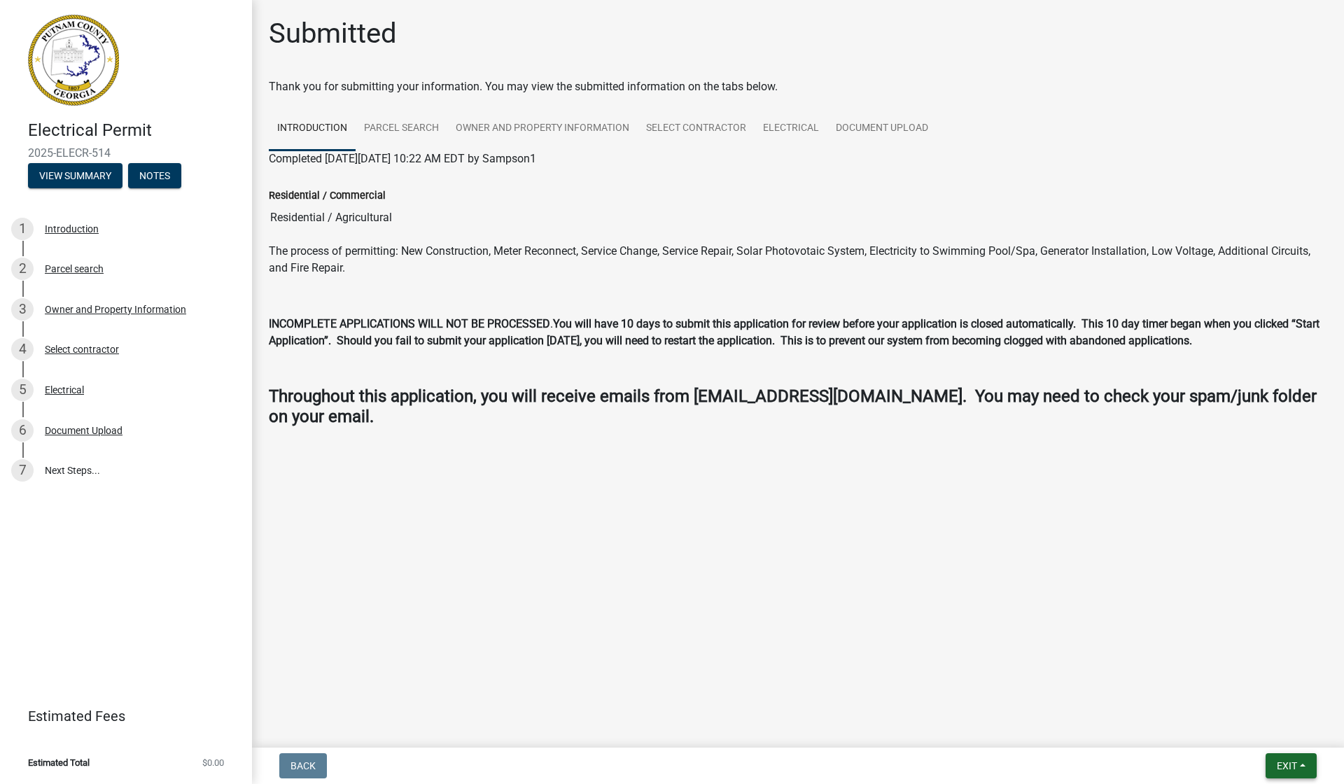
click at [1279, 763] on span "Exit" at bounding box center [1287, 765] width 20 height 11
click at [1233, 727] on button "Save & Exit" at bounding box center [1262, 730] width 112 height 34
